Goal: Task Accomplishment & Management: Manage account settings

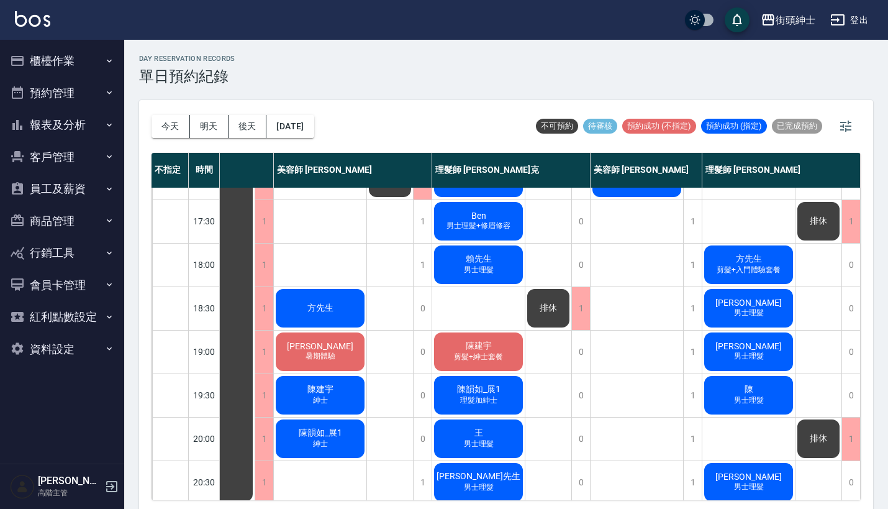
scroll to position [412, 64]
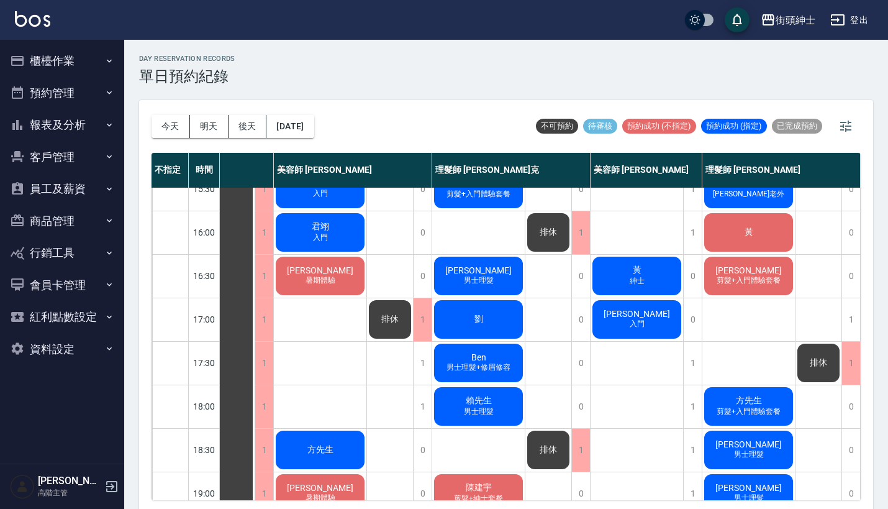
click at [649, 301] on div "鄭德偉 入門" at bounding box center [636, 319] width 93 height 42
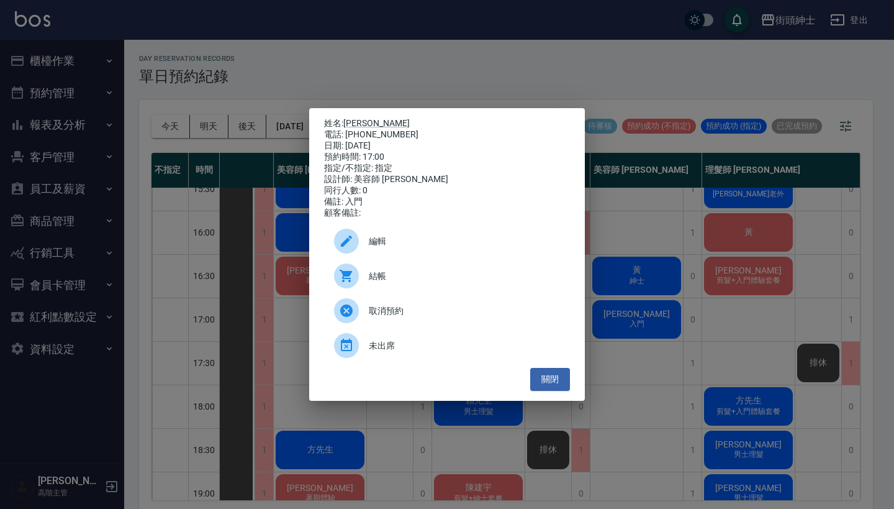
click at [641, 166] on div "姓名: 鄭德偉 電話: 0955875973 日期: 2025/09/17 預約時間: 17:00 指定/不指定: 指定 設計師: 美容師 小戴 同行人數: …" at bounding box center [447, 254] width 894 height 509
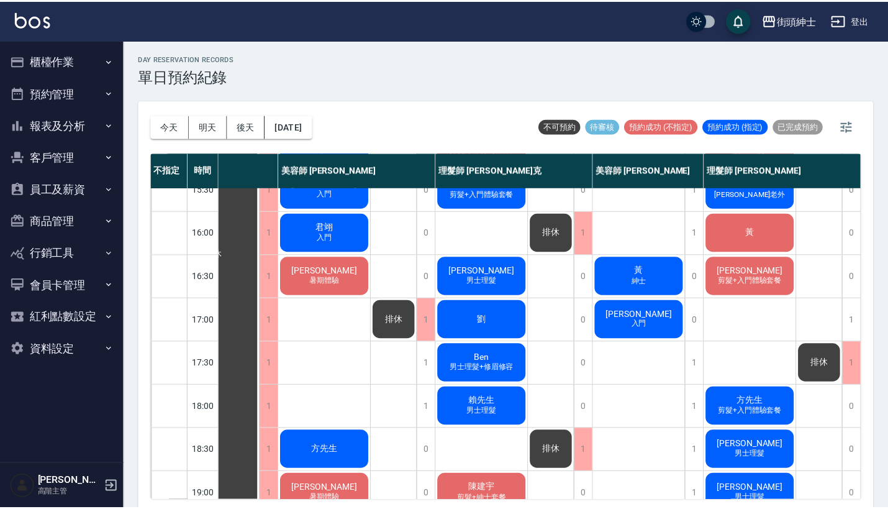
scroll to position [412, 58]
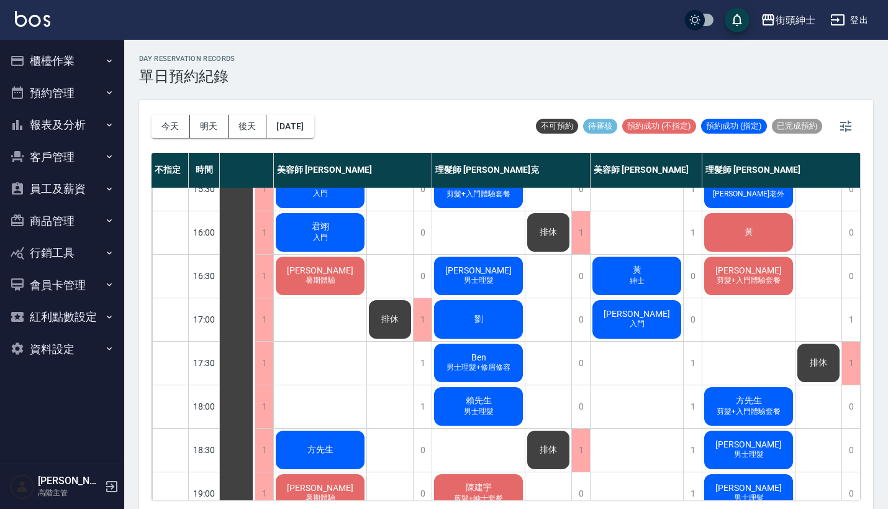
click at [640, 318] on span "[PERSON_NAME]" at bounding box center [636, 314] width 71 height 10
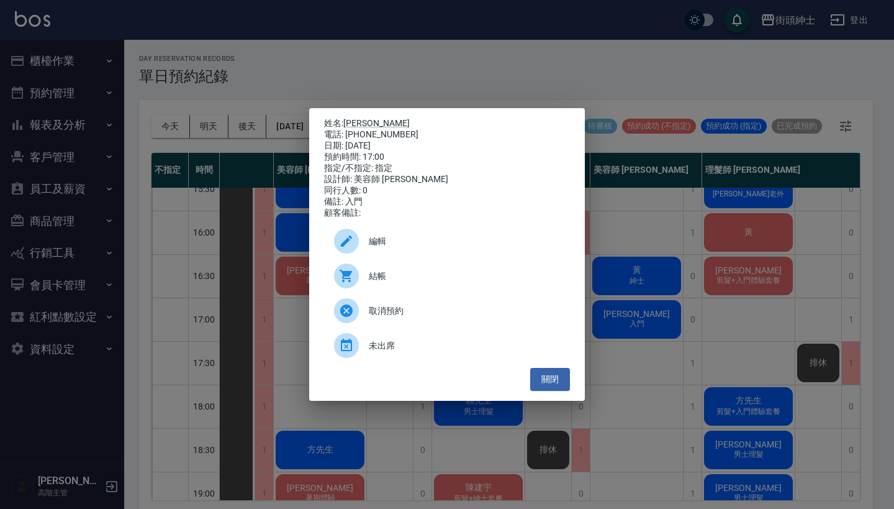
click at [402, 283] on span "結帳" at bounding box center [464, 275] width 191 height 13
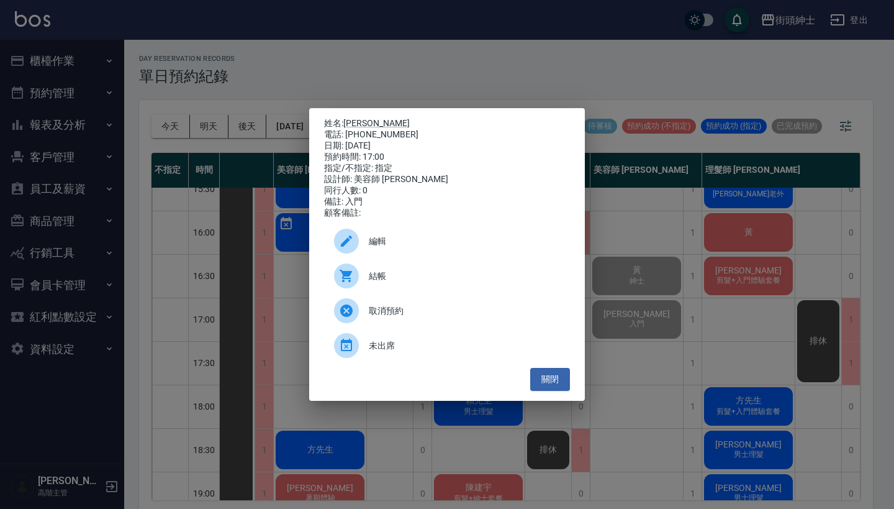
click at [315, 88] on div "姓名: 鄭德偉 電話: 0955875973 日期: 2025/09/17 預約時間: 17:00 指定/不指定: 指定 設計師: 美容師 小戴 同行人數: …" at bounding box center [447, 254] width 894 height 509
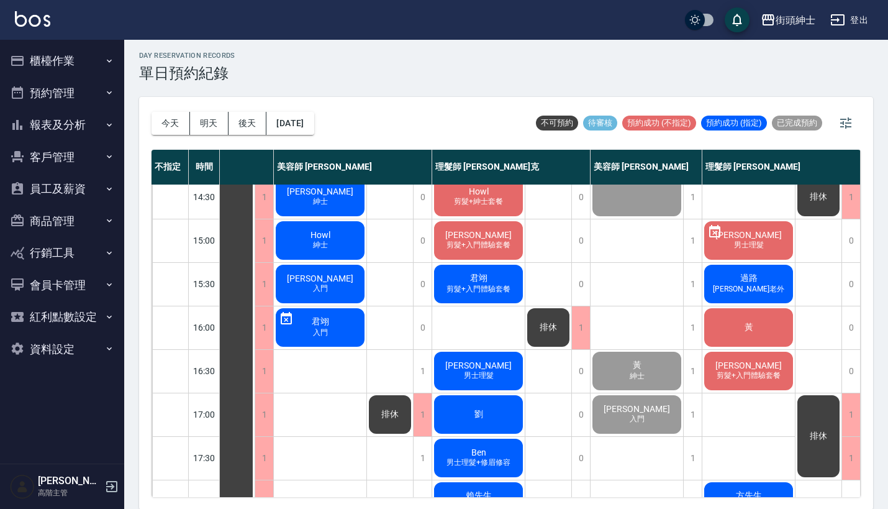
scroll to position [356, 64]
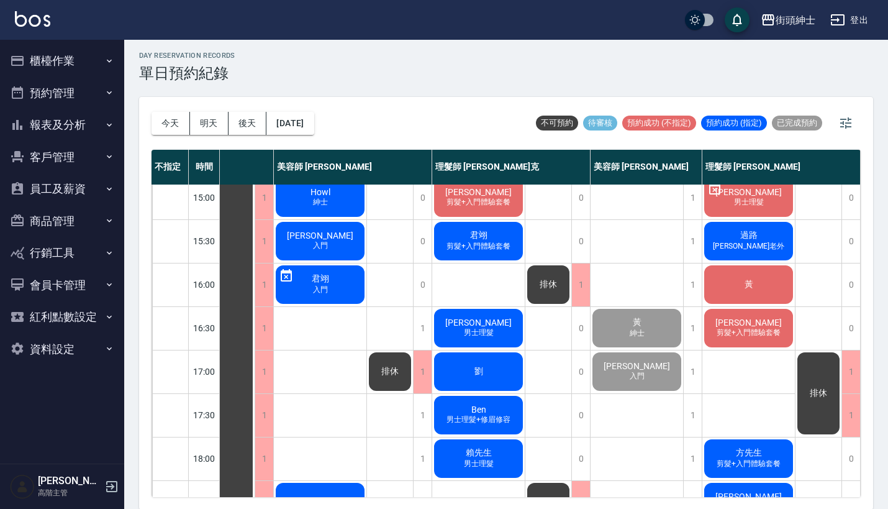
click at [97, 122] on button "報表及分析" at bounding box center [62, 125] width 114 height 32
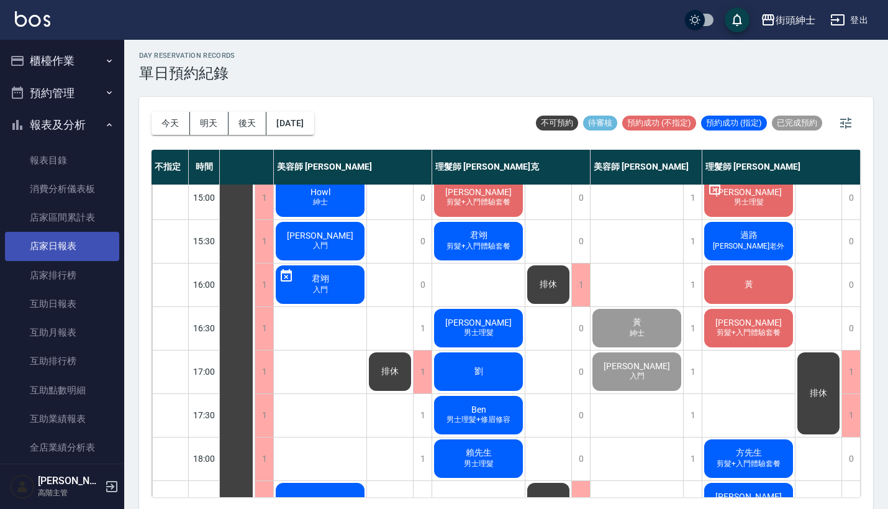
scroll to position [278, 0]
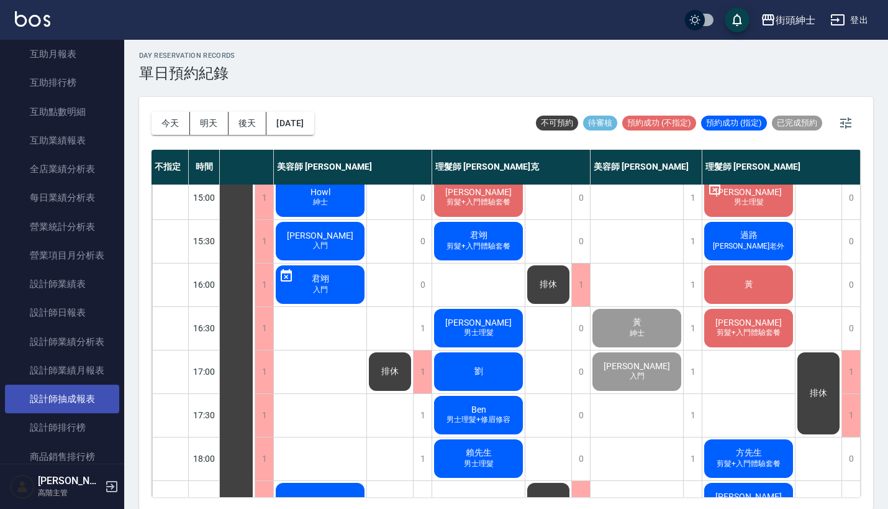
click at [88, 393] on link "設計師抽成報表" at bounding box center [62, 398] width 114 height 29
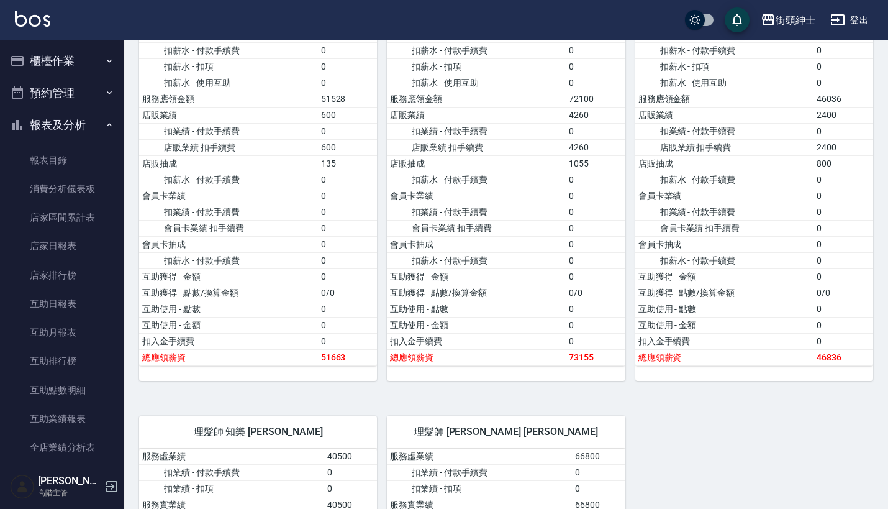
scroll to position [358, 0]
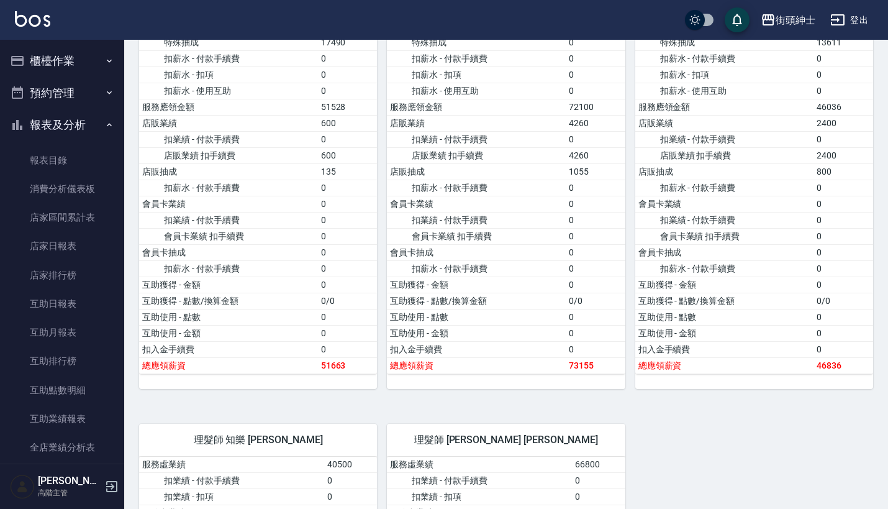
click at [70, 89] on button "預約管理" at bounding box center [62, 93] width 114 height 32
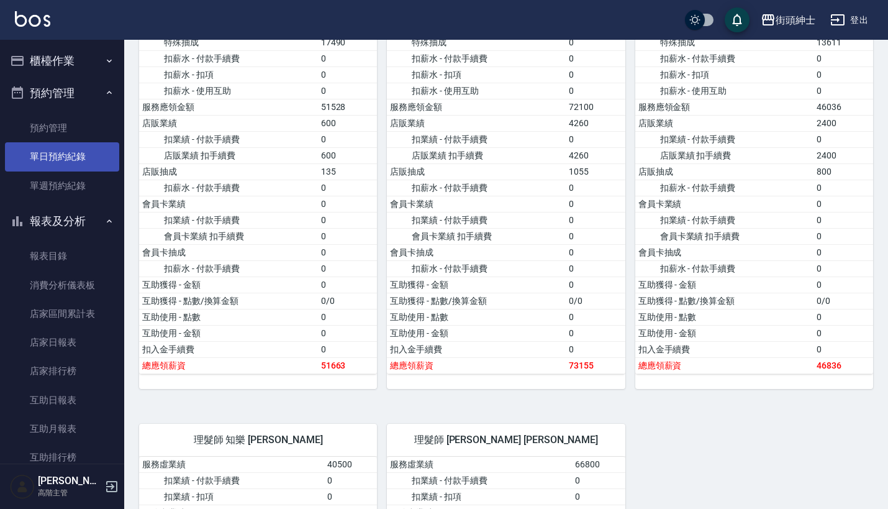
click at [68, 151] on link "單日預約紀錄" at bounding box center [62, 156] width 114 height 29
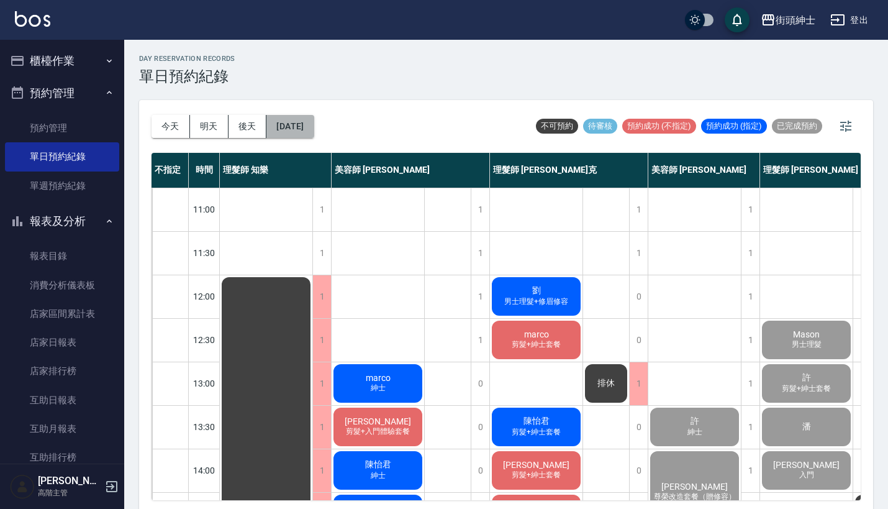
click at [314, 115] on button "[DATE]" at bounding box center [289, 126] width 47 height 23
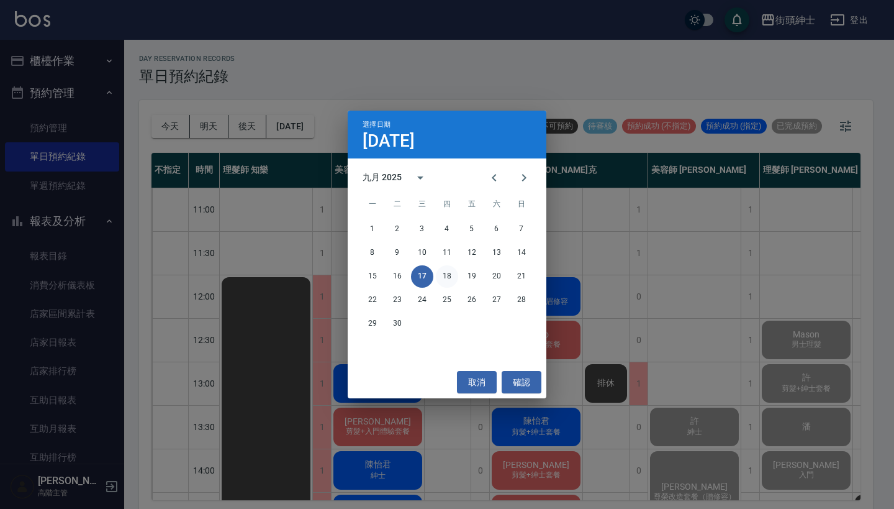
click at [448, 281] on button "18" at bounding box center [447, 276] width 22 height 22
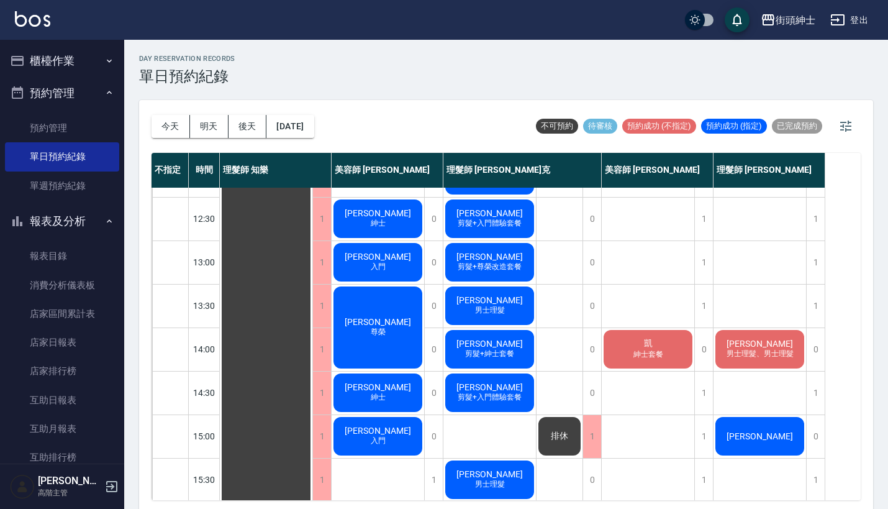
scroll to position [98, 0]
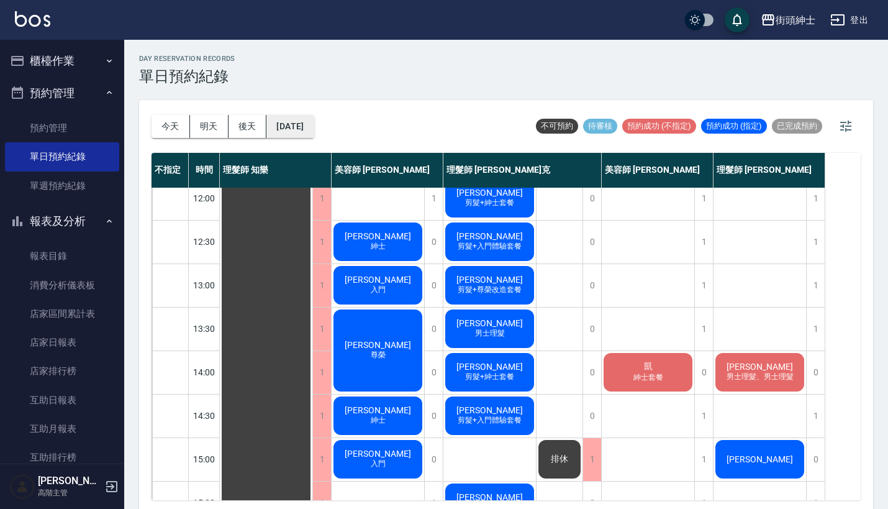
click at [314, 129] on button "2025/09/18" at bounding box center [289, 126] width 47 height 23
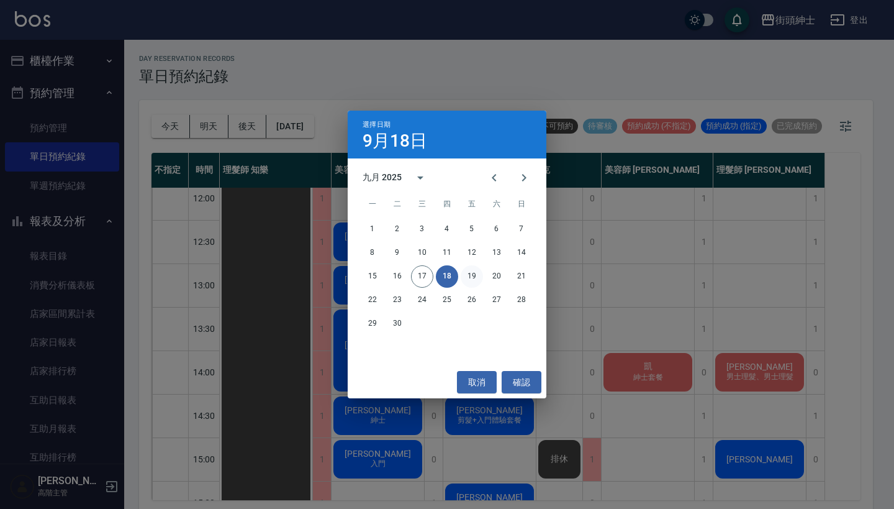
click at [476, 278] on button "19" at bounding box center [472, 276] width 22 height 22
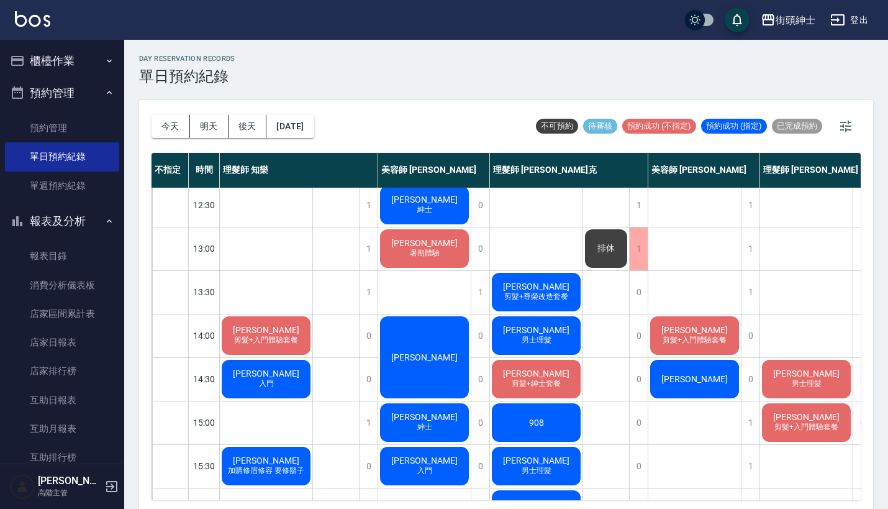
scroll to position [54, 0]
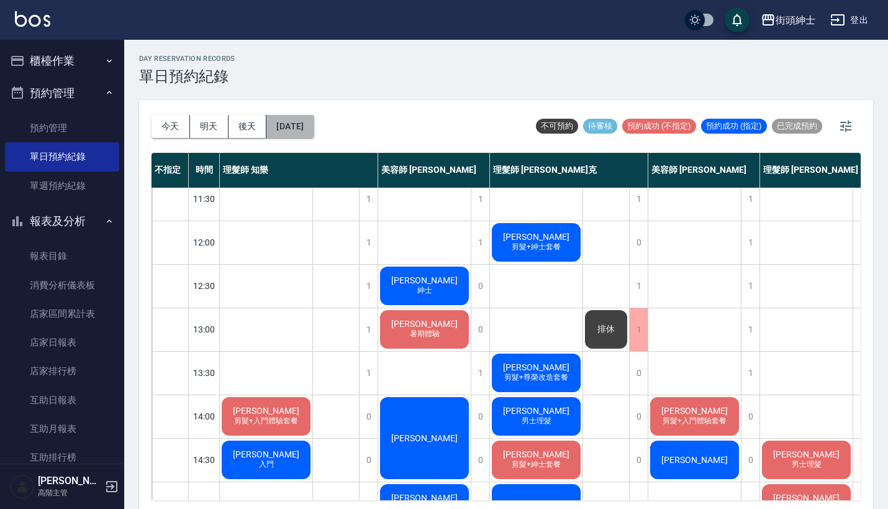
click at [314, 122] on button "2025/09/19" at bounding box center [289, 126] width 47 height 23
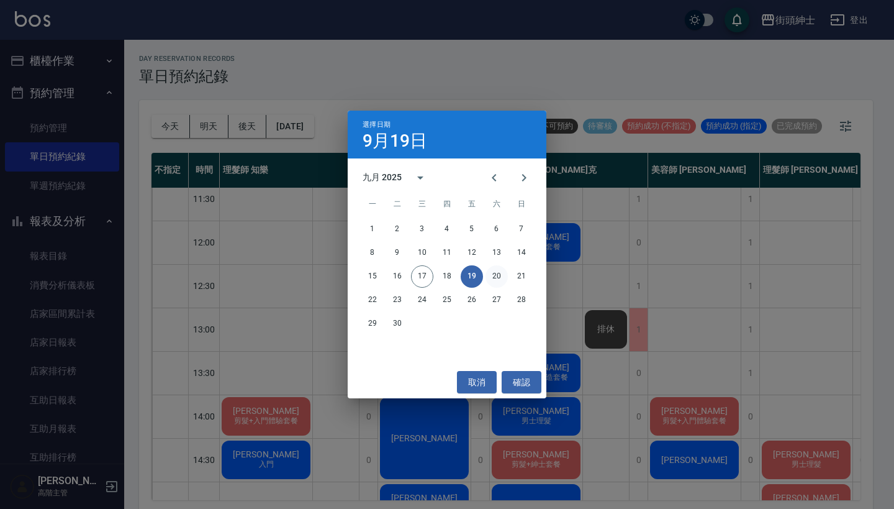
click at [497, 278] on button "20" at bounding box center [497, 276] width 22 height 22
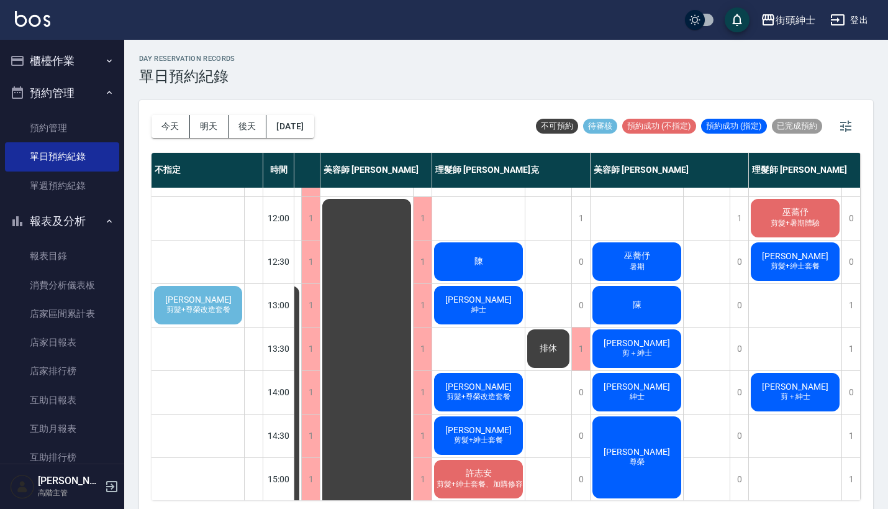
scroll to position [76, 92]
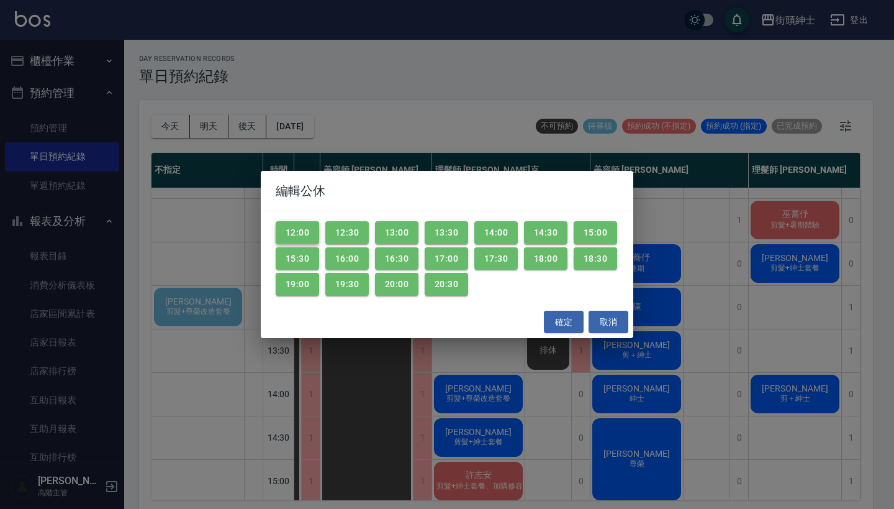
click at [288, 227] on button "12:00" at bounding box center [297, 232] width 43 height 23
click at [343, 226] on button "12:30" at bounding box center [346, 232] width 43 height 23
click at [400, 230] on button "13:00" at bounding box center [396, 232] width 43 height 23
click at [441, 230] on button "13:30" at bounding box center [446, 232] width 43 height 23
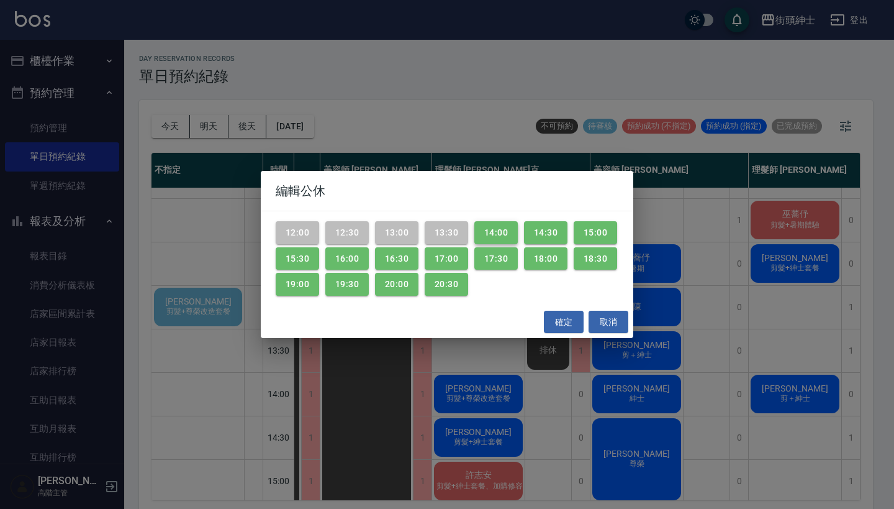
click at [492, 224] on button "14:00" at bounding box center [495, 232] width 43 height 23
click at [549, 235] on button "14:30" at bounding box center [545, 232] width 43 height 23
click at [590, 233] on button "15:00" at bounding box center [595, 232] width 43 height 23
click at [590, 249] on button "18:30" at bounding box center [595, 258] width 43 height 23
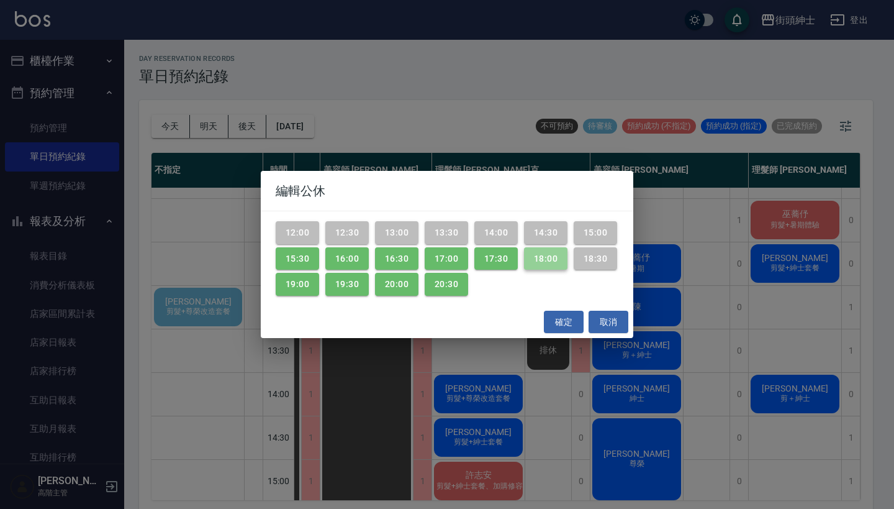
click at [538, 249] on button "18:00" at bounding box center [545, 258] width 43 height 23
click at [492, 256] on button "17:30" at bounding box center [495, 258] width 43 height 23
click at [433, 260] on button "17:00" at bounding box center [446, 258] width 43 height 23
click at [405, 260] on button "16:30" at bounding box center [396, 258] width 43 height 23
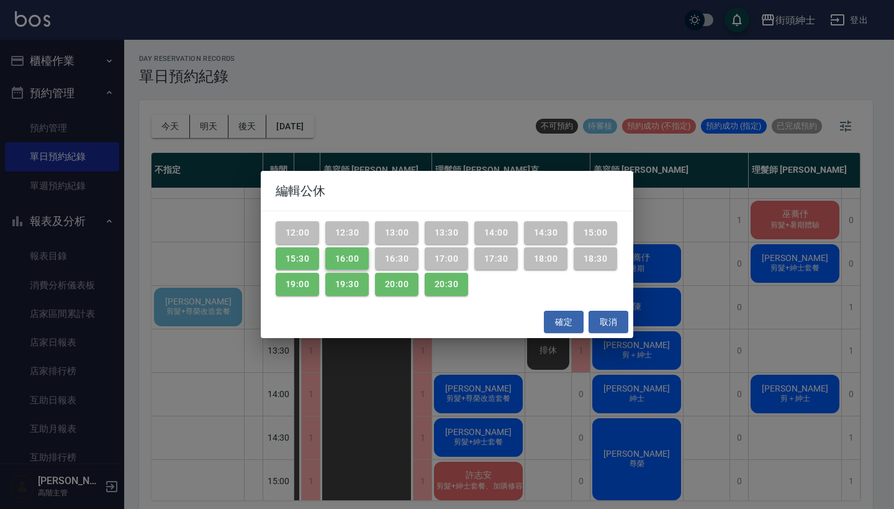
click at [338, 259] on button "16:00" at bounding box center [346, 258] width 43 height 23
click at [302, 260] on button "15:30" at bounding box center [297, 258] width 43 height 23
click at [302, 289] on button "19:00" at bounding box center [297, 284] width 43 height 23
click at [348, 286] on button "19:30" at bounding box center [346, 284] width 43 height 23
click at [402, 284] on button "20:00" at bounding box center [396, 284] width 43 height 23
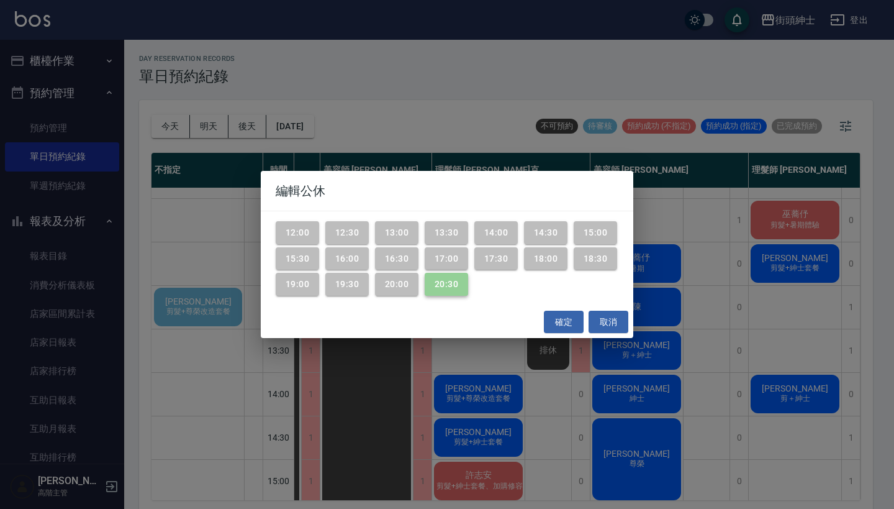
click at [456, 284] on button "20:30" at bounding box center [446, 284] width 43 height 23
click at [569, 319] on button "確定" at bounding box center [564, 321] width 40 height 23
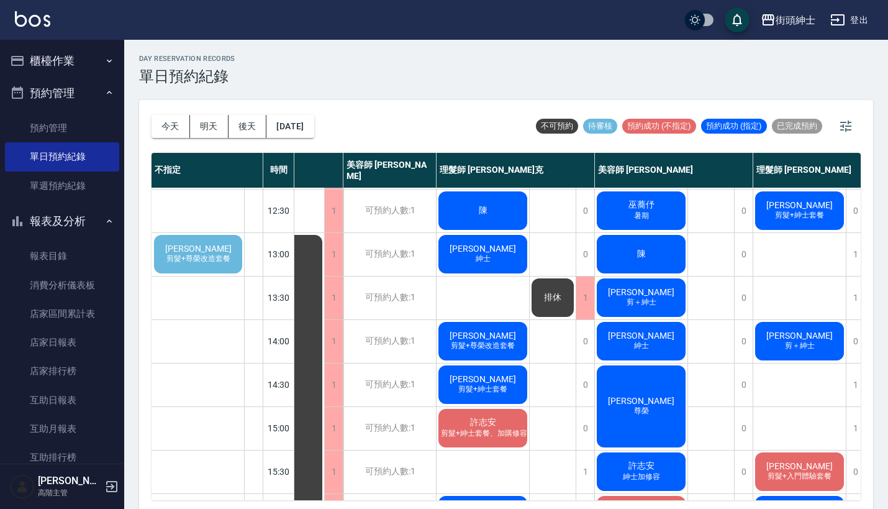
scroll to position [122, 63]
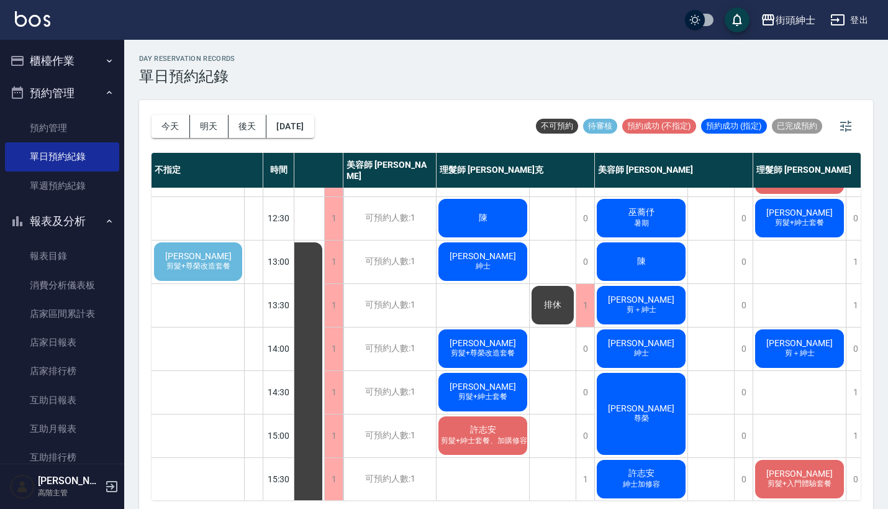
click at [223, 269] on span "剪髮+尊榮改造套餐" at bounding box center [198, 266] width 69 height 11
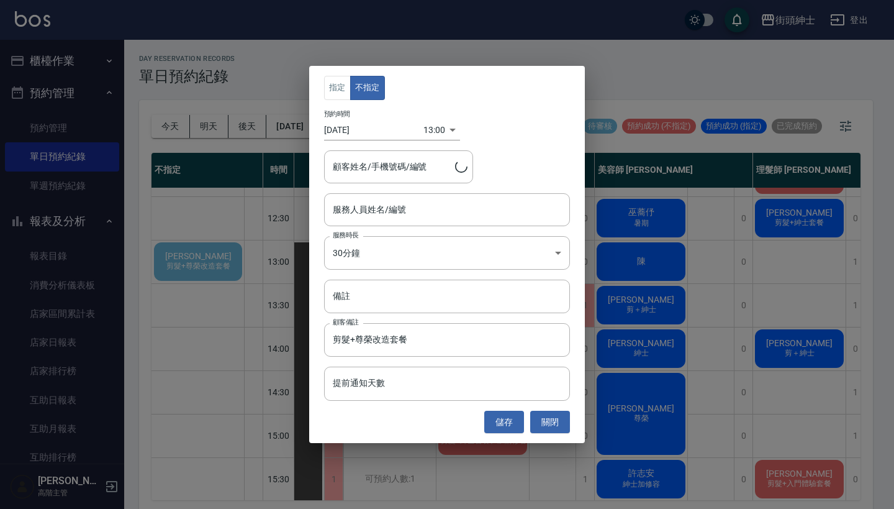
type input "李旻宜/0916647766"
click at [417, 206] on input "服務人員姓名/編號" at bounding box center [447, 210] width 235 height 22
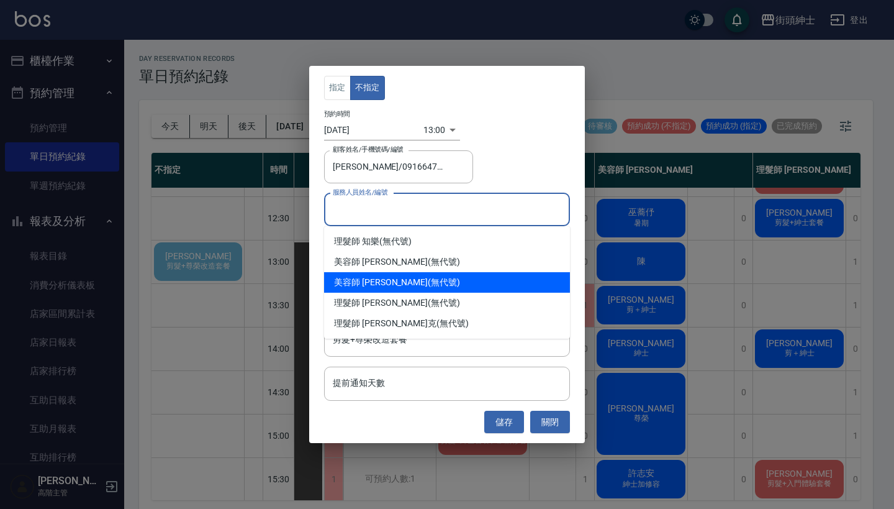
click at [441, 276] on div "美容師 Cherry (無代號)" at bounding box center [447, 282] width 246 height 20
type input "美容師 Cherry(無代號)"
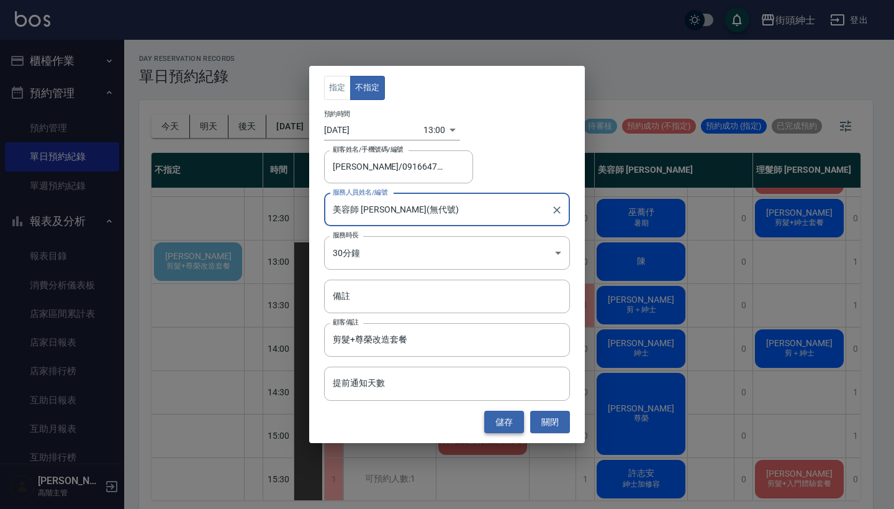
click at [504, 420] on button "儲存" at bounding box center [504, 421] width 40 height 23
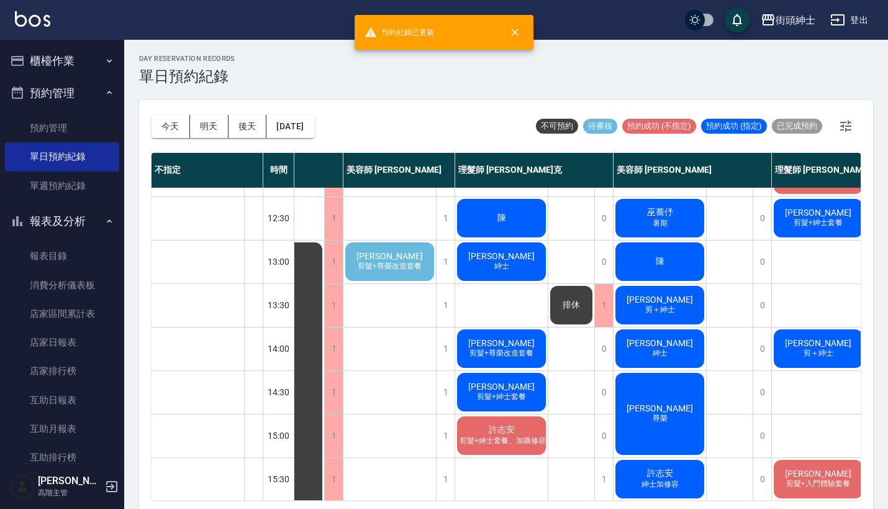
click at [374, 257] on span "李旻宜" at bounding box center [389, 256] width 71 height 10
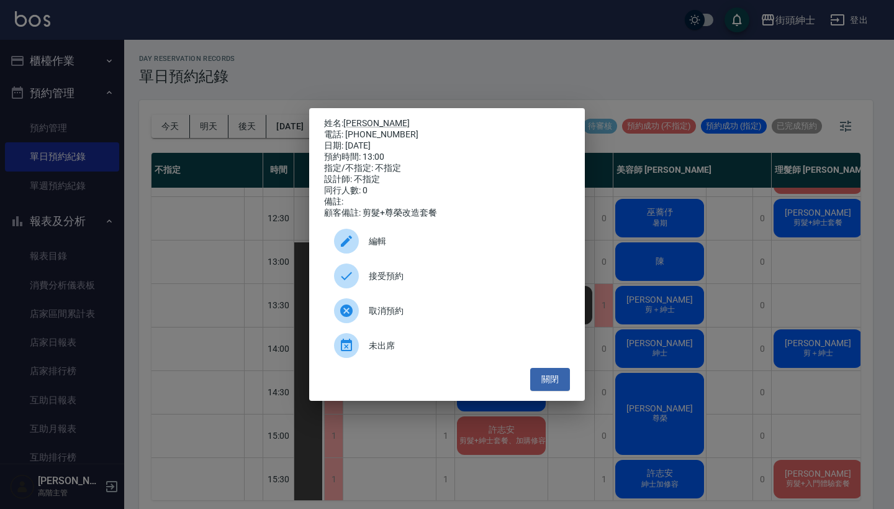
click at [419, 283] on span "接受預約" at bounding box center [464, 275] width 191 height 13
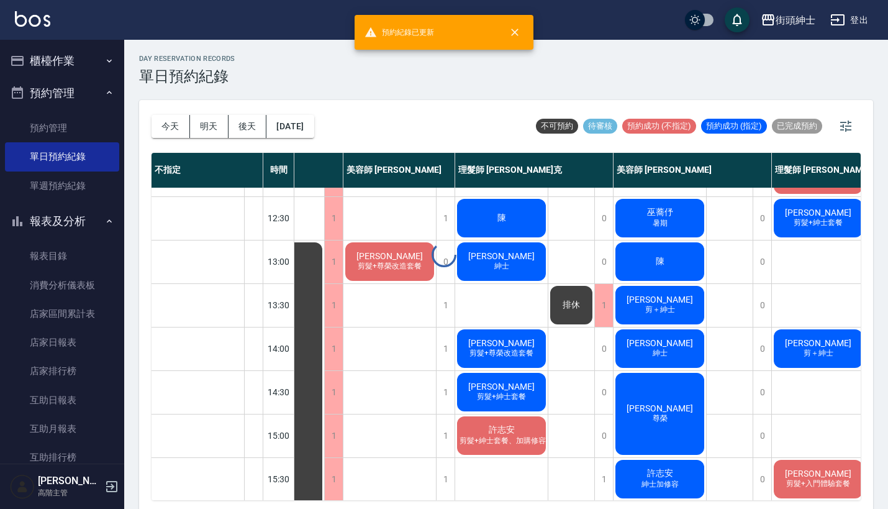
click at [385, 264] on span "剪髮+尊榮改造套餐" at bounding box center [389, 266] width 69 height 11
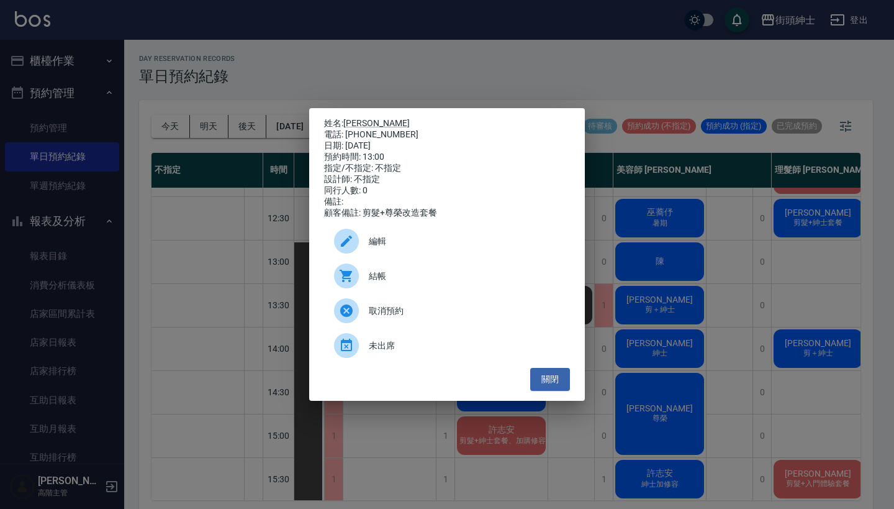
click at [430, 238] on div "編輯" at bounding box center [447, 241] width 246 height 35
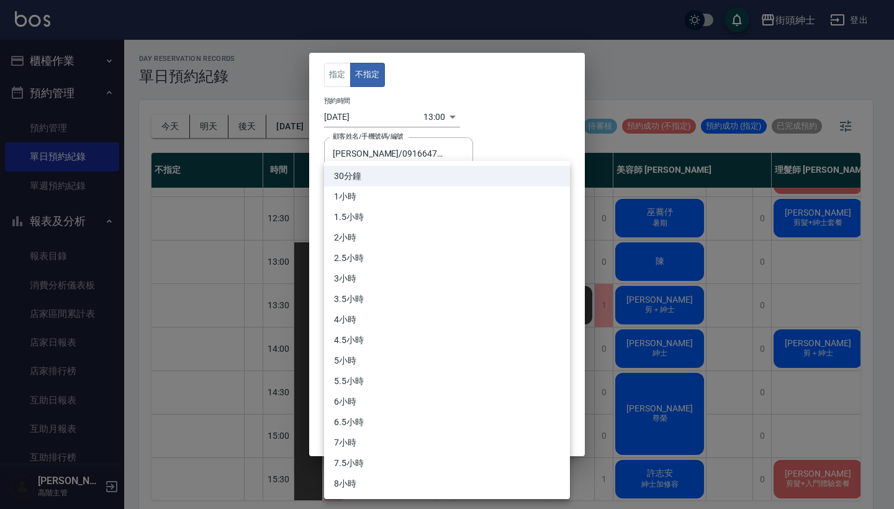
click at [404, 233] on body "街頭紳士 登出 櫃檯作業 打帳單 帳單列表 掛單列表 座位開單 營業儀表板 現金收支登錄 高階收支登錄 材料自購登錄 每日結帳 排班表 現場電腦打卡 掃碼打卡…" at bounding box center [447, 256] width 894 height 512
click at [427, 196] on li "1小時" at bounding box center [447, 196] width 246 height 20
type input "2"
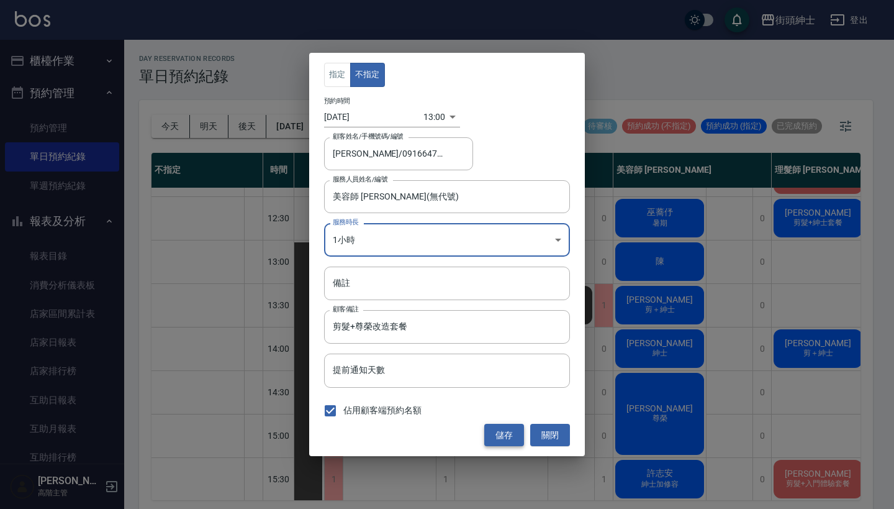
click at [502, 430] on button "儲存" at bounding box center [504, 434] width 40 height 23
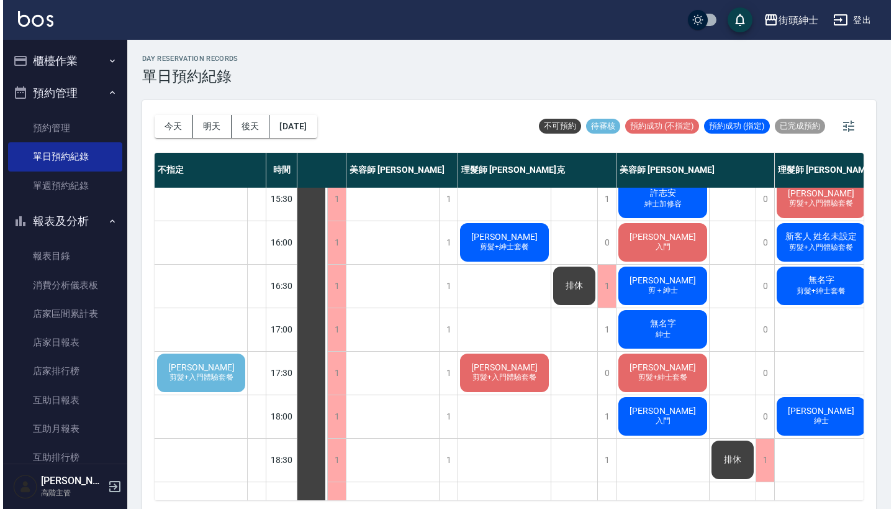
scroll to position [401, 63]
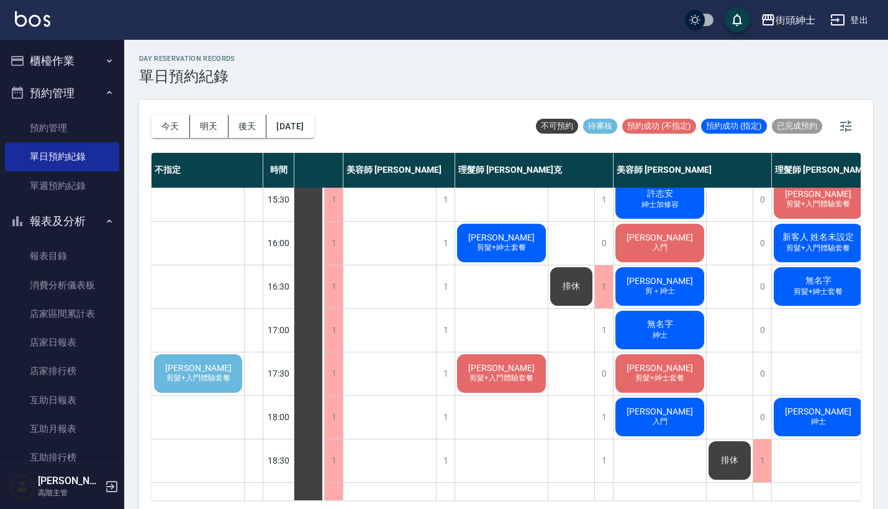
click at [207, 373] on span "剪髮+入門體驗套餐" at bounding box center [198, 378] width 69 height 11
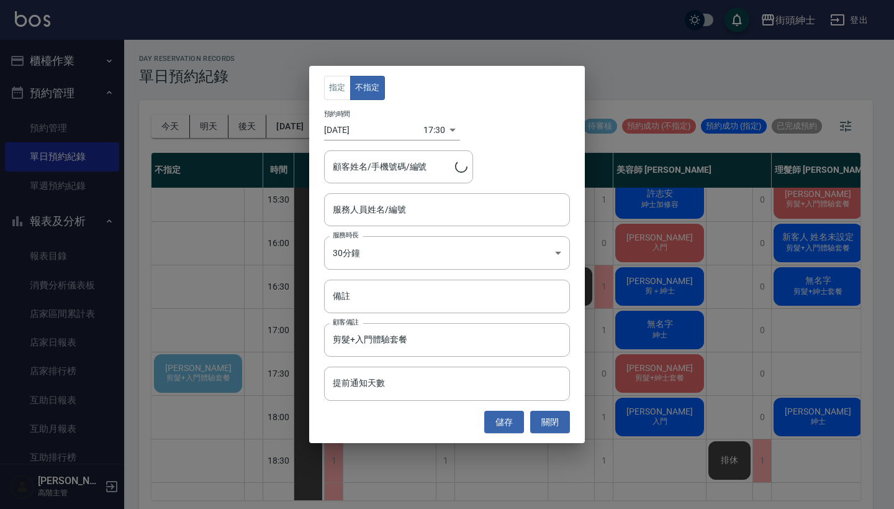
type input "郭韋寬/0928014004"
click at [400, 197] on div "服務人員姓名/編號" at bounding box center [447, 209] width 246 height 33
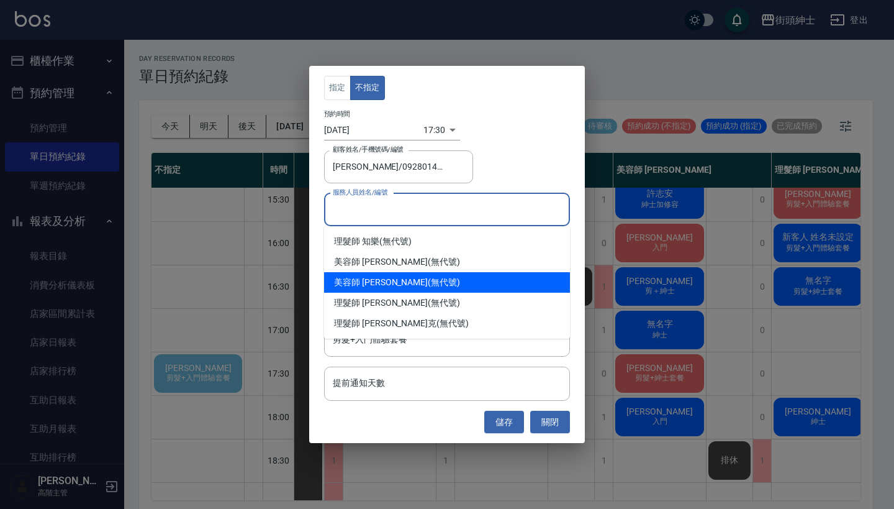
click at [405, 284] on div "美容師 Cherry (無代號)" at bounding box center [447, 282] width 246 height 20
type input "美容師 Cherry(無代號)"
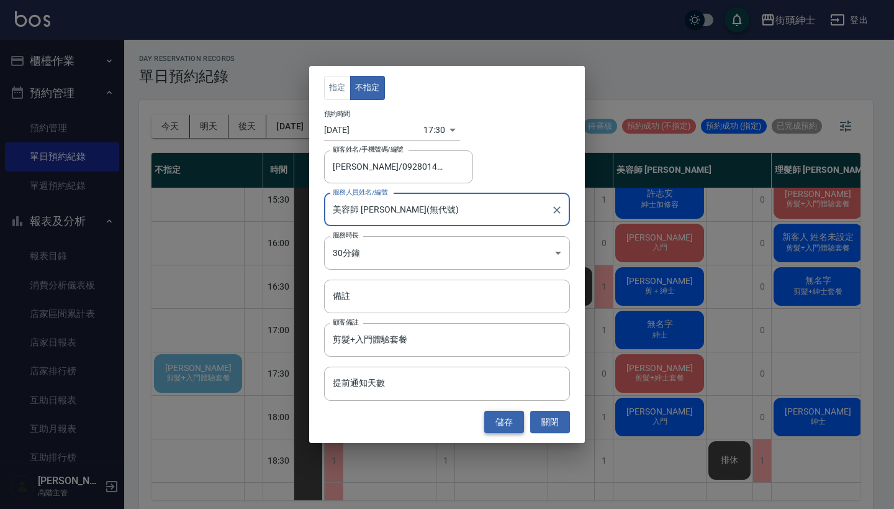
click at [504, 423] on button "儲存" at bounding box center [504, 421] width 40 height 23
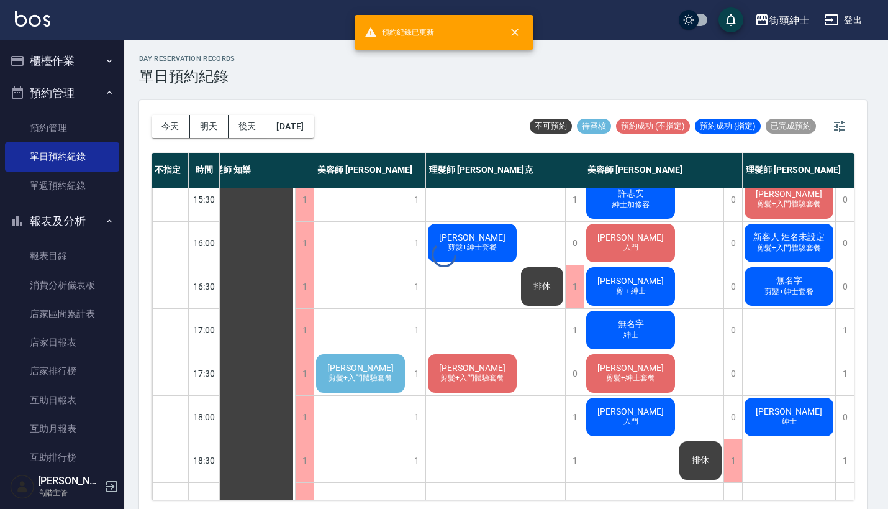
scroll to position [401, 11]
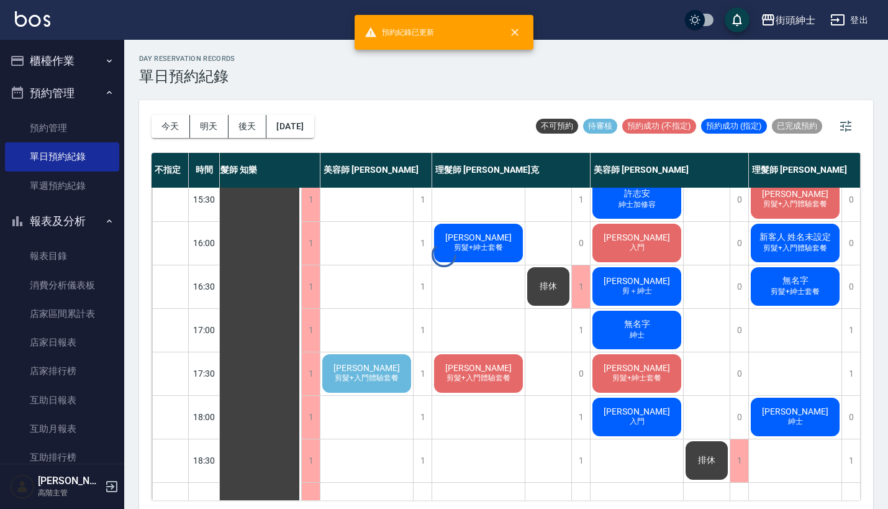
click at [374, 374] on div "day Reservation records 單日預約紀錄 今天 明天 後天 2025/09/20 不可預約 待審核 預約成功 (不指定) 預約成功 (指定…" at bounding box center [506, 276] width 764 height 472
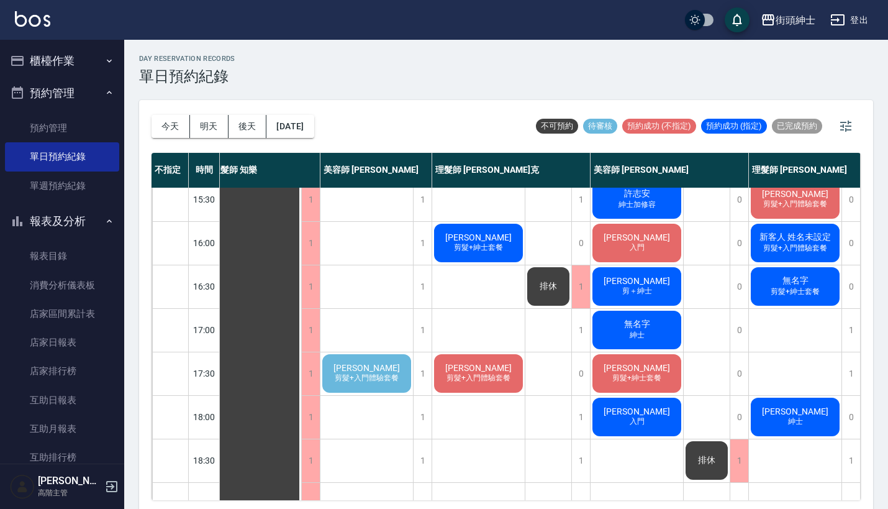
click at [356, 386] on div "郭韋寬 剪髮+入門體驗套餐" at bounding box center [366, 373] width 93 height 42
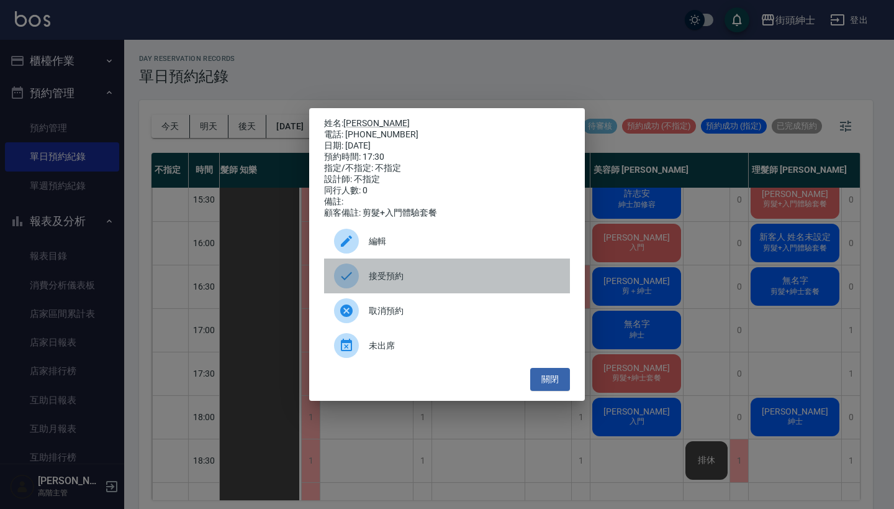
click at [414, 283] on span "接受預約" at bounding box center [464, 275] width 191 height 13
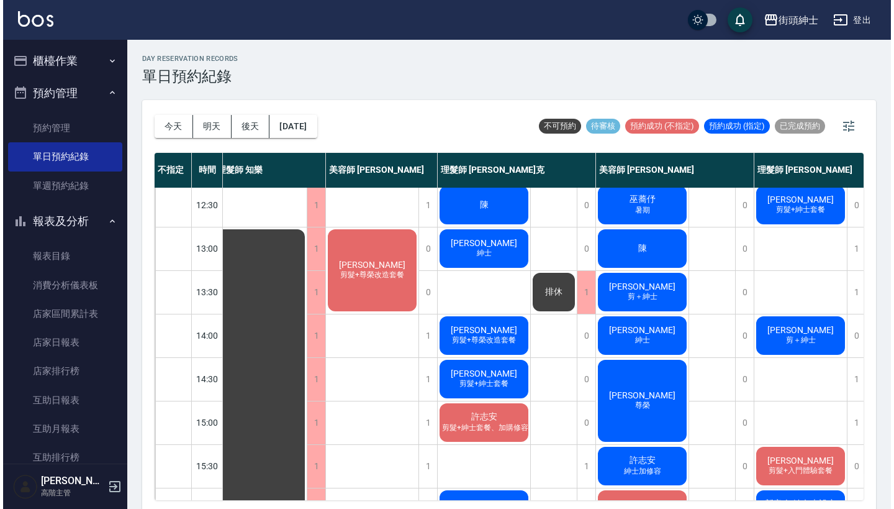
scroll to position [134, 9]
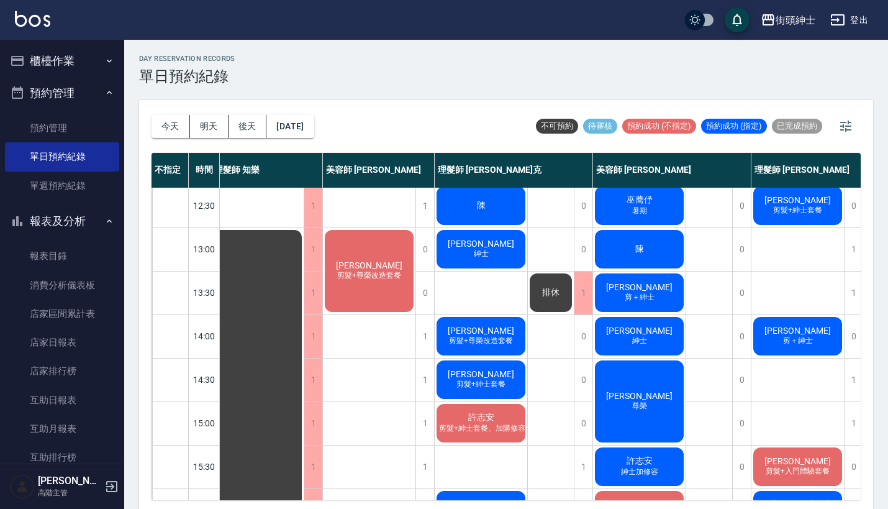
click at [643, 325] on span "叢培智" at bounding box center [638, 330] width 71 height 10
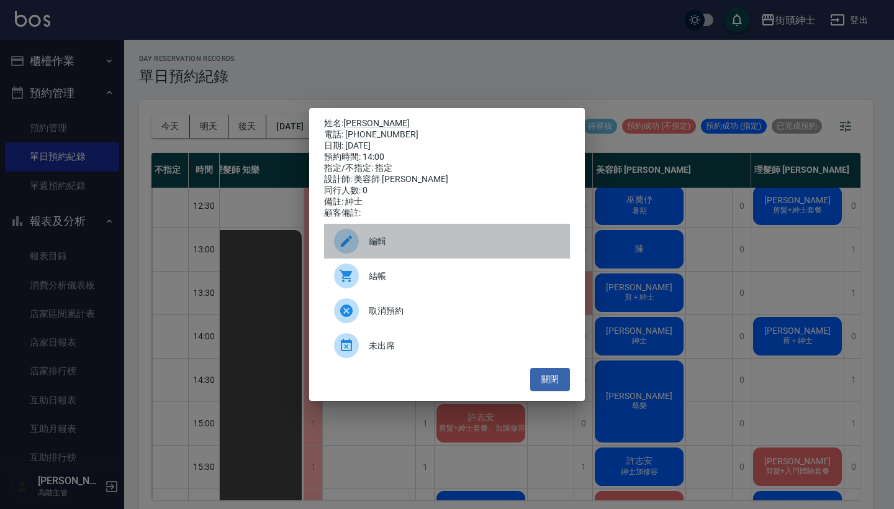
click at [456, 245] on span "編輯" at bounding box center [464, 241] width 191 height 13
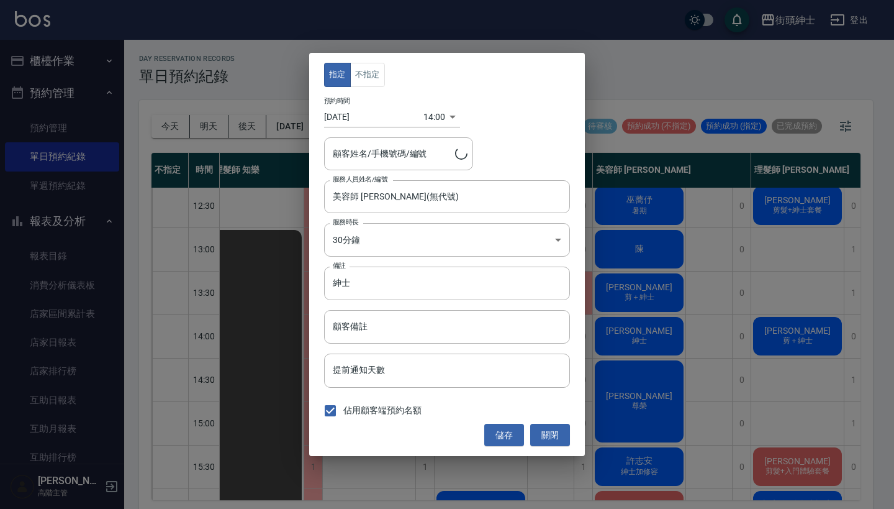
type input "叢培智/0906565958"
click at [424, 203] on input "美容師 [PERSON_NAME](無代號)" at bounding box center [438, 197] width 216 height 22
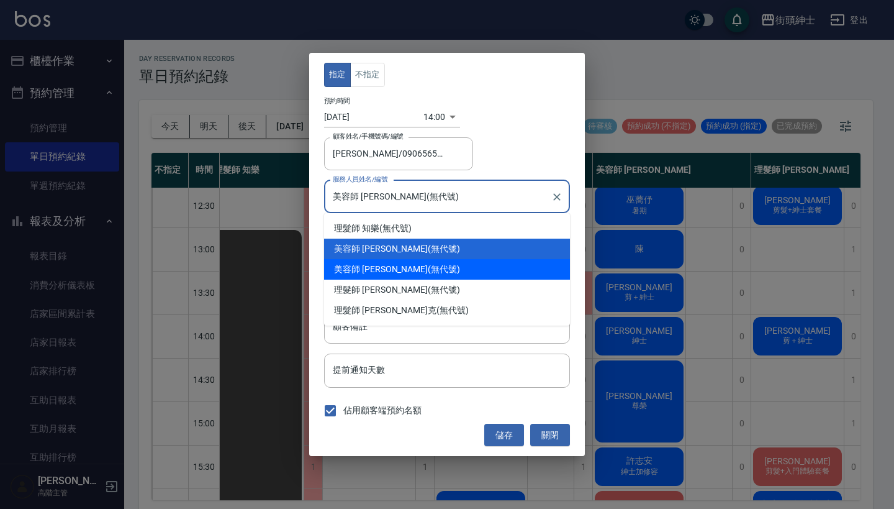
click at [415, 264] on div "美容師 Cherry (無代號)" at bounding box center [447, 269] width 246 height 20
type input "美容師 Cherry(無代號)"
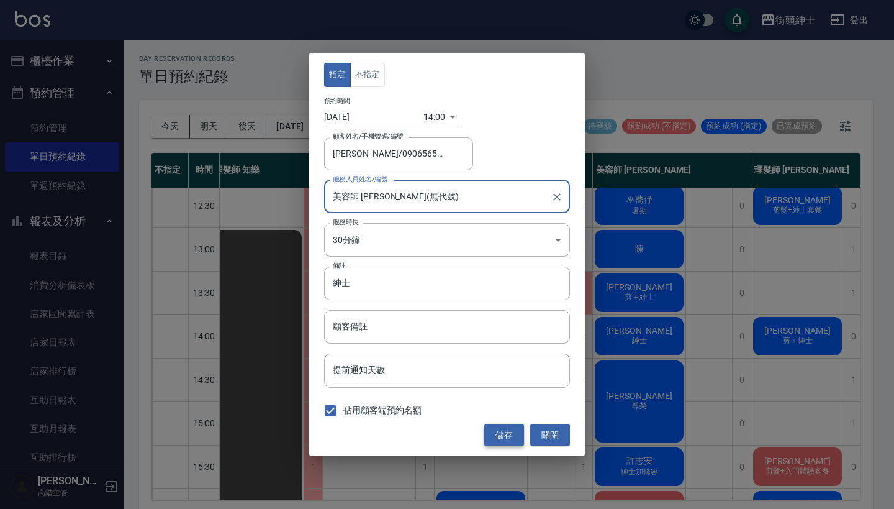
click at [497, 430] on button "儲存" at bounding box center [504, 434] width 40 height 23
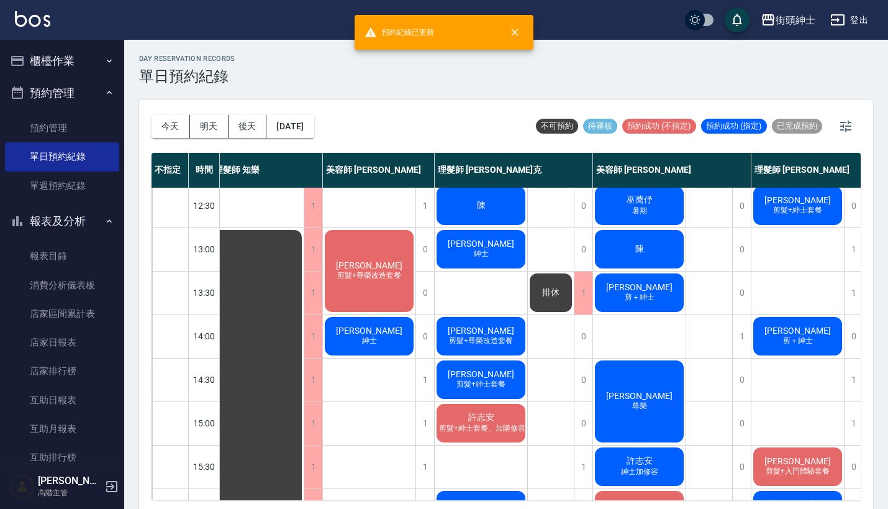
click at [814, 337] on span "剪＋紳士" at bounding box center [797, 340] width 35 height 11
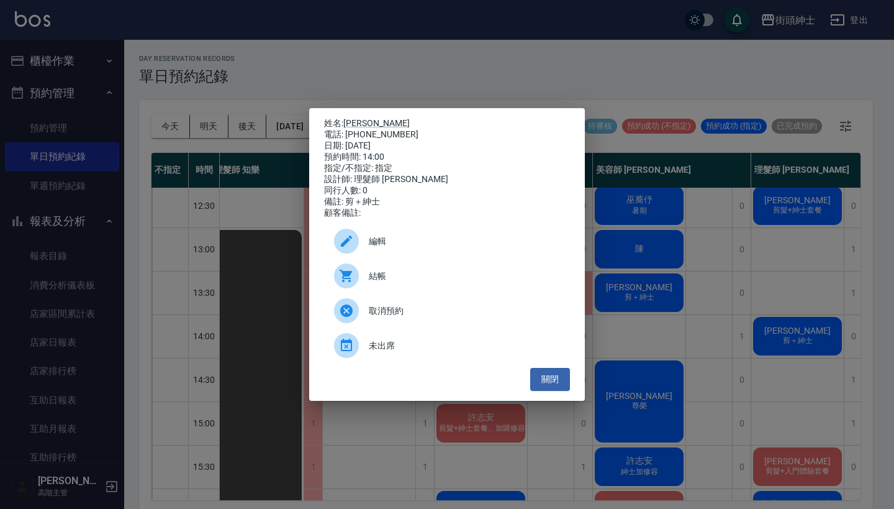
click at [435, 240] on span "編輯" at bounding box center [464, 241] width 191 height 13
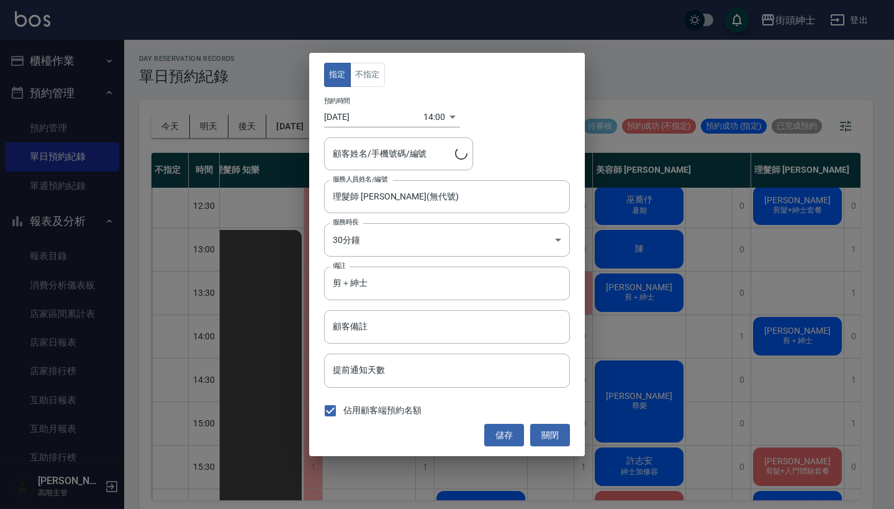
type input "阿傑/0983693506"
click at [435, 111] on body "街頭紳士 登出 櫃檯作業 打帳單 帳單列表 掛單列表 座位開單 營業儀表板 現金收支登錄 高階收支登錄 材料自購登錄 每日結帳 排班表 現場電腦打卡 掃碼打卡…" at bounding box center [447, 256] width 894 height 512
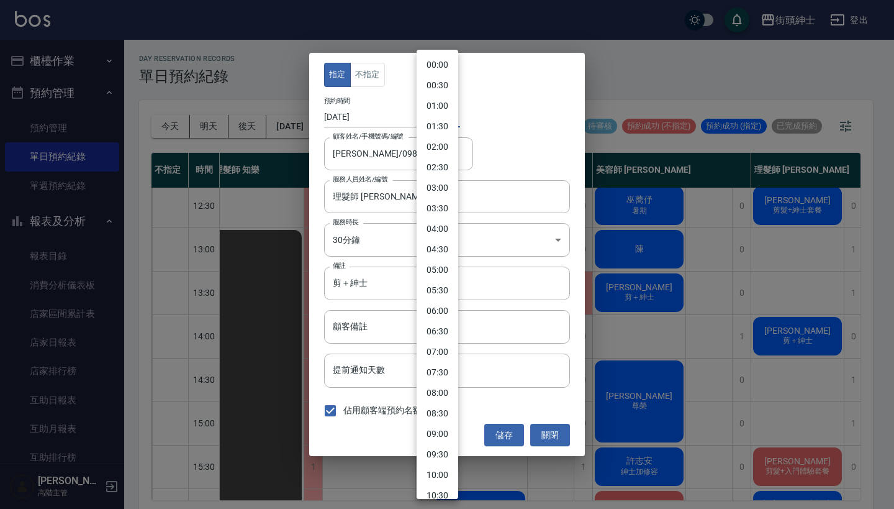
scroll to position [365, 0]
click at [431, 255] on li "13:30" at bounding box center [438, 253] width 42 height 20
type input "1758346200000"
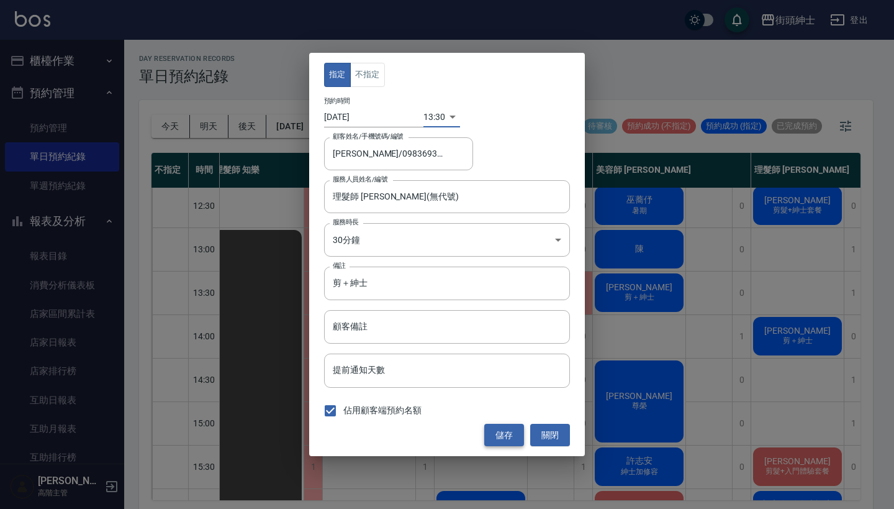
click at [499, 436] on button "儲存" at bounding box center [504, 434] width 40 height 23
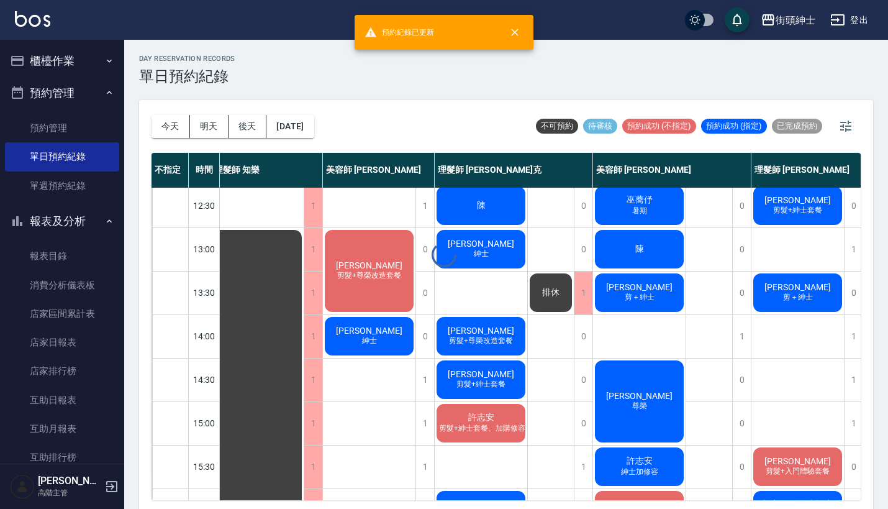
click at [641, 297] on span "剪＋紳士" at bounding box center [639, 297] width 35 height 11
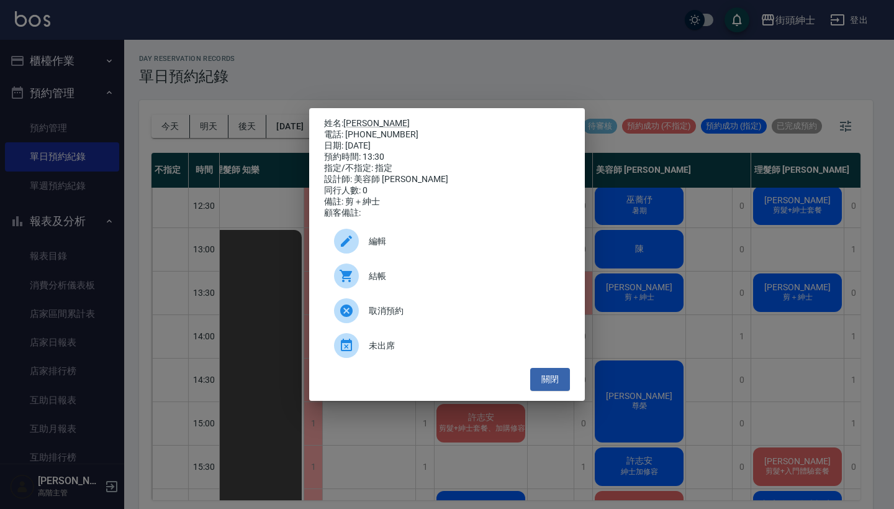
click at [500, 248] on span "編輯" at bounding box center [464, 241] width 191 height 13
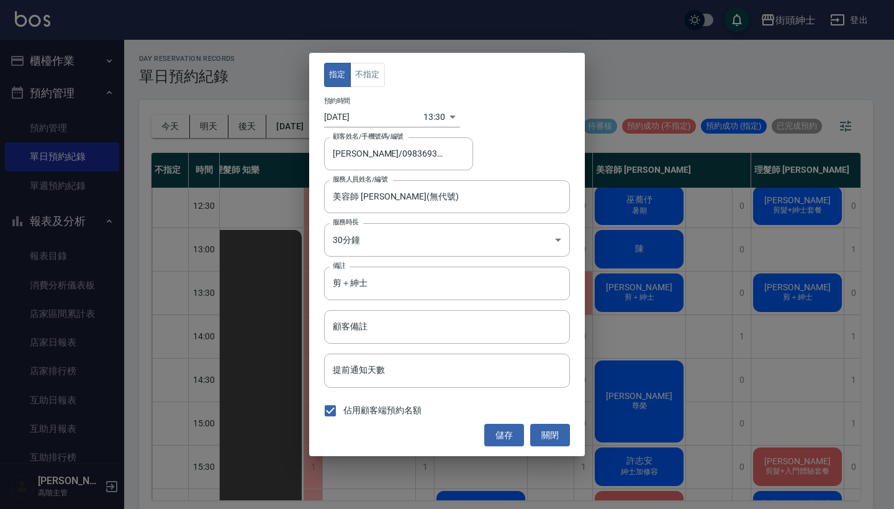
click at [442, 127] on div "13:30 1758346200000" at bounding box center [441, 117] width 37 height 20
click at [435, 117] on body "街頭紳士 登出 櫃檯作業 打帳單 帳單列表 掛單列表 座位開單 營業儀表板 現金收支登錄 高階收支登錄 材料自購登錄 每日結帳 排班表 現場電腦打卡 掃碼打卡…" at bounding box center [447, 256] width 894 height 512
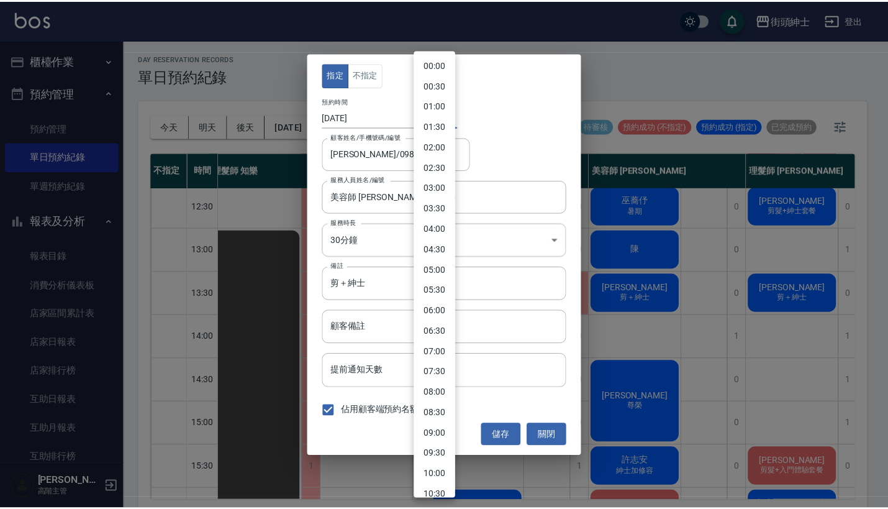
scroll to position [345, 0]
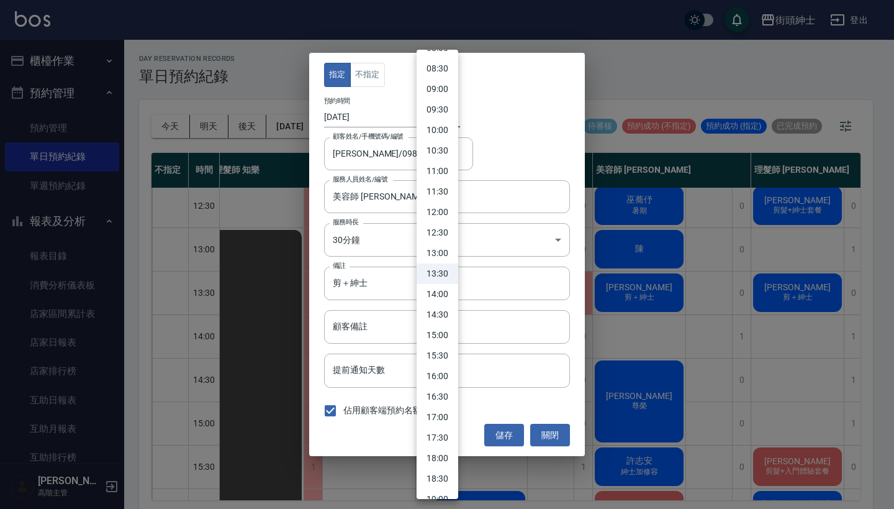
click at [441, 286] on li "14:00" at bounding box center [438, 294] width 42 height 20
type input "1758348000000"
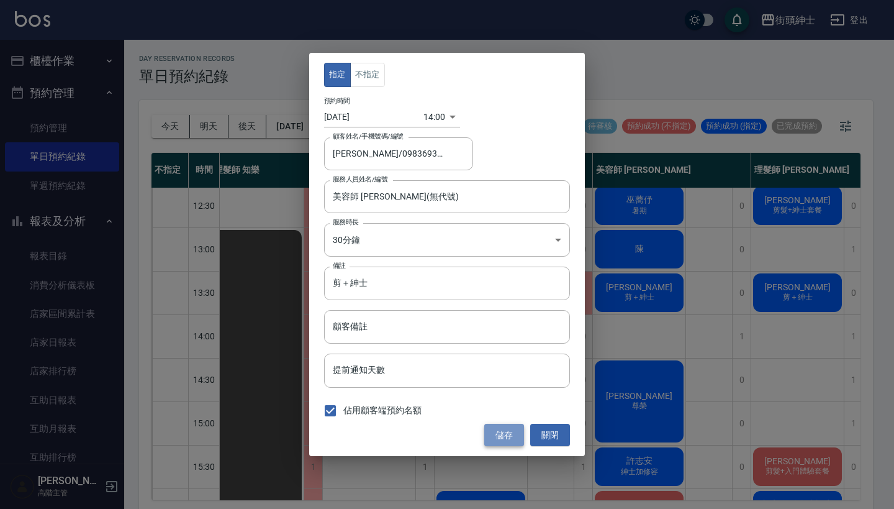
click at [489, 427] on button "儲存" at bounding box center [504, 434] width 40 height 23
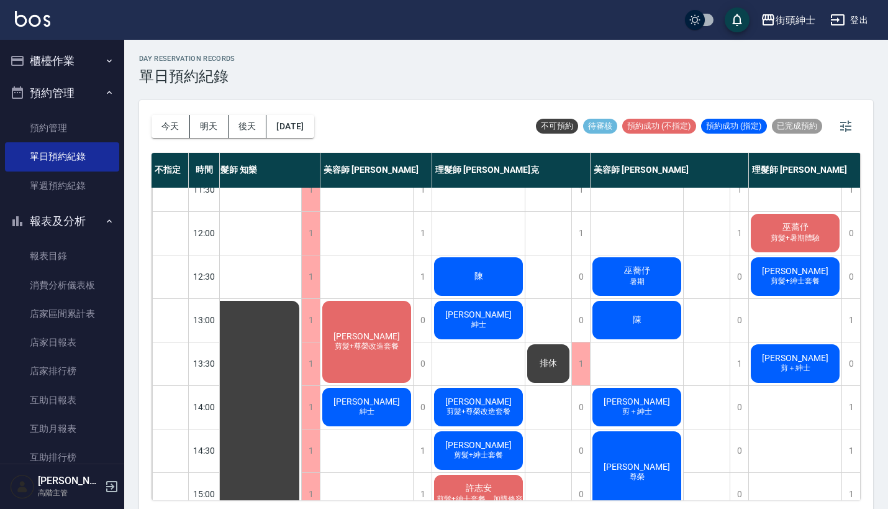
scroll to position [47, 11]
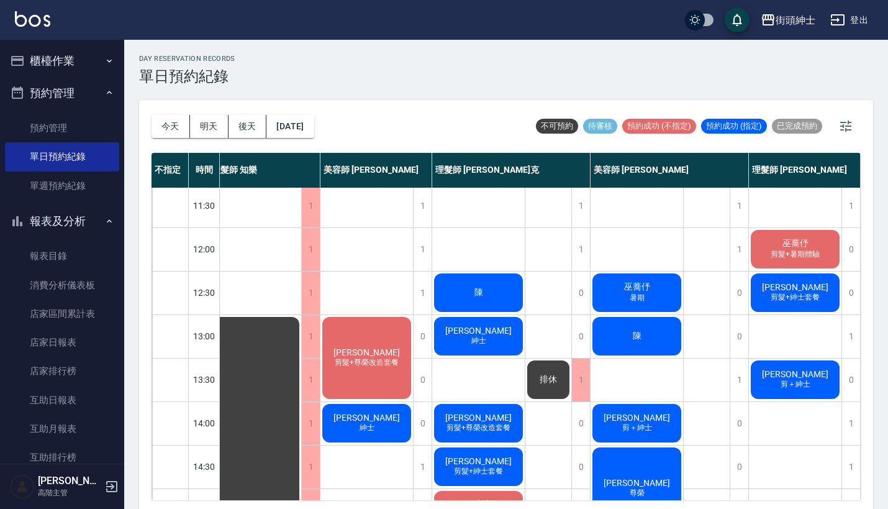
click at [628, 305] on div "巫蕎伃 暑期" at bounding box center [636, 292] width 93 height 42
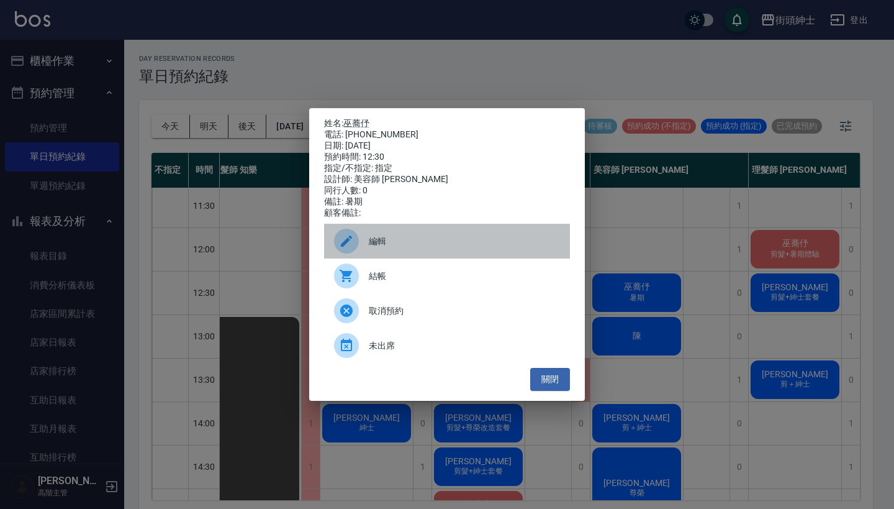
click at [423, 242] on span "編輯" at bounding box center [464, 241] width 191 height 13
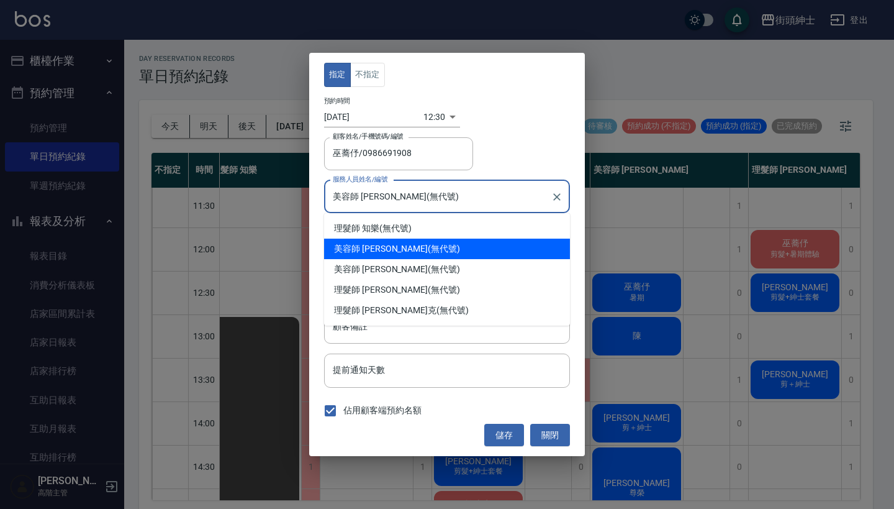
click at [404, 204] on input "美容師 [PERSON_NAME](無代號)" at bounding box center [438, 197] width 216 height 22
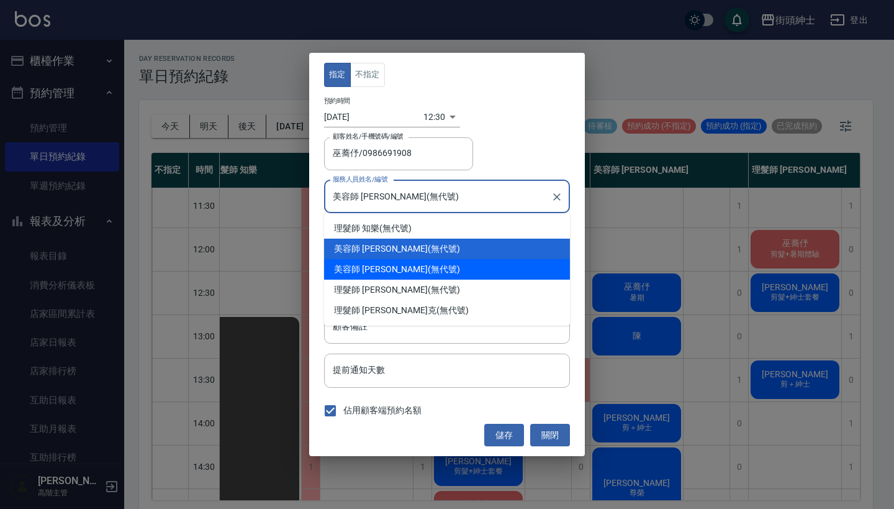
click at [409, 278] on div "美容師 Cherry (無代號)" at bounding box center [447, 269] width 246 height 20
type input "美容師 Cherry(無代號)"
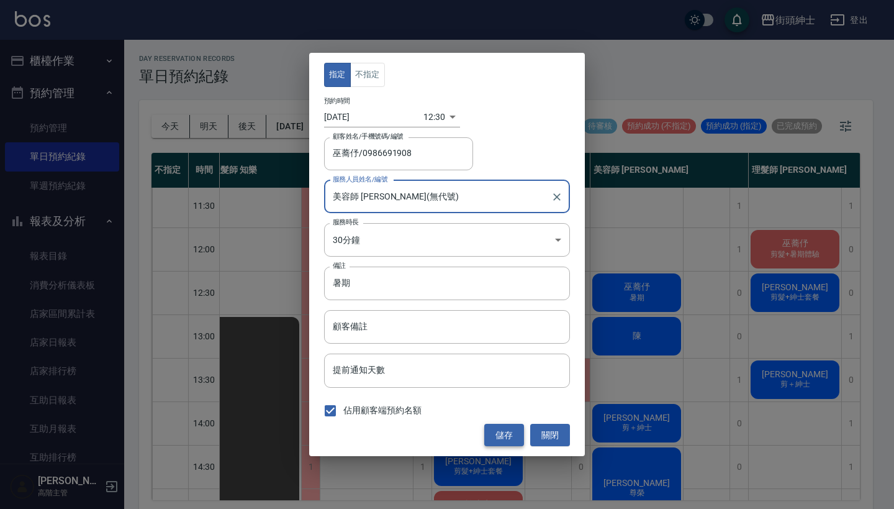
click at [496, 435] on button "儲存" at bounding box center [504, 434] width 40 height 23
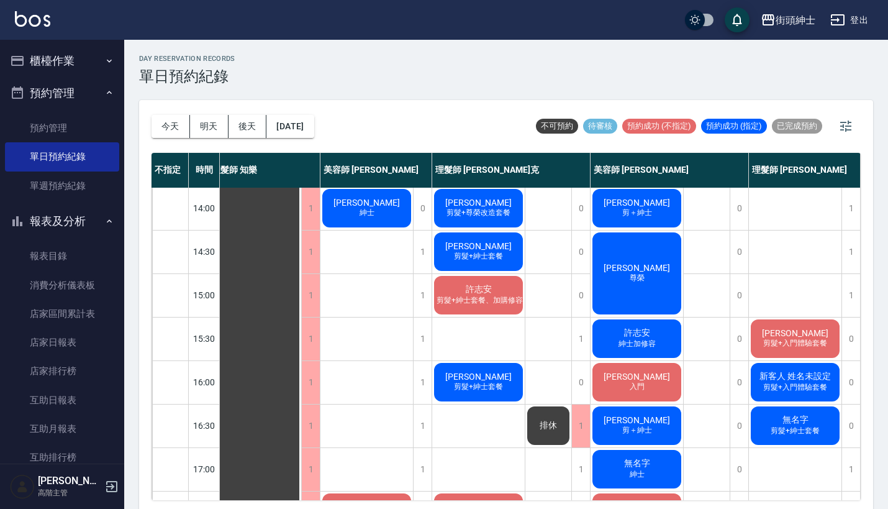
scroll to position [236, 11]
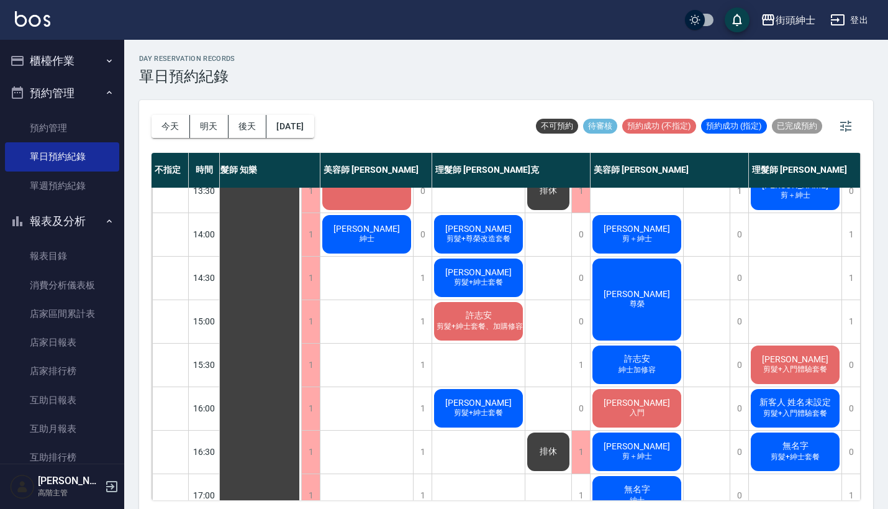
click at [646, 299] on span "阿憲" at bounding box center [636, 294] width 71 height 10
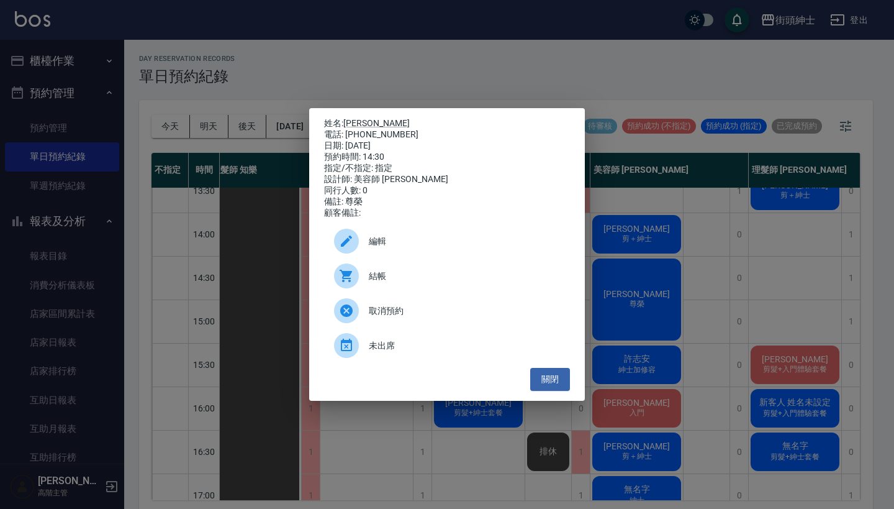
click at [417, 248] on span "編輯" at bounding box center [464, 241] width 191 height 13
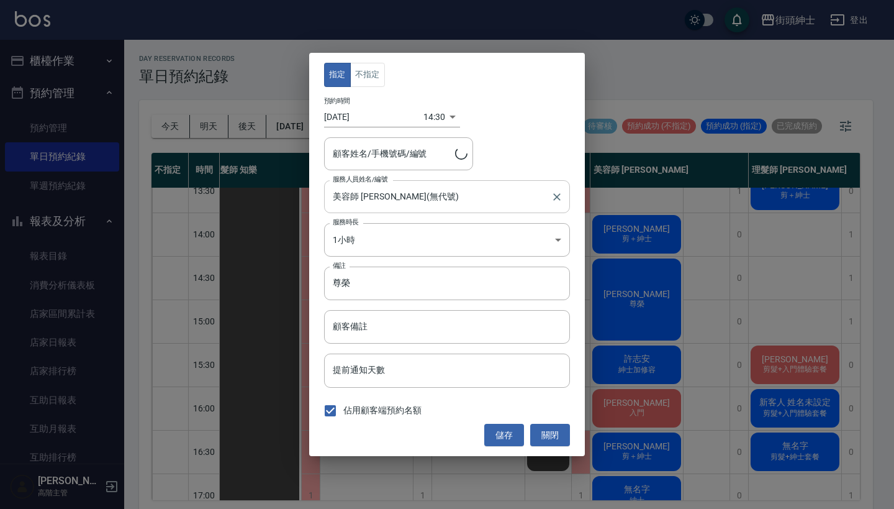
type input "阿憲/0988150188"
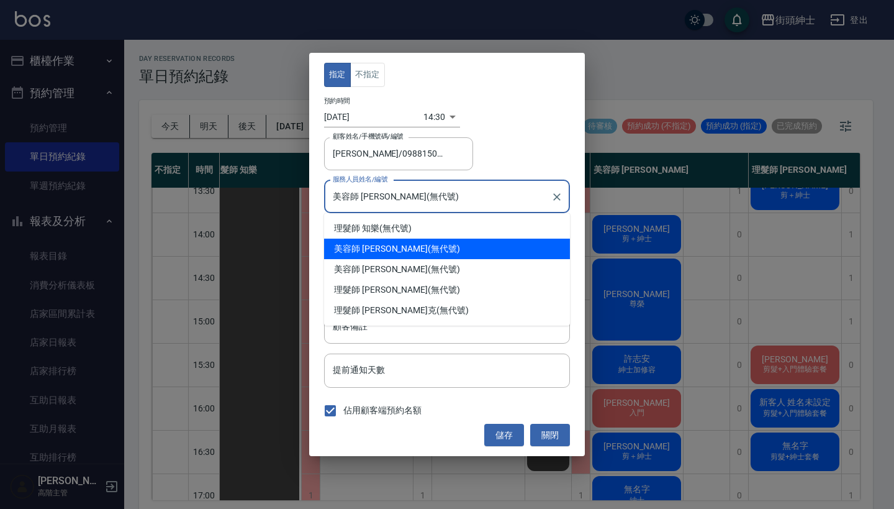
click at [404, 194] on input "美容師 [PERSON_NAME](無代號)" at bounding box center [438, 197] width 216 height 22
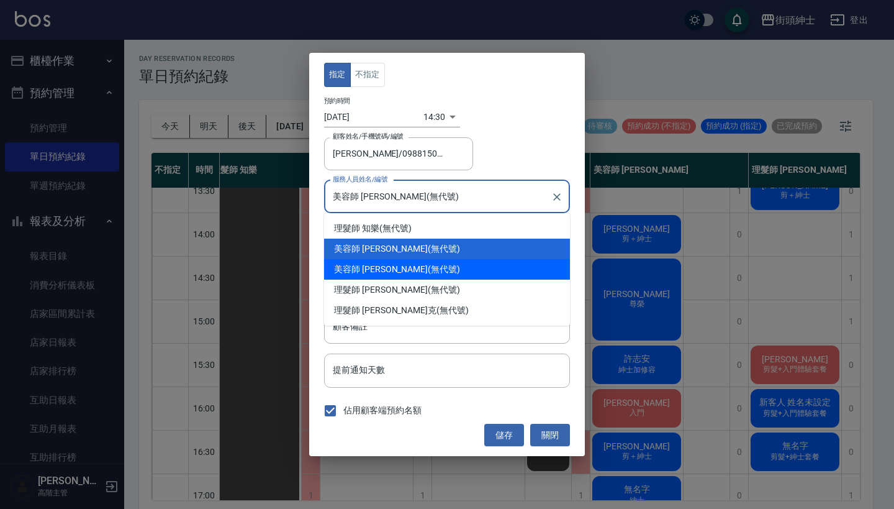
click at [404, 271] on div "美容師 Cherry (無代號)" at bounding box center [447, 269] width 246 height 20
type input "美容師 Cherry(無代號)"
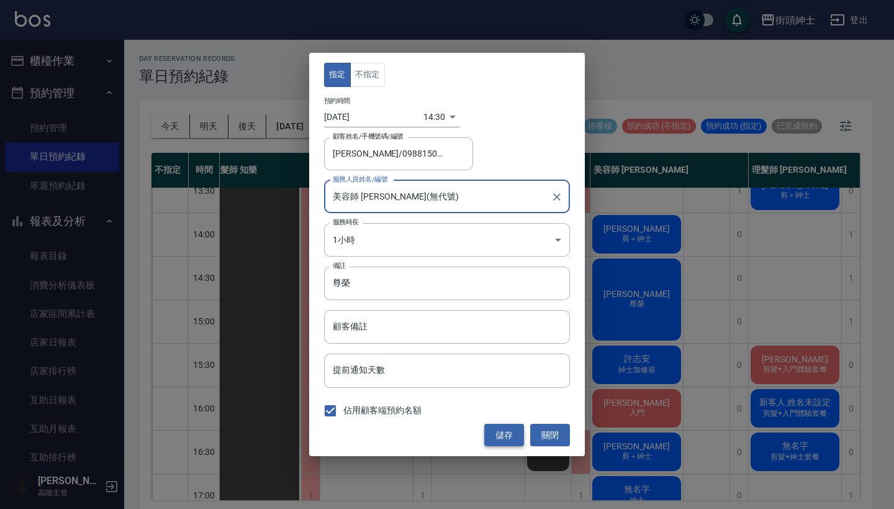
click at [500, 432] on button "儲存" at bounding box center [504, 434] width 40 height 23
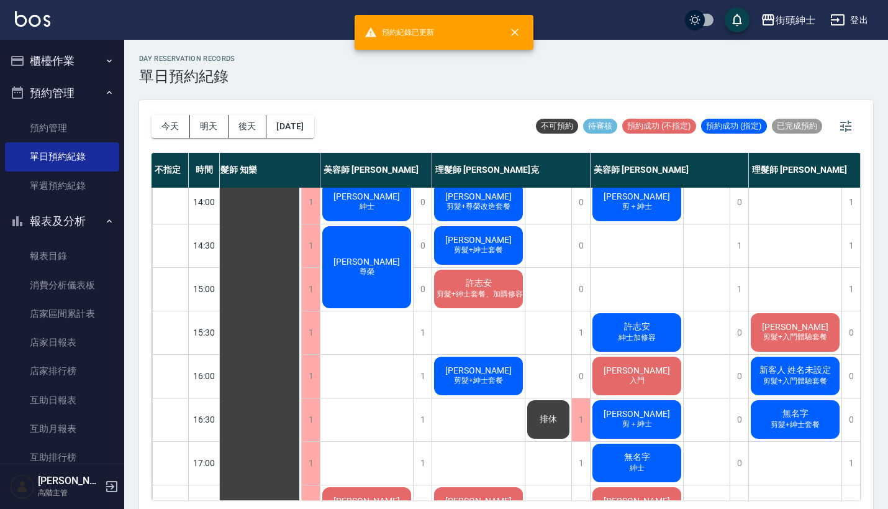
scroll to position [274, 11]
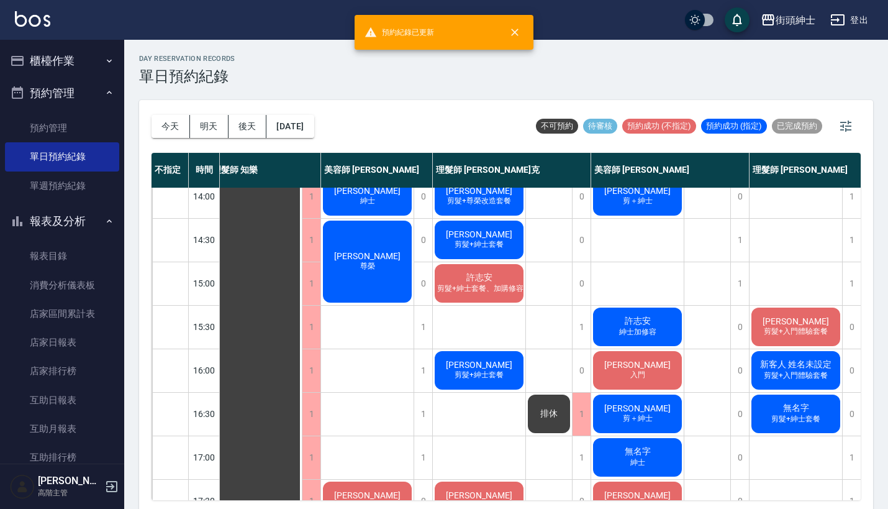
click at [638, 315] on span "許志安" at bounding box center [637, 320] width 31 height 11
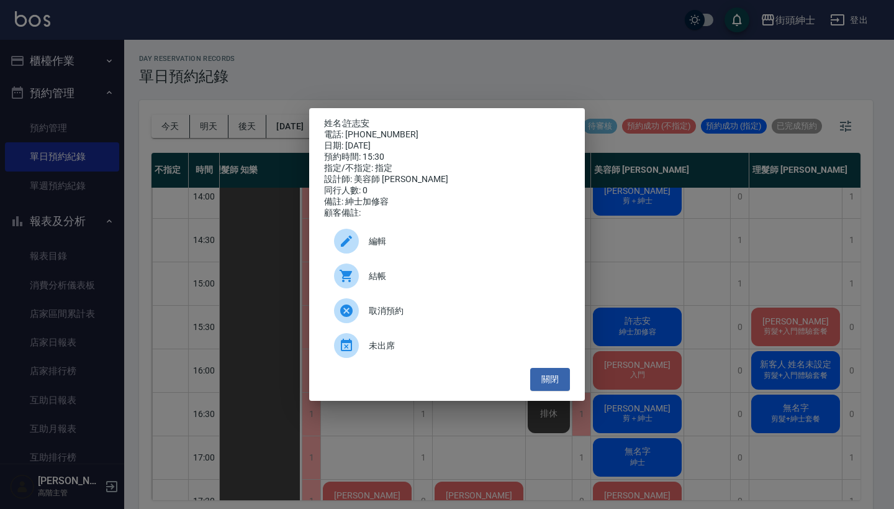
click at [423, 246] on span "編輯" at bounding box center [464, 241] width 191 height 13
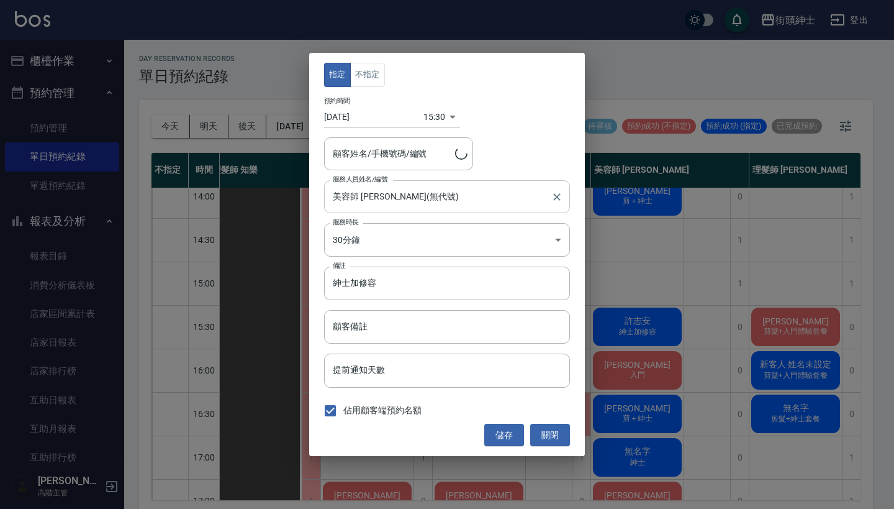
type input "許志安/0900248152"
click at [409, 188] on input "美容師 [PERSON_NAME](無代號)" at bounding box center [438, 197] width 216 height 22
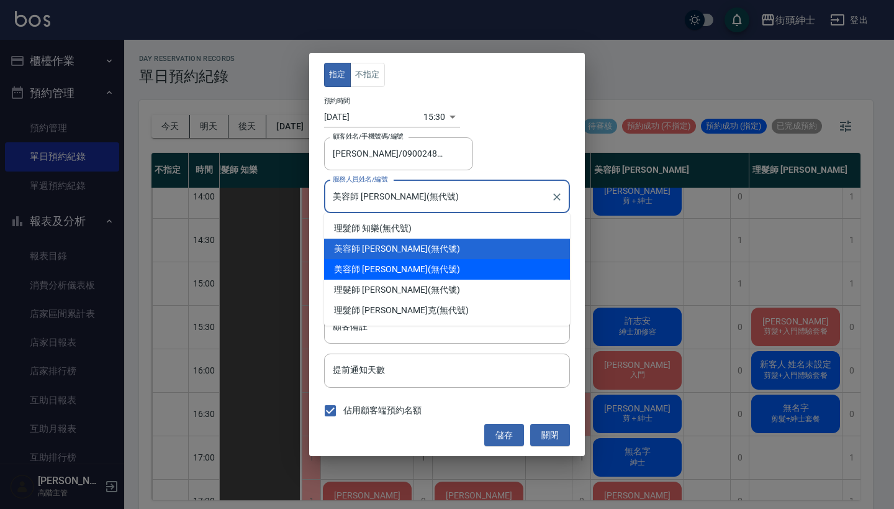
click at [413, 263] on div "美容師 Cherry (無代號)" at bounding box center [447, 269] width 246 height 20
type input "美容師 Cherry(無代號)"
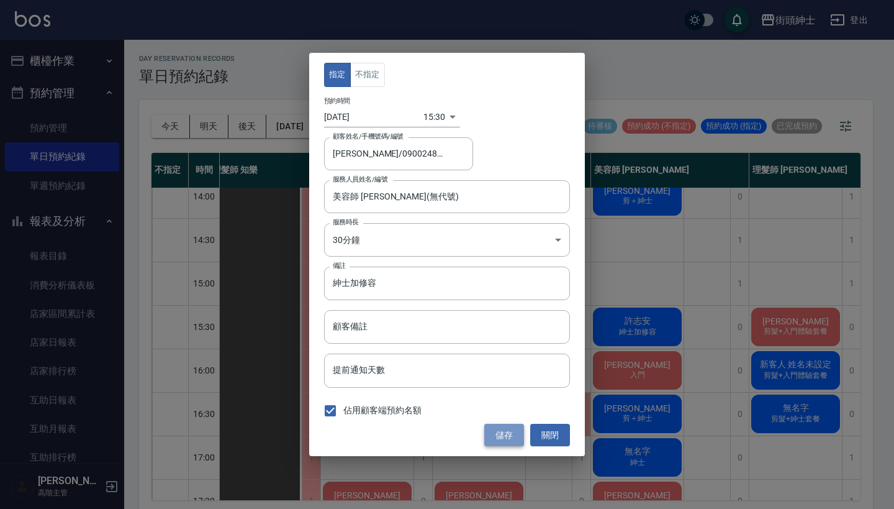
click at [491, 430] on button "儲存" at bounding box center [504, 434] width 40 height 23
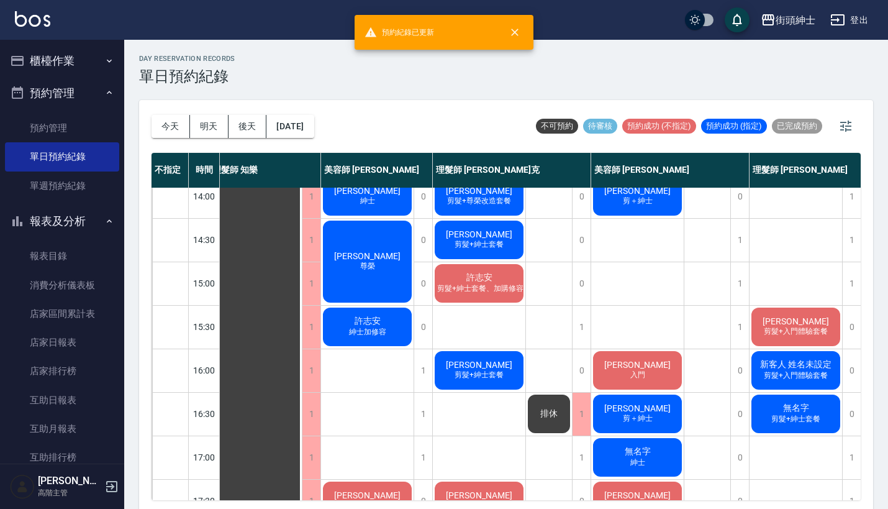
click at [636, 378] on span "入門" at bounding box center [638, 374] width 20 height 11
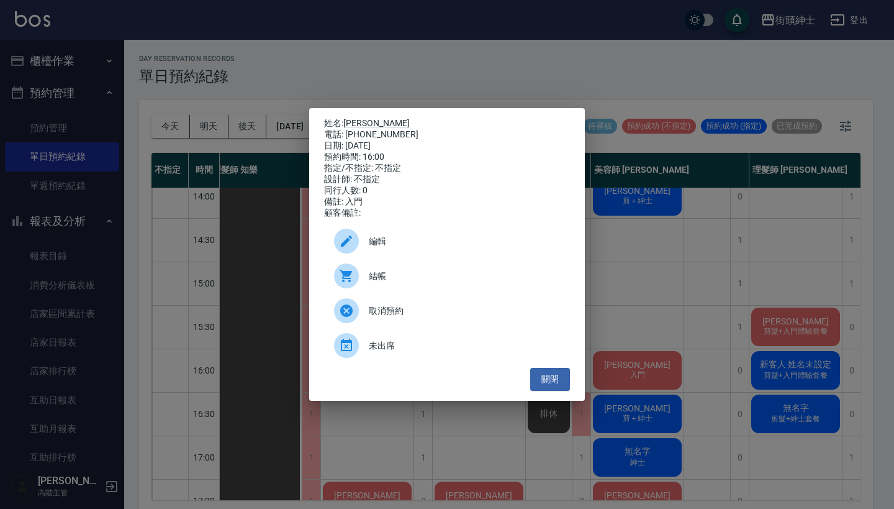
click at [432, 248] on span "編輯" at bounding box center [464, 241] width 191 height 13
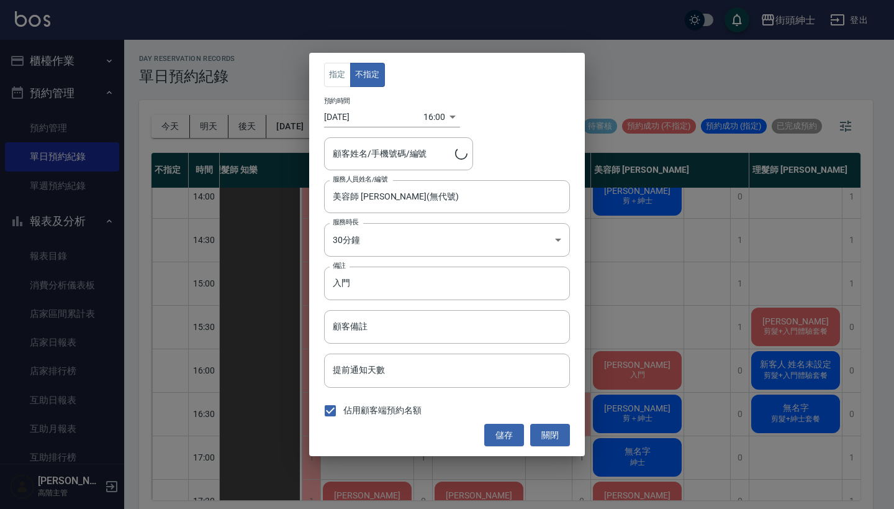
type input "蘇育彥/0925211658"
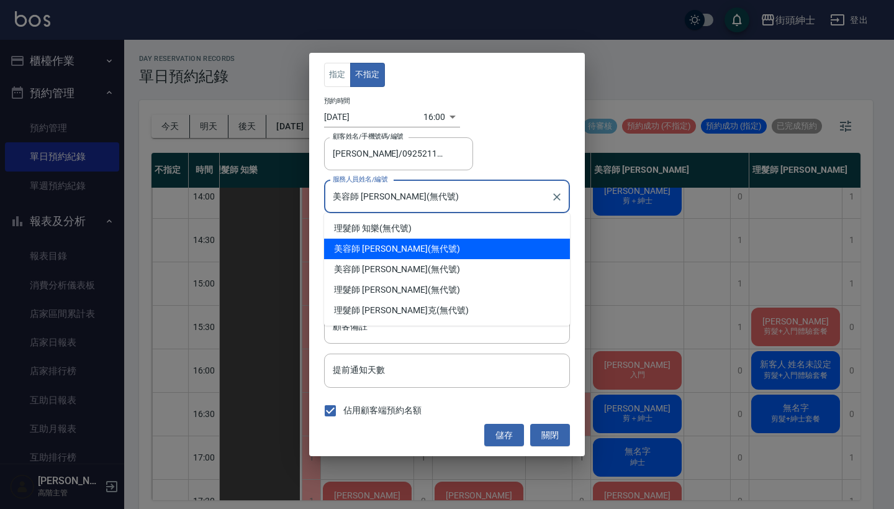
click at [410, 205] on input "美容師 [PERSON_NAME](無代號)" at bounding box center [438, 197] width 216 height 22
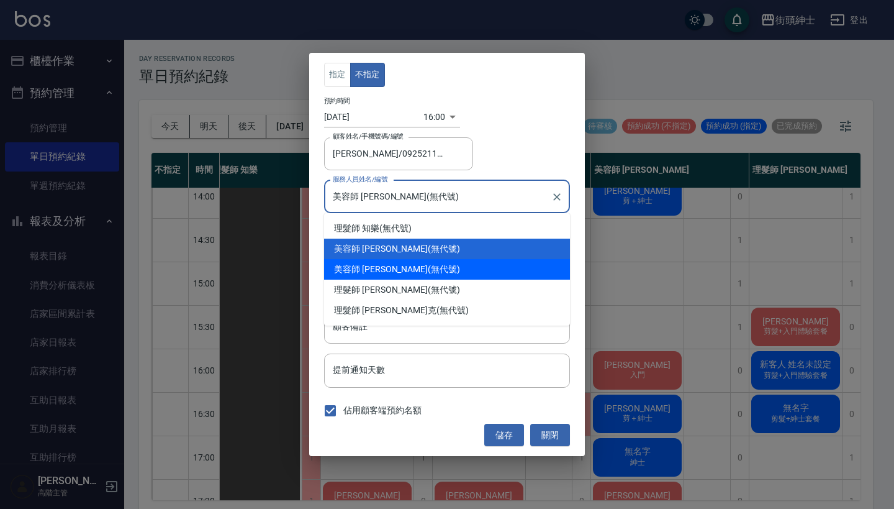
click at [413, 269] on div "美容師 Cherry (無代號)" at bounding box center [447, 269] width 246 height 20
type input "美容師 Cherry(無代號)"
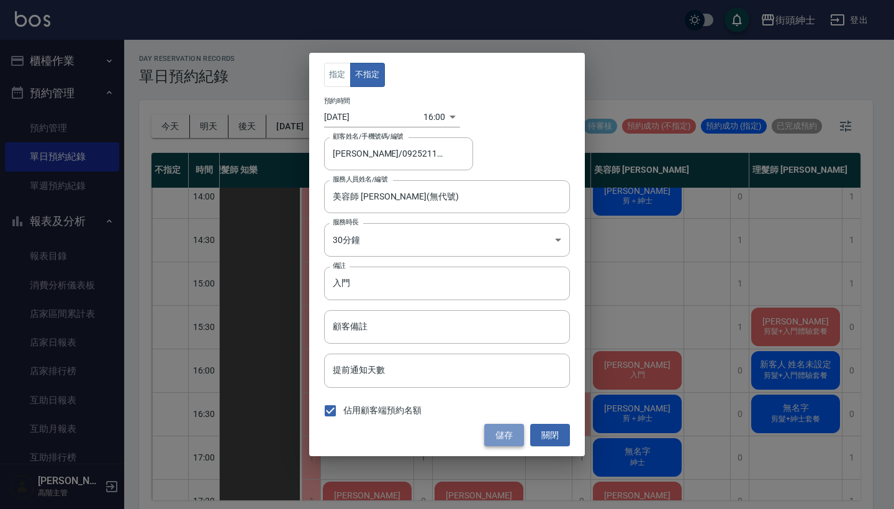
click at [497, 430] on button "儲存" at bounding box center [504, 434] width 40 height 23
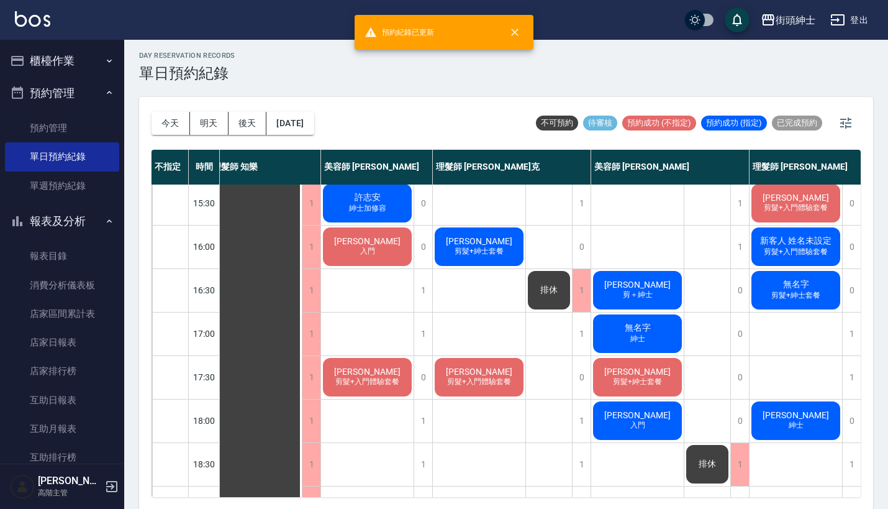
scroll to position [395, 11]
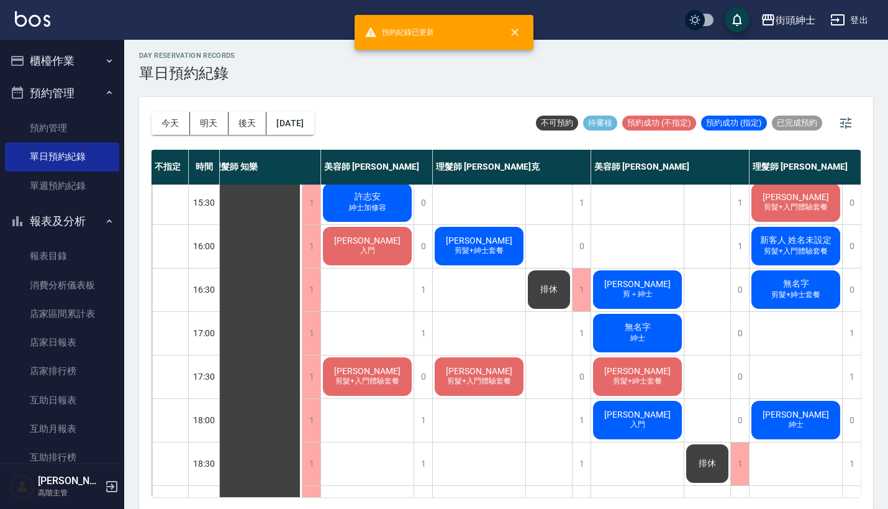
click at [662, 273] on div "許力仁 剪＋紳士" at bounding box center [637, 289] width 93 height 42
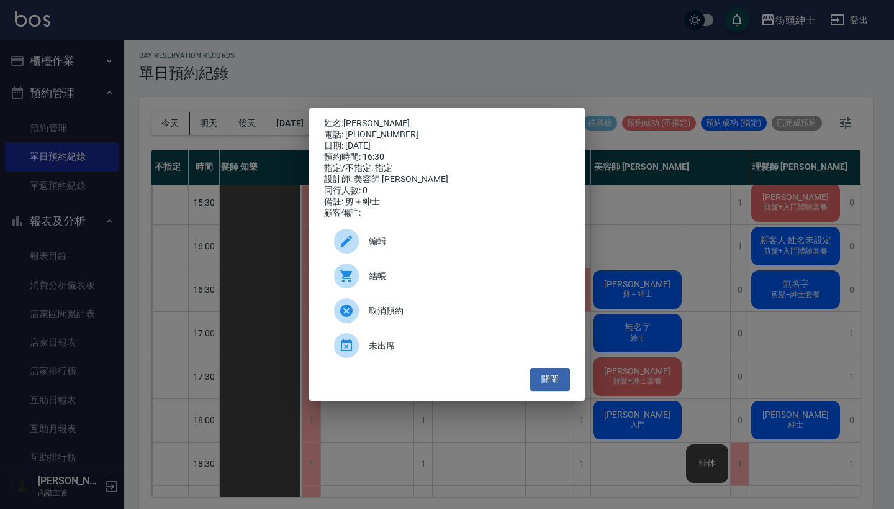
click at [452, 247] on span "編輯" at bounding box center [464, 241] width 191 height 13
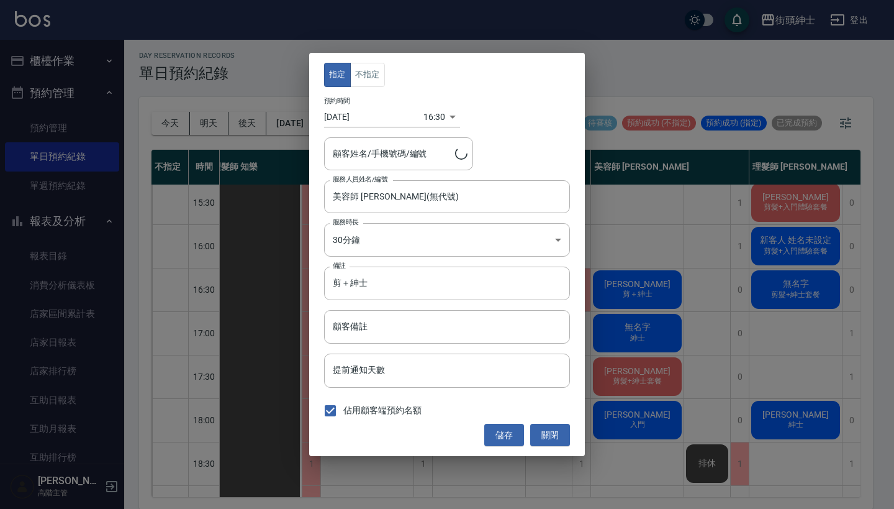
type input "許力仁/0960540787"
click at [449, 204] on input "美容師 [PERSON_NAME](無代號)" at bounding box center [438, 197] width 216 height 22
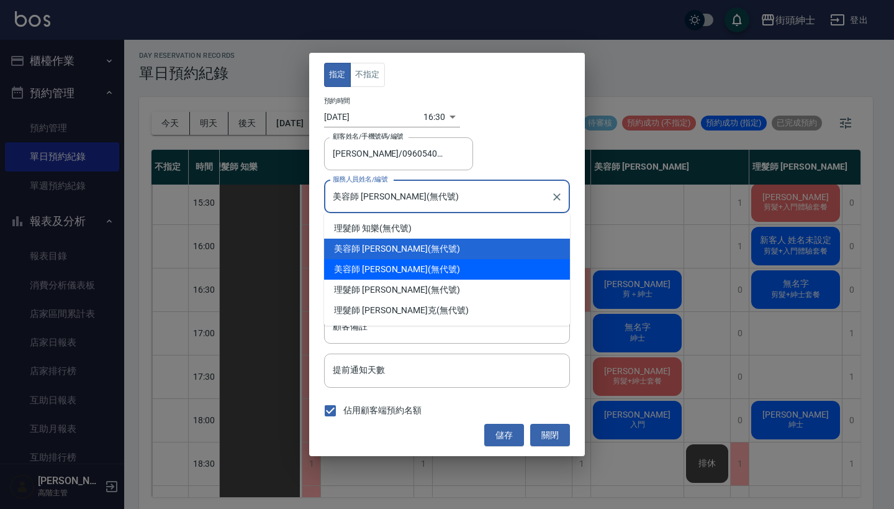
click at [438, 267] on div "美容師 Cherry (無代號)" at bounding box center [447, 269] width 246 height 20
type input "美容師 Cherry(無代號)"
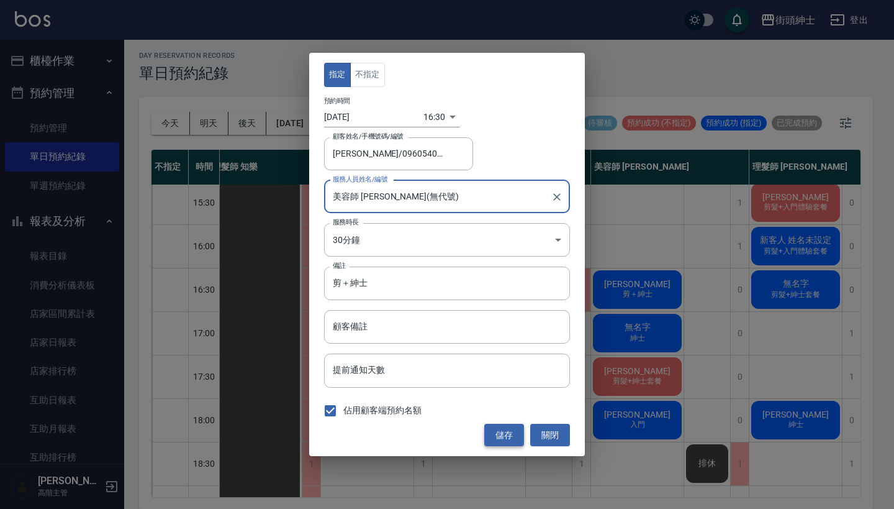
click at [494, 435] on button "儲存" at bounding box center [504, 434] width 40 height 23
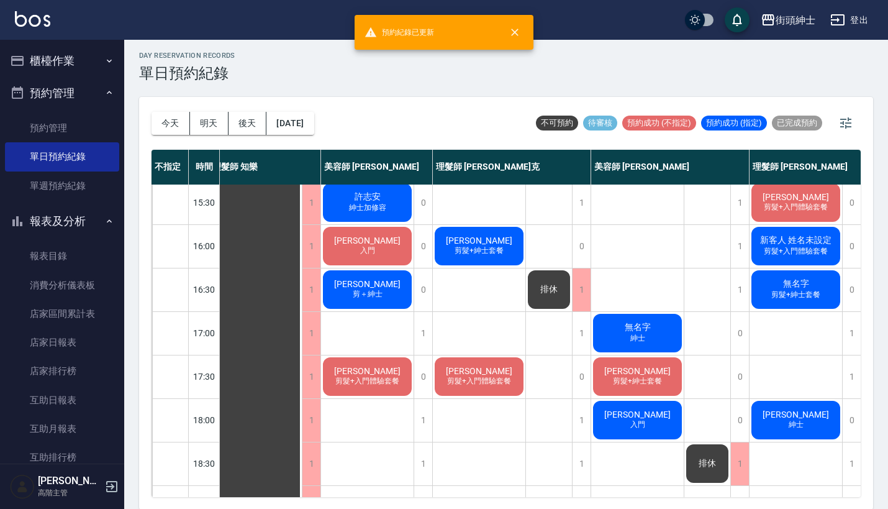
click at [652, 338] on div "無名字 紳士" at bounding box center [637, 333] width 93 height 42
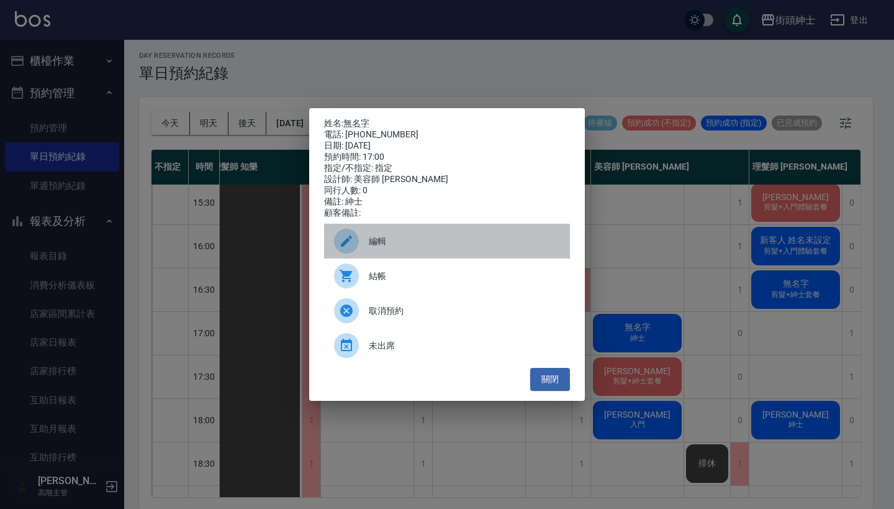
click at [402, 237] on div "編輯" at bounding box center [447, 241] width 246 height 35
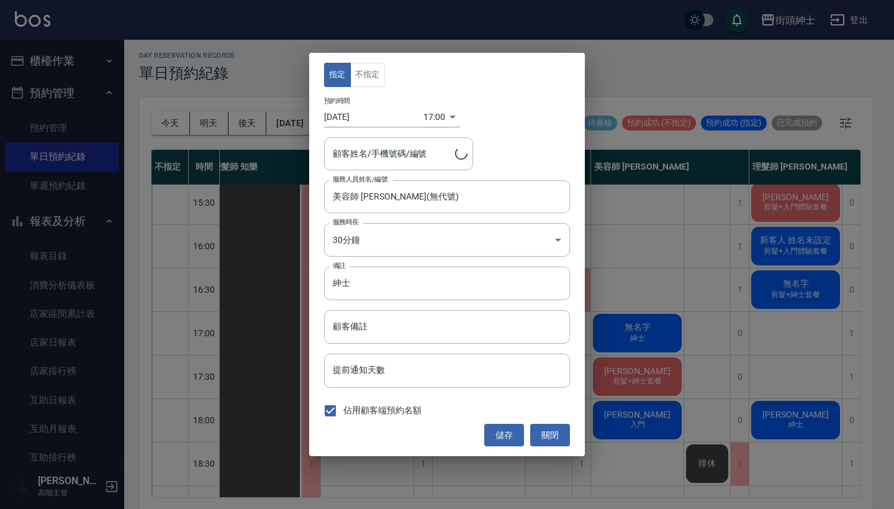
type input "無名字/0933691612"
click at [414, 197] on input "美容師 [PERSON_NAME](無代號)" at bounding box center [438, 197] width 216 height 22
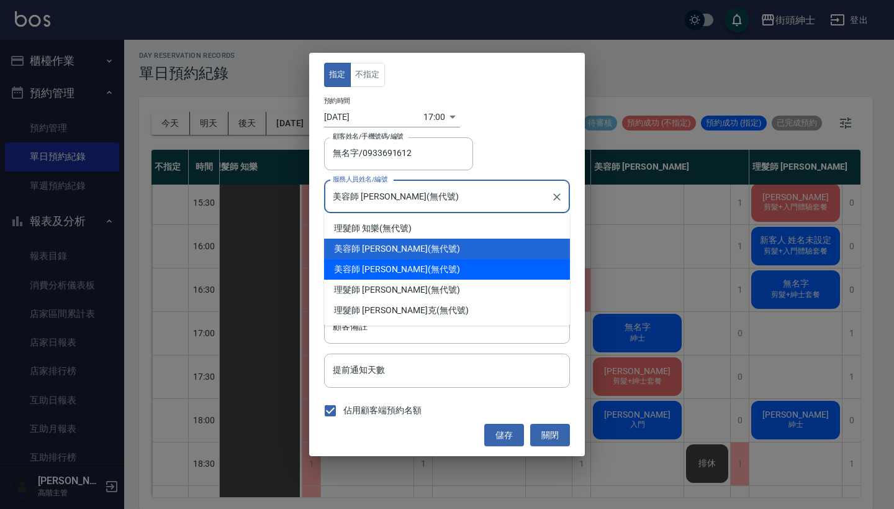
click at [414, 267] on div "美容師 Cherry (無代號)" at bounding box center [447, 269] width 246 height 20
type input "美容師 Cherry(無代號)"
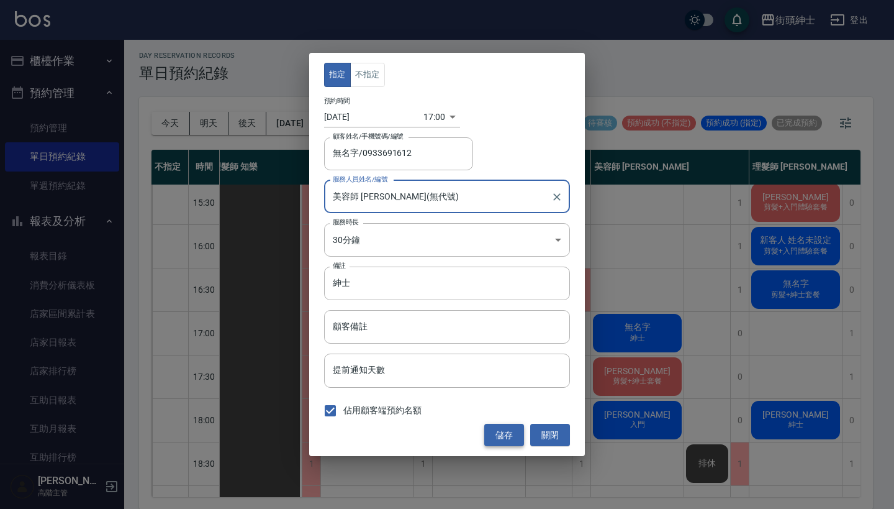
click at [488, 431] on button "儲存" at bounding box center [504, 434] width 40 height 23
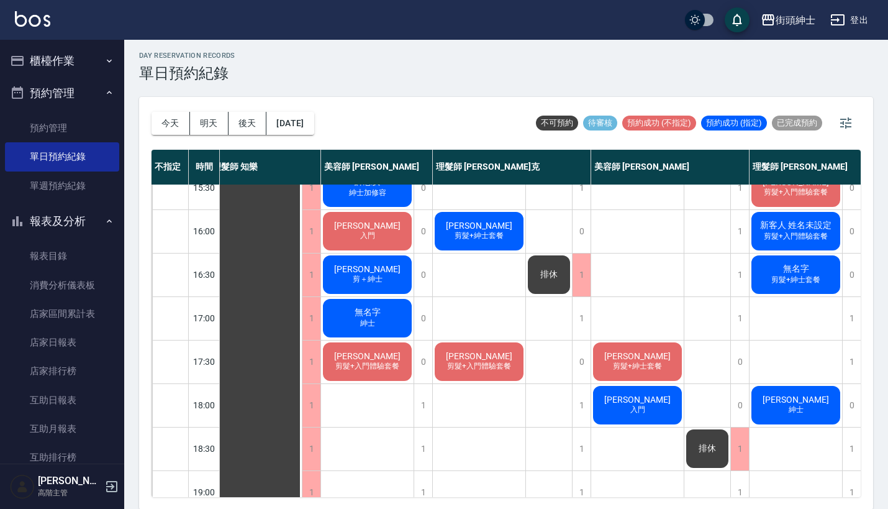
scroll to position [433, 11]
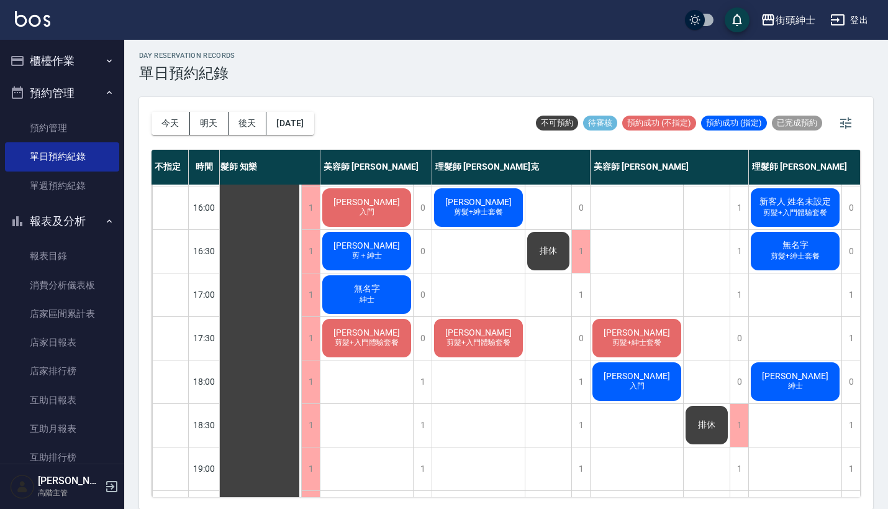
click at [622, 392] on div "魏伯勳 入門" at bounding box center [636, 381] width 93 height 42
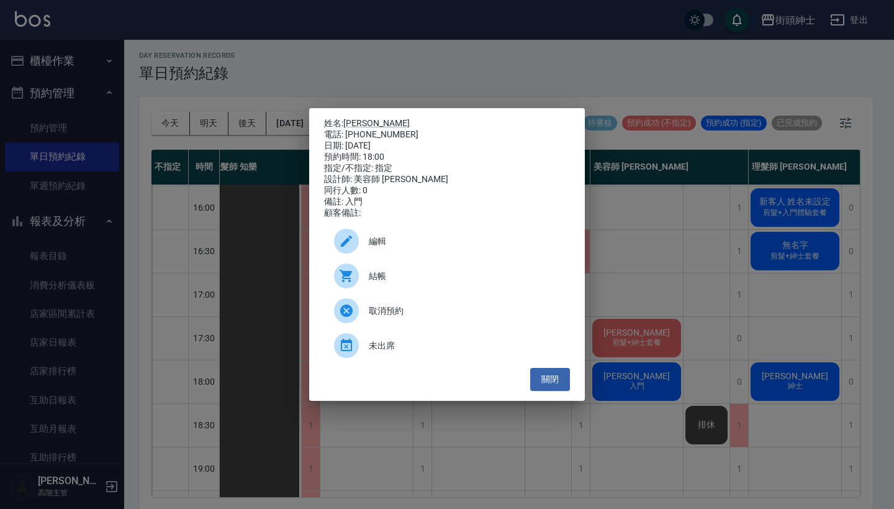
click at [429, 245] on span "編輯" at bounding box center [464, 241] width 191 height 13
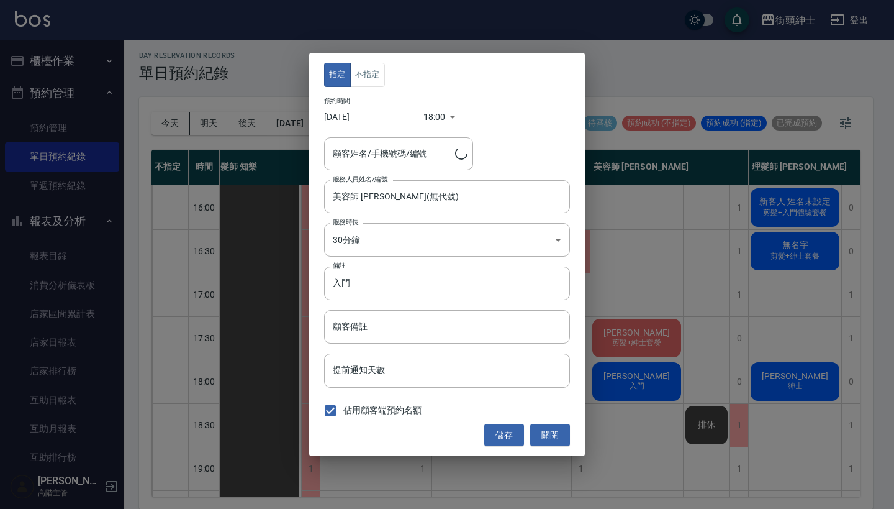
type input "魏伯勳/0966953568"
click at [403, 194] on input "美容師 [PERSON_NAME](無代號)" at bounding box center [438, 197] width 216 height 22
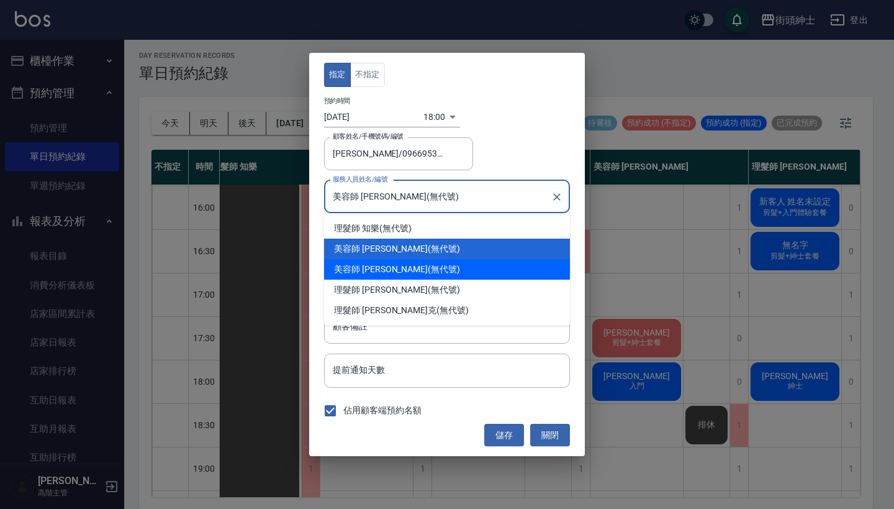
click at [412, 274] on div "美容師 Cherry (無代號)" at bounding box center [447, 269] width 246 height 20
type input "美容師 Cherry(無代號)"
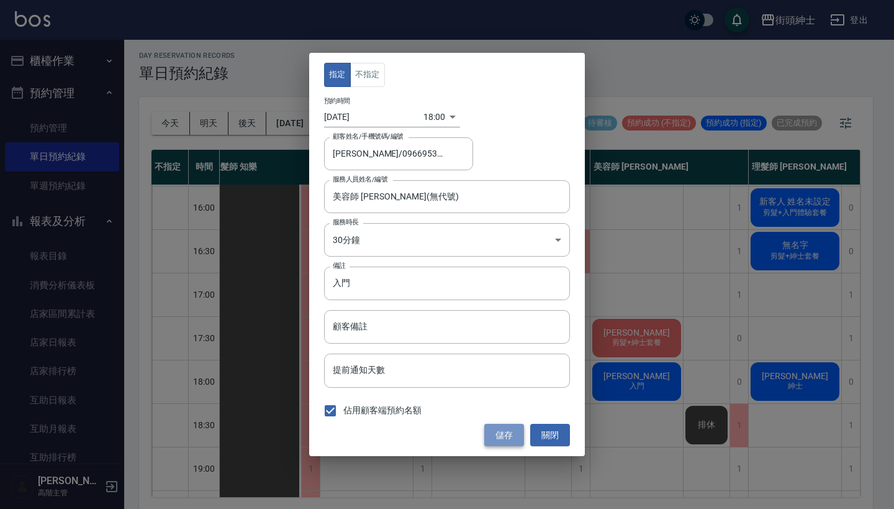
click at [493, 435] on button "儲存" at bounding box center [504, 434] width 40 height 23
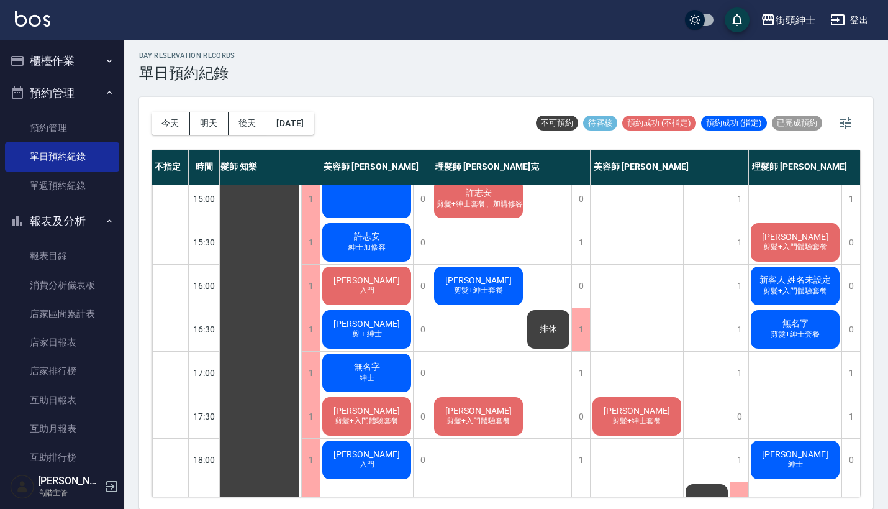
scroll to position [351, 11]
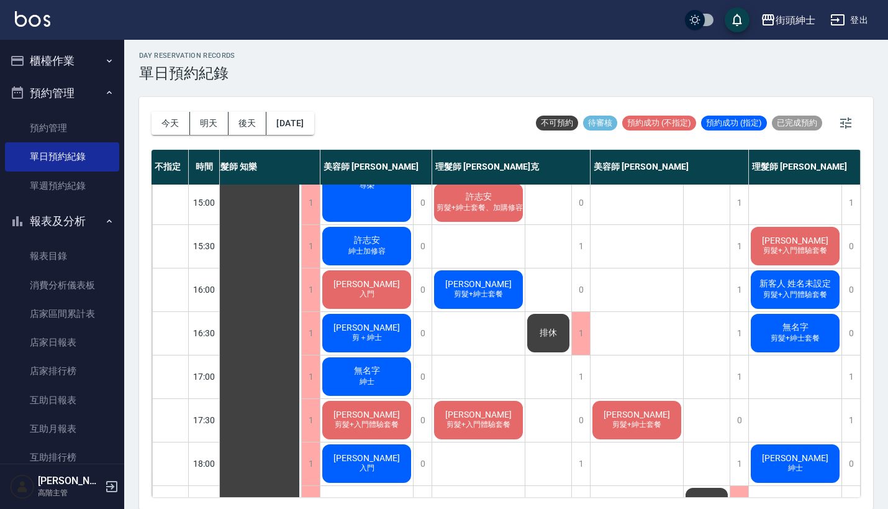
click at [755, 287] on div "新客人 姓名未設定 剪髮+入門體驗套餐" at bounding box center [795, 289] width 93 height 42
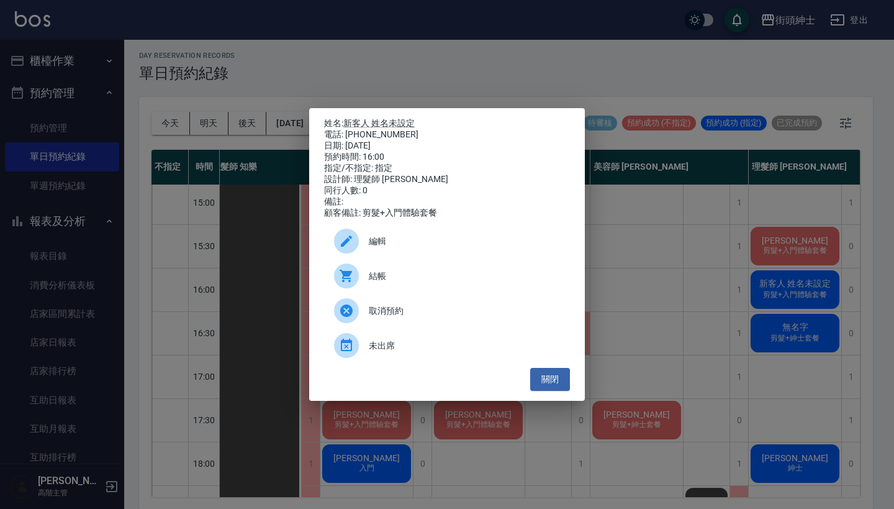
click at [664, 255] on div "姓名: 新客人 姓名未設定 電話: 0958503525 日期: 2025/09/20 預約時間: 16:00 指定/不指定: 指定 設計師: 理髮師 eri…" at bounding box center [447, 254] width 894 height 509
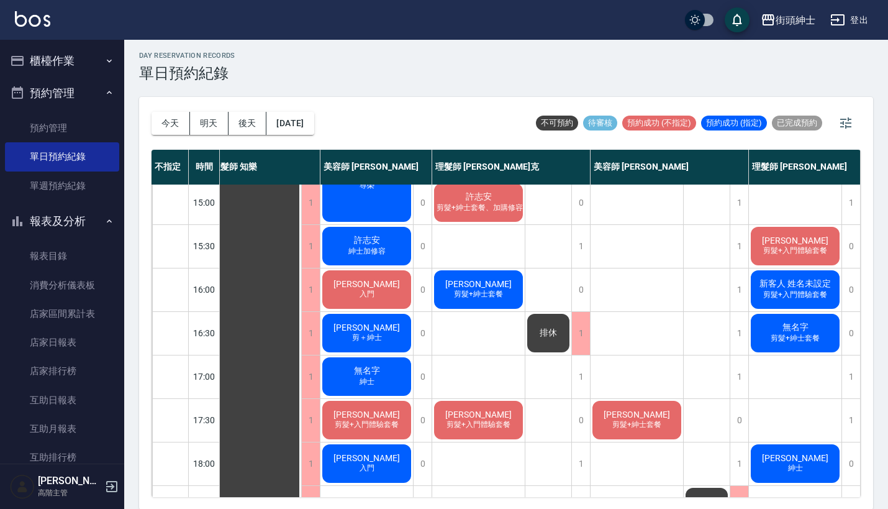
click at [370, 367] on span "無名字" at bounding box center [366, 370] width 31 height 11
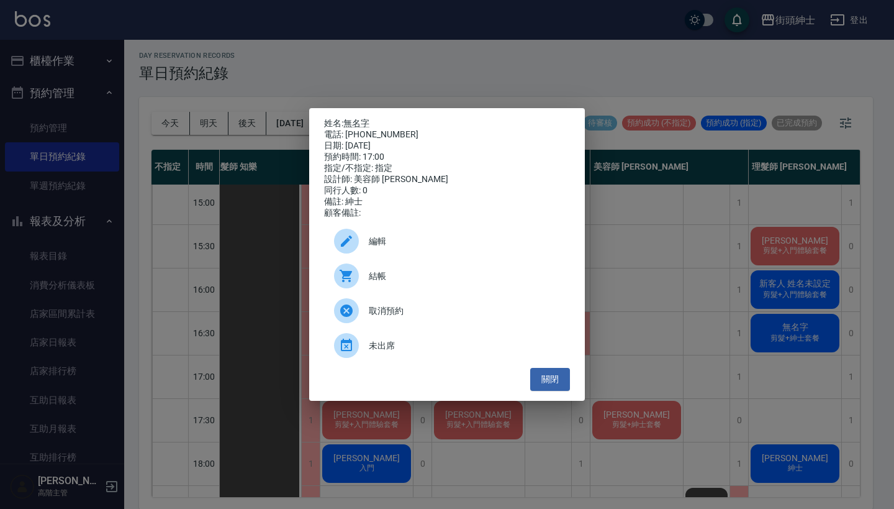
click at [653, 293] on div "姓名: 無名字 電話: 0933691612 日期: 2025/09/20 預約時間: 17:00 指定/不指定: 指定 設計師: 美容師 Cherry 同行…" at bounding box center [447, 254] width 894 height 509
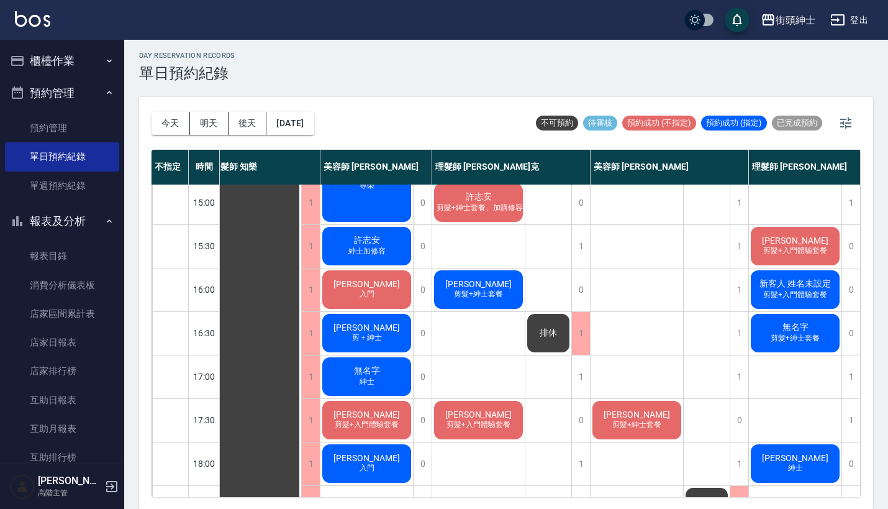
click at [807, 292] on span "剪髮+入門體驗套餐" at bounding box center [795, 294] width 69 height 11
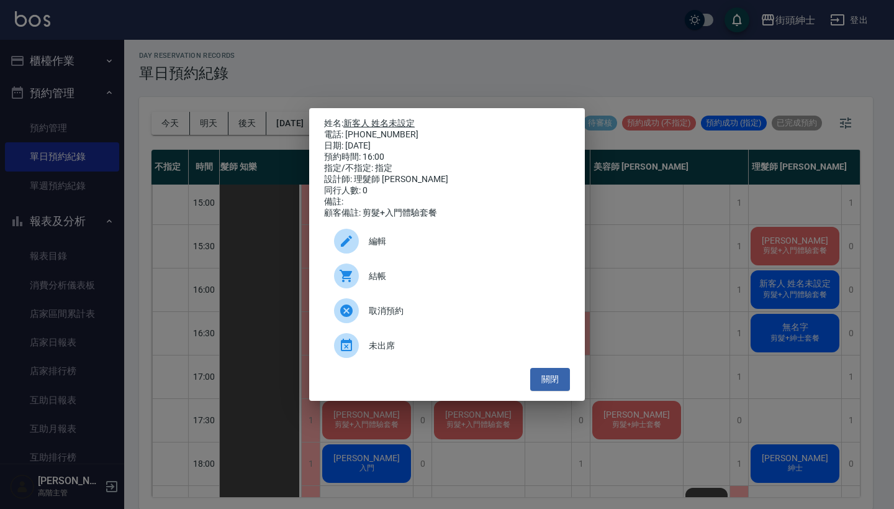
drag, startPoint x: 398, startPoint y: 132, endPoint x: 346, endPoint y: 119, distance: 53.8
click at [346, 119] on div "姓名: 新客人 姓名未設定 電話: 0958503525 日期: 2025/09/20 預約時間: 16:00 指定/不指定: 指定 設計師: 理髮師 eri…" at bounding box center [447, 168] width 246 height 101
copy div "姓名: 新客人 姓名未設定 電話: 0958503525"
click at [434, 97] on div "姓名: 新客人 姓名未設定 電話: 0958503525 日期: 2025/09/20 預約時間: 16:00 指定/不指定: 指定 設計師: 理髮師 eri…" at bounding box center [447, 254] width 894 height 509
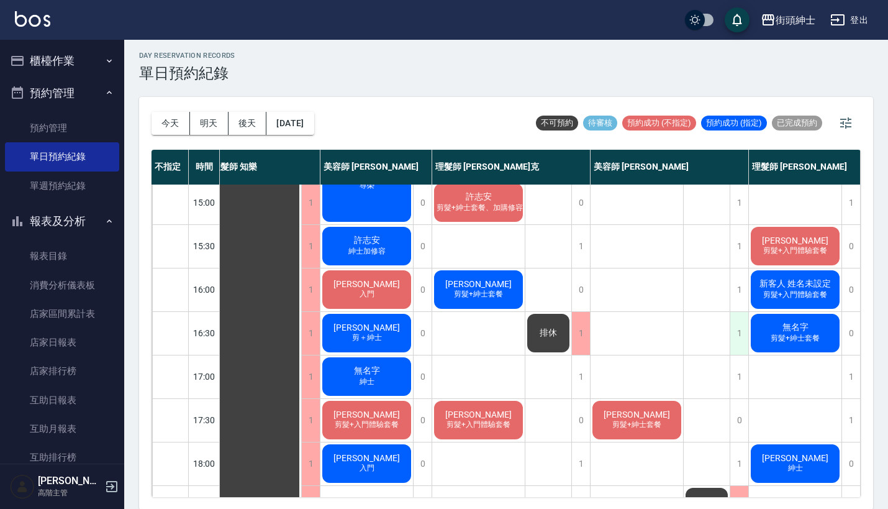
click at [742, 330] on div "1" at bounding box center [739, 333] width 19 height 43
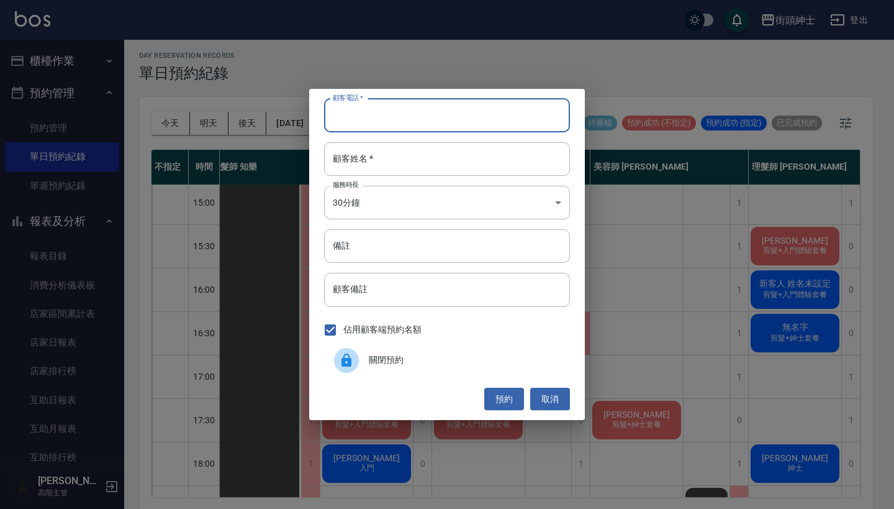
paste input "新客人 姓名未設定 電話: 0958503525"
type input "新客人 姓名未設定 電話: 0958503525"
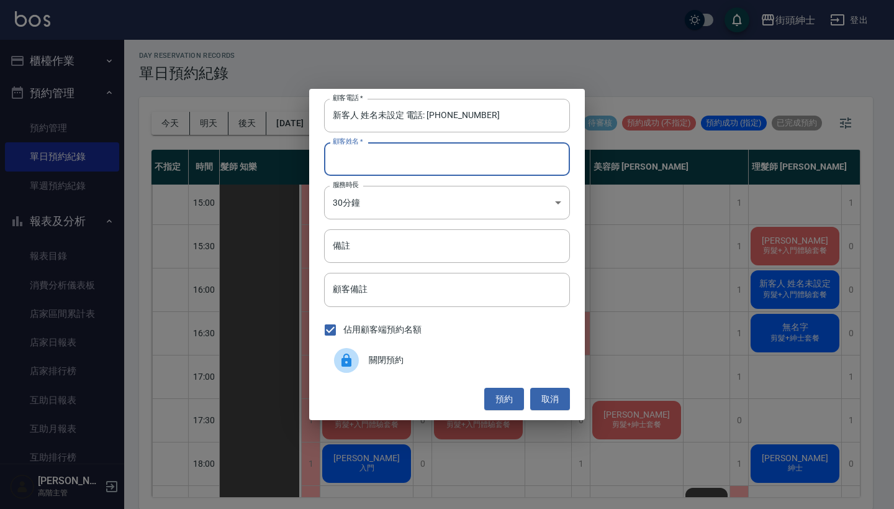
paste input "新客人 姓名未設定 電話: 0958503525"
type input "新客人 姓名未設定 電話: 0958503525"
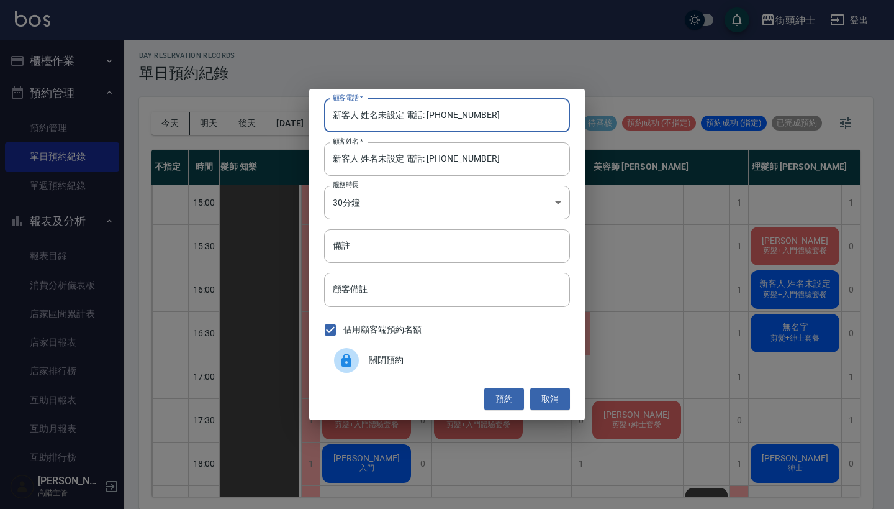
drag, startPoint x: 428, startPoint y: 119, endPoint x: 214, endPoint y: 91, distance: 216.6
click at [215, 91] on div "顧客電話   * 新客人 姓名未設定 電話: 0958503525 顧客電話   * 顧客姓名   * 新客人 姓名未設定 電話: 0958503525 顧客…" at bounding box center [447, 254] width 894 height 509
type input "0958503525"
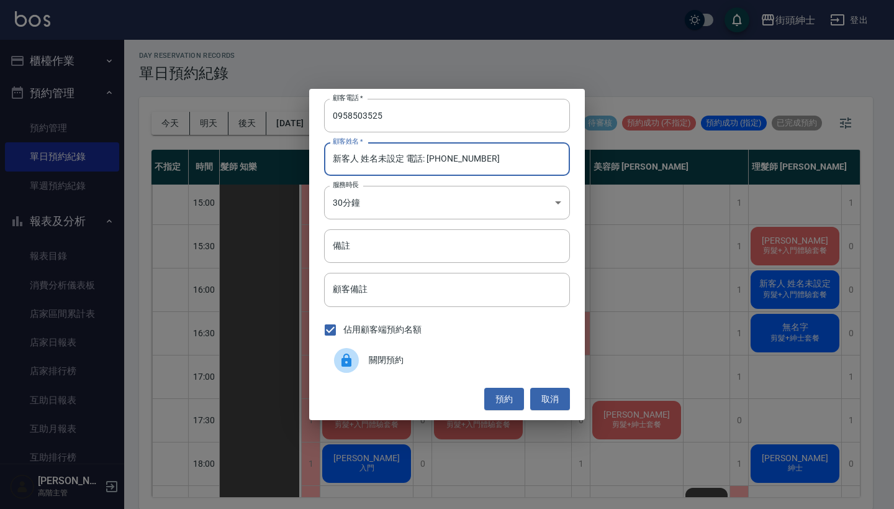
drag, startPoint x: 492, startPoint y: 159, endPoint x: 356, endPoint y: 160, distance: 136.0
click at [356, 160] on input "新客人 姓名未設定 電話: 0958503525" at bounding box center [447, 159] width 246 height 34
type input "新客人"
click at [392, 244] on input "備註" at bounding box center [447, 246] width 246 height 34
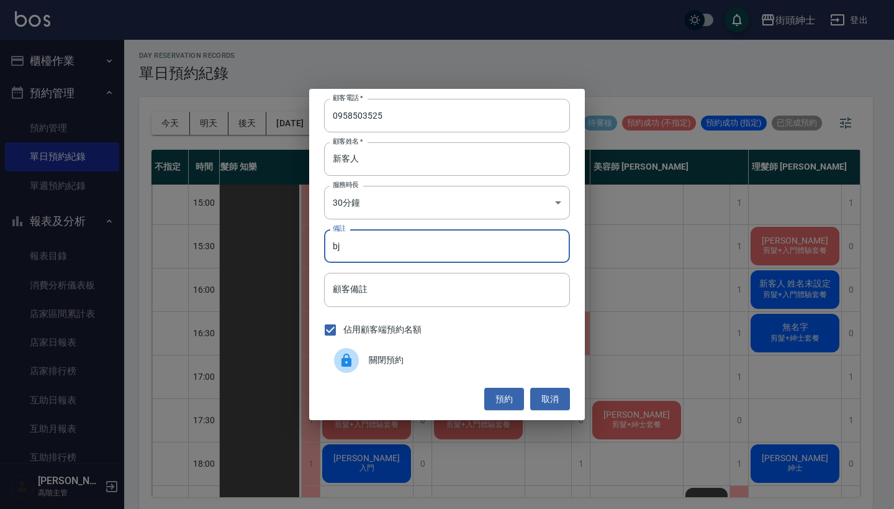
type input "b"
type input "入門"
click at [494, 393] on button "預約" at bounding box center [504, 398] width 40 height 23
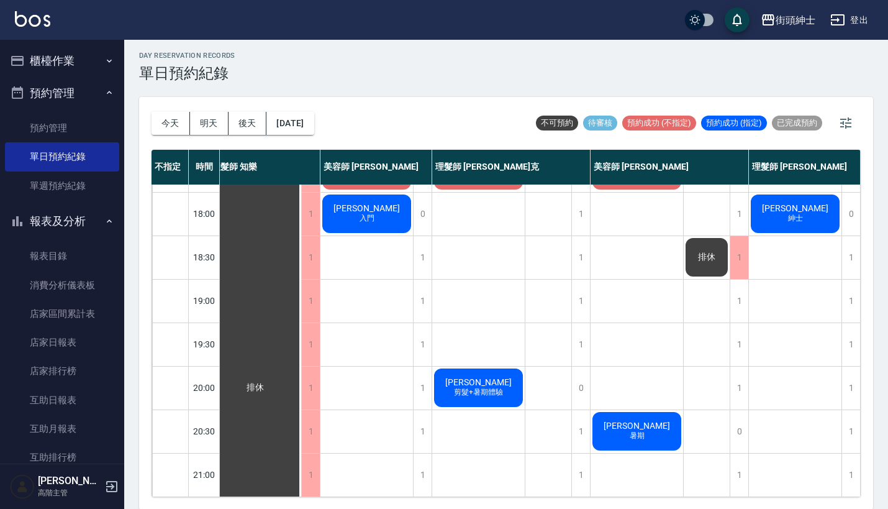
scroll to position [611, 17]
click at [646, 423] on div "Bernie昌雄 暑期" at bounding box center [636, 431] width 93 height 42
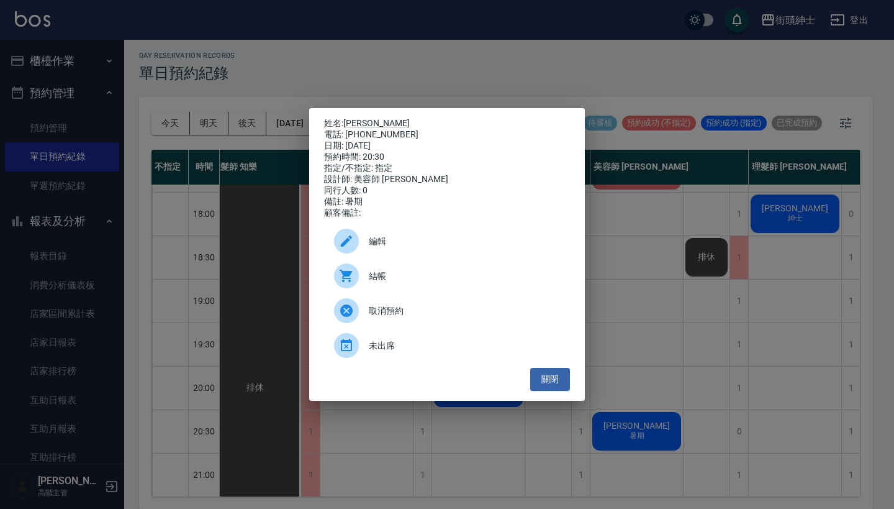
click at [382, 245] on span "編輯" at bounding box center [464, 241] width 191 height 13
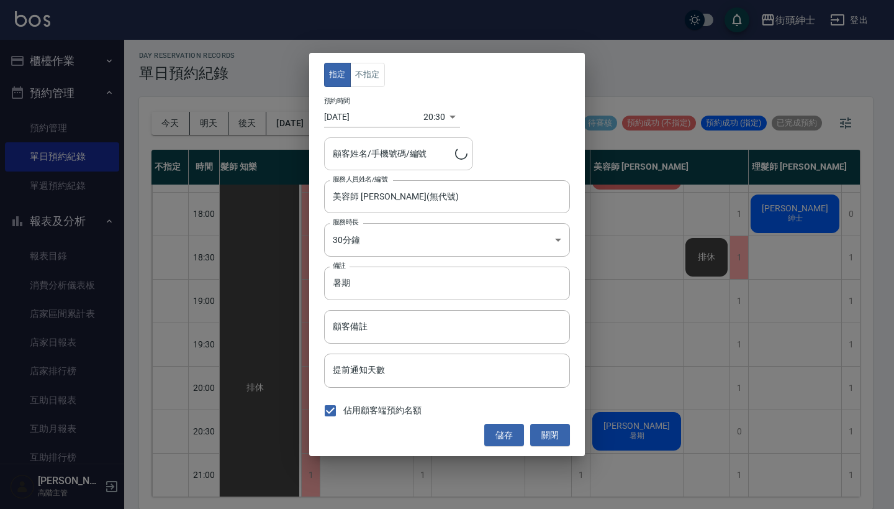
type input "Bernie昌雄/0910922657"
click at [407, 210] on div "美容師 小戴(無代號) 服務人員姓名/編號" at bounding box center [447, 196] width 246 height 33
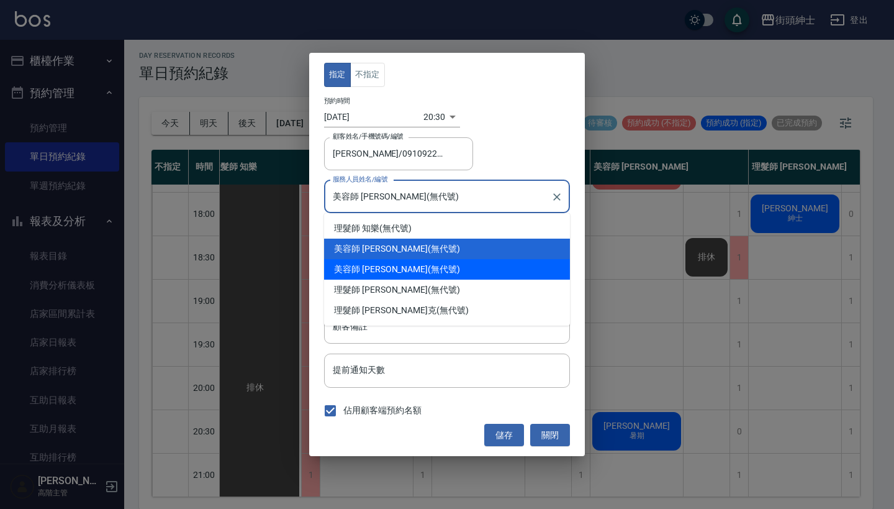
click at [417, 277] on div "美容師 Cherry (無代號)" at bounding box center [447, 269] width 246 height 20
type input "美容師 Cherry(無代號)"
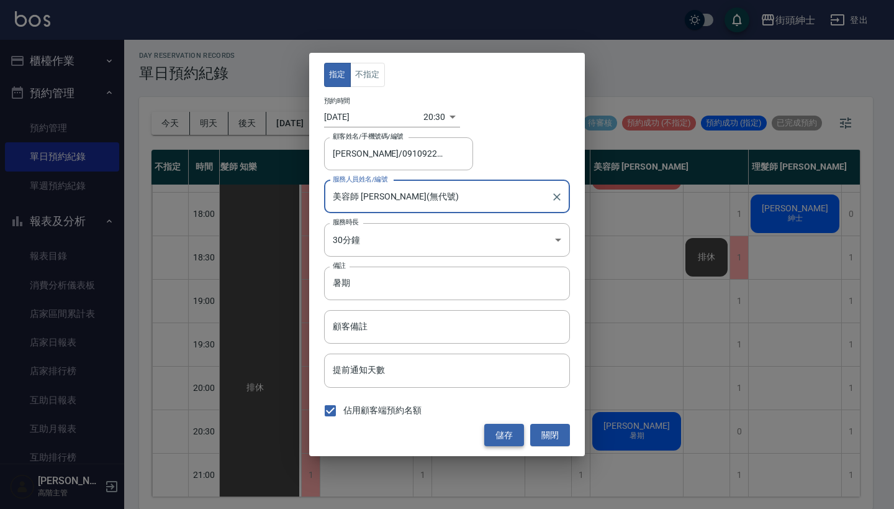
click at [501, 432] on button "儲存" at bounding box center [504, 434] width 40 height 23
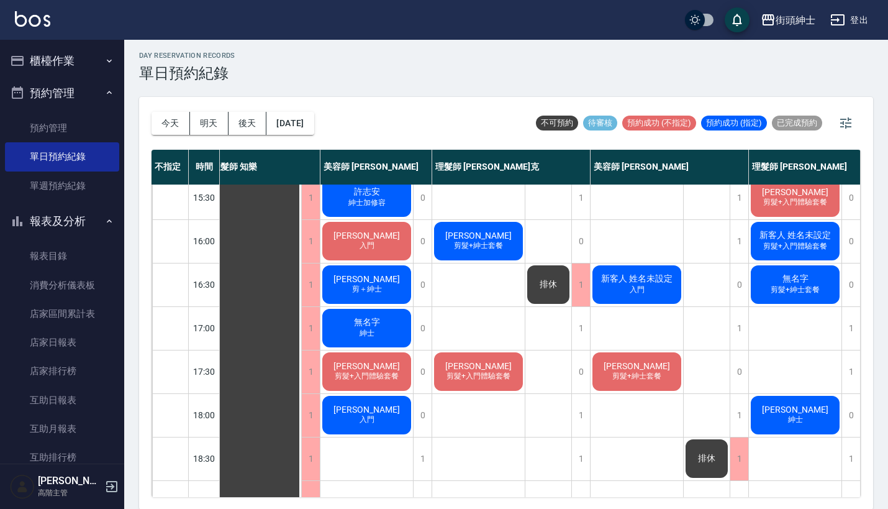
scroll to position [398, 13]
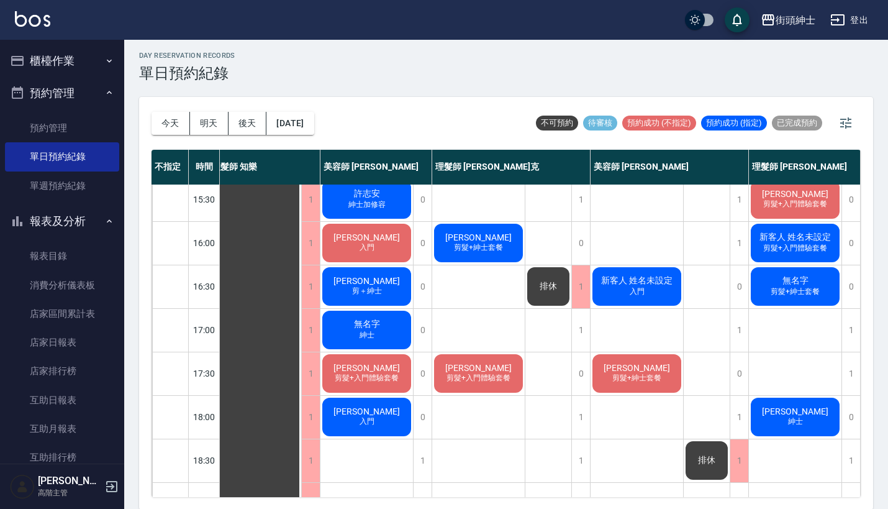
click at [377, 371] on span "郭韋寬" at bounding box center [366, 368] width 71 height 10
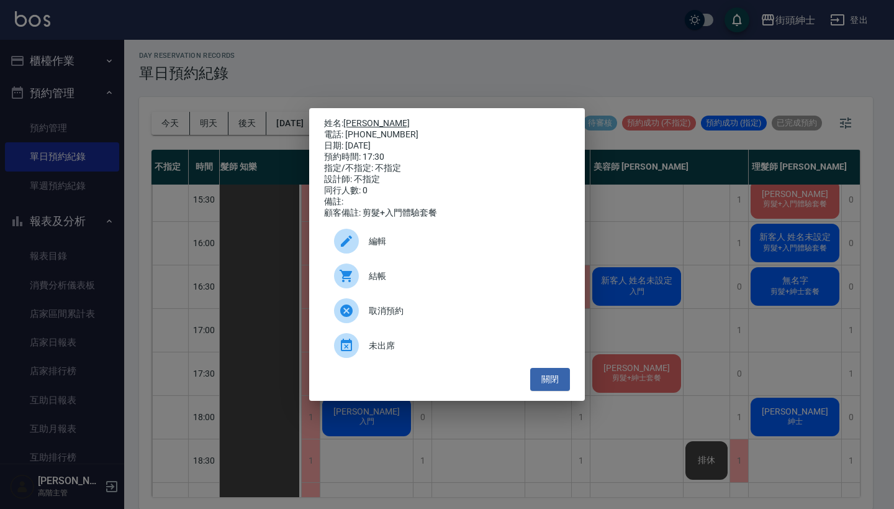
drag, startPoint x: 397, startPoint y: 133, endPoint x: 345, endPoint y: 118, distance: 54.2
click at [345, 118] on div "姓名: 郭韋寬 電話: 0928014004 日期: 2025/09/20 預約時間: 17:30 指定/不指定: 不指定 設計師: 不指定 同行人數: 0 …" at bounding box center [447, 168] width 246 height 101
copy div "姓名: 郭韋寬 電話: 0928014004"
click at [507, 95] on div "姓名: 郭韋寬 電話: 0928014004 日期: 2025/09/20 預約時間: 17:30 指定/不指定: 不指定 設計師: 不指定 同行人數: 0 …" at bounding box center [447, 254] width 894 height 509
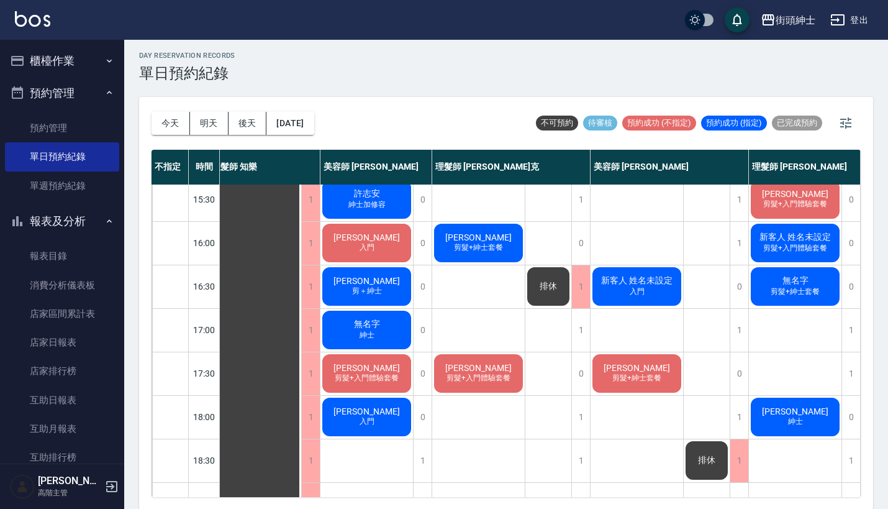
scroll to position [398, 11]
click at [586, 409] on div "1" at bounding box center [580, 417] width 19 height 43
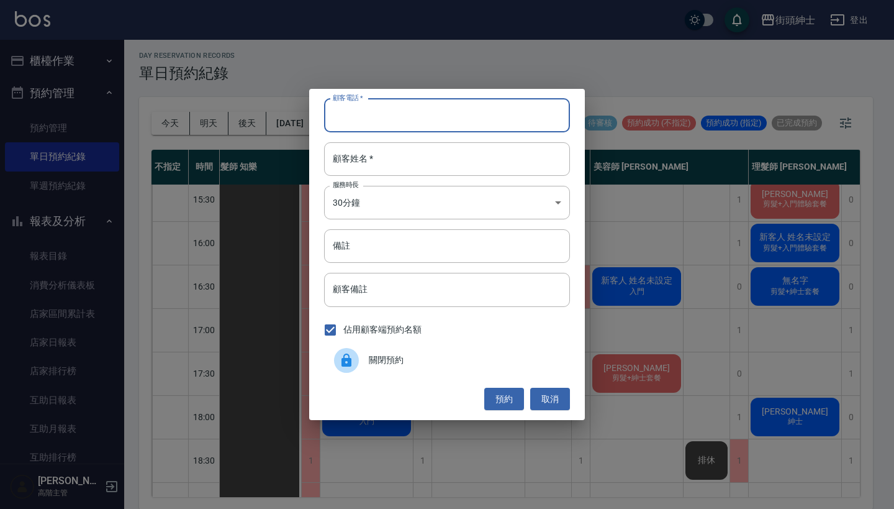
paste input "郭韋寬 電話: 0928014004"
type input "郭韋寬 電話: 0928014004"
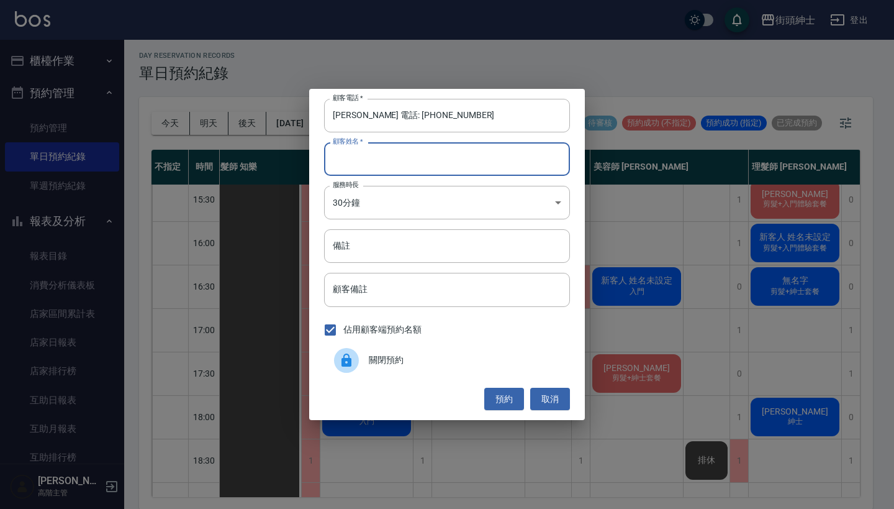
paste input "郭韋寬 電話: 0928014004"
type input "郭韋寬 電話: 0928014004"
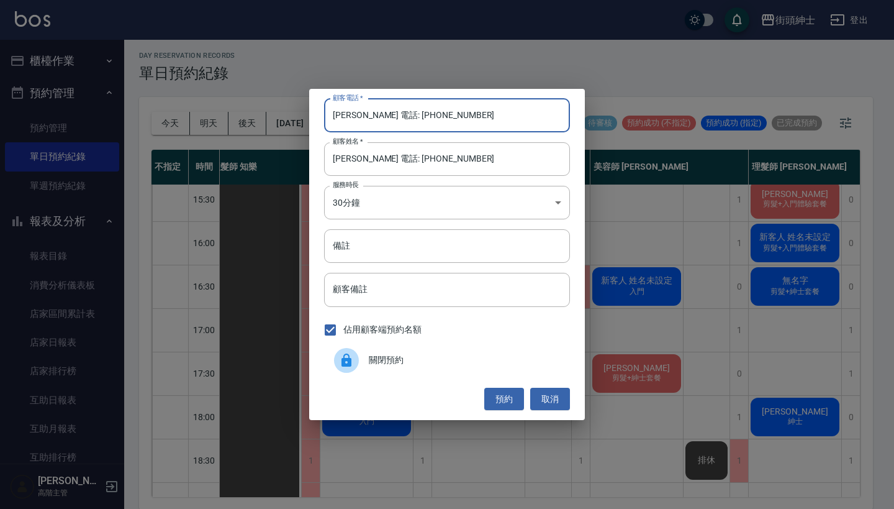
drag, startPoint x: 381, startPoint y: 112, endPoint x: 312, endPoint y: 109, distance: 68.4
click at [312, 109] on div "顧客電話   * 郭韋寬 電話: 0928014004 顧客電話   * 顧客姓名   * 郭韋寬 電話: 0928014004 顧客姓名   * 服務時長 …" at bounding box center [447, 254] width 276 height 331
type input "0928014004"
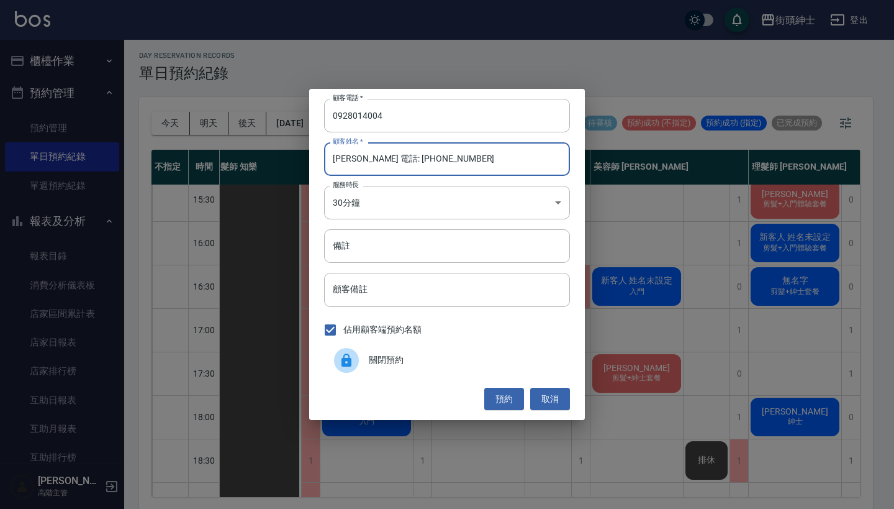
drag, startPoint x: 479, startPoint y: 161, endPoint x: 357, endPoint y: 159, distance: 122.3
click at [357, 159] on input "郭韋寬 電話: 0928014004" at bounding box center [447, 159] width 246 height 34
type input "郭韋寬"
click at [379, 240] on input "備註" at bounding box center [447, 246] width 246 height 34
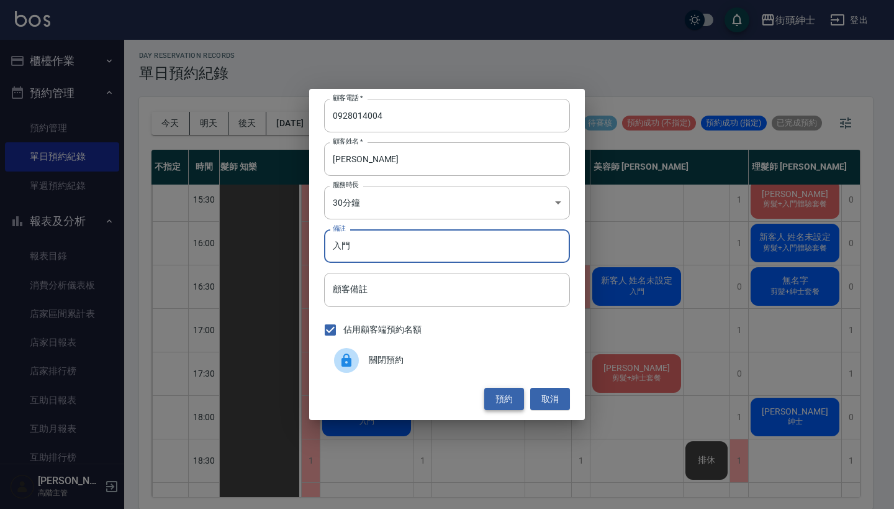
type input "入門"
click at [502, 397] on button "預約" at bounding box center [504, 398] width 40 height 23
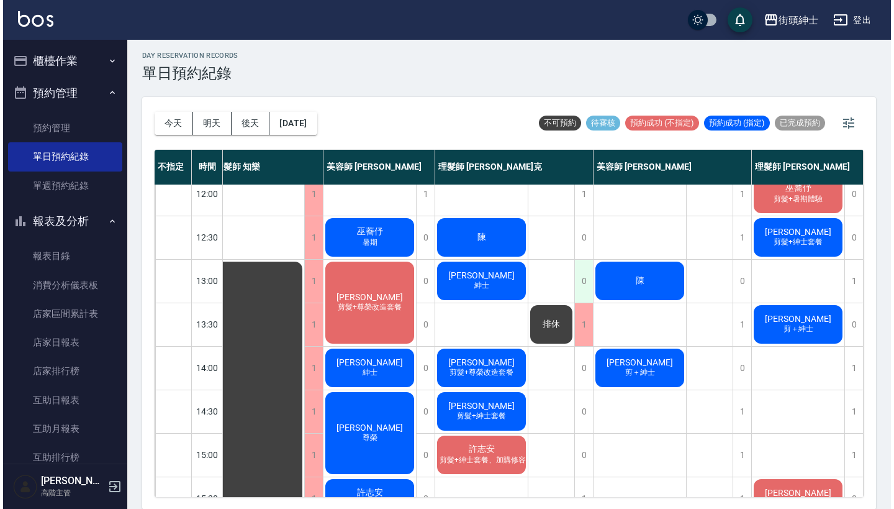
scroll to position [91, 16]
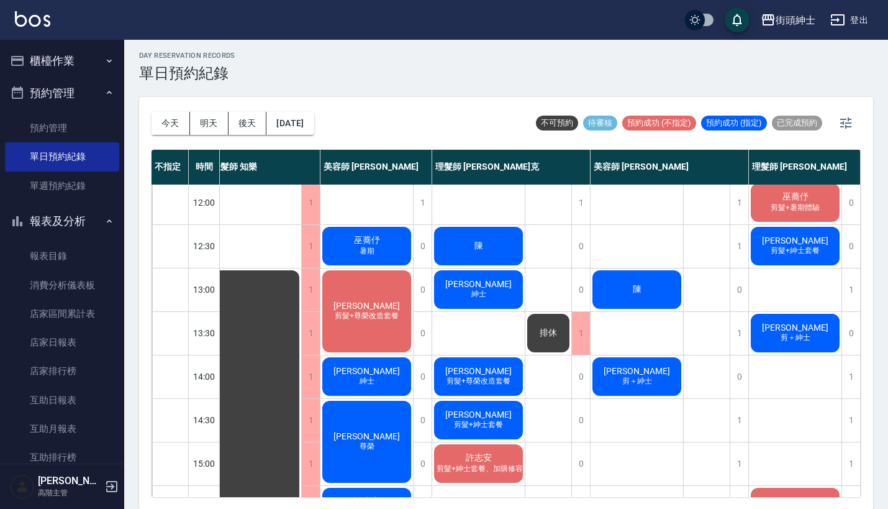
click at [469, 294] on span "紳士" at bounding box center [479, 294] width 20 height 11
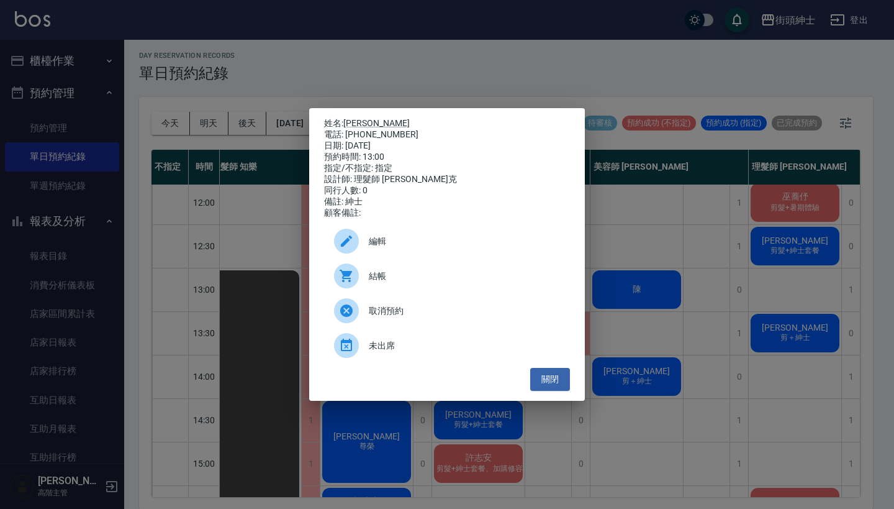
click at [469, 247] on span "編輯" at bounding box center [464, 241] width 191 height 13
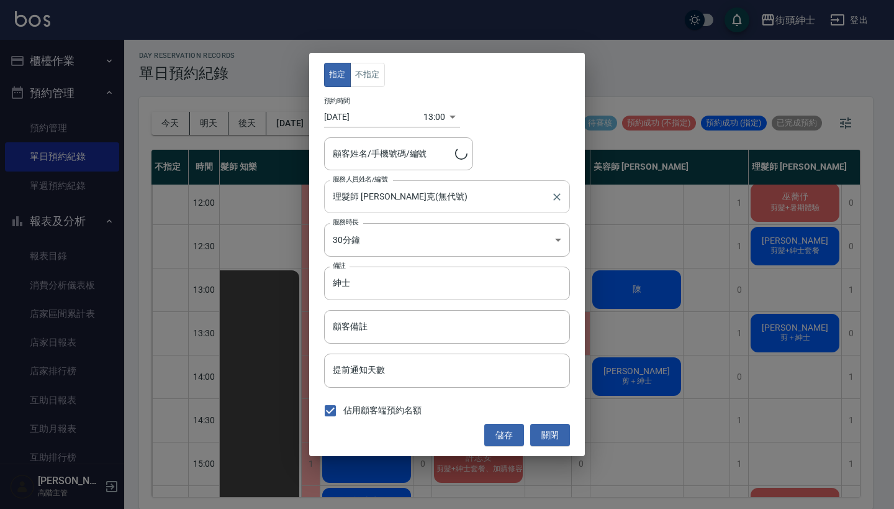
type input "張瑋峰/0917648913"
click at [445, 112] on div "13:00 1758344400000" at bounding box center [441, 117] width 37 height 20
click at [439, 115] on body "街頭紳士 登出 櫃檯作業 打帳單 帳單列表 掛單列表 座位開單 營業儀表板 現金收支登錄 高階收支登錄 材料自購登錄 每日結帳 排班表 現場電腦打卡 掃碼打卡…" at bounding box center [447, 253] width 894 height 512
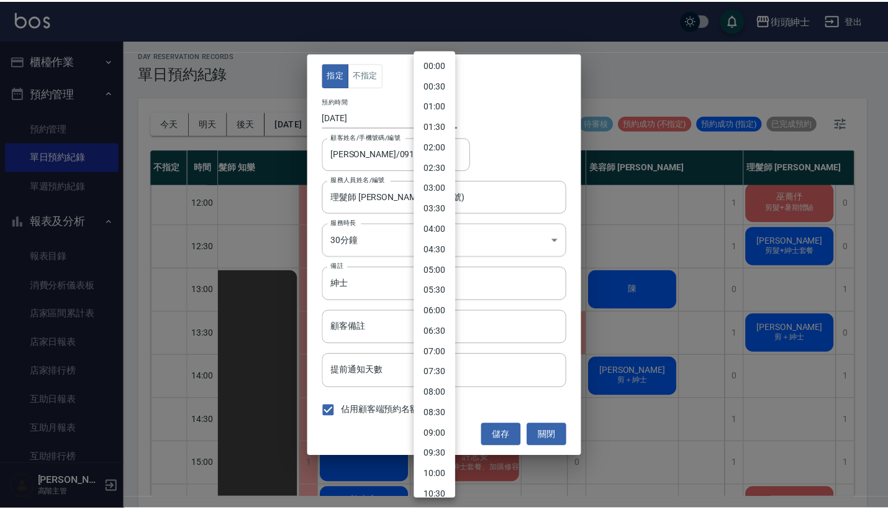
scroll to position [324, 0]
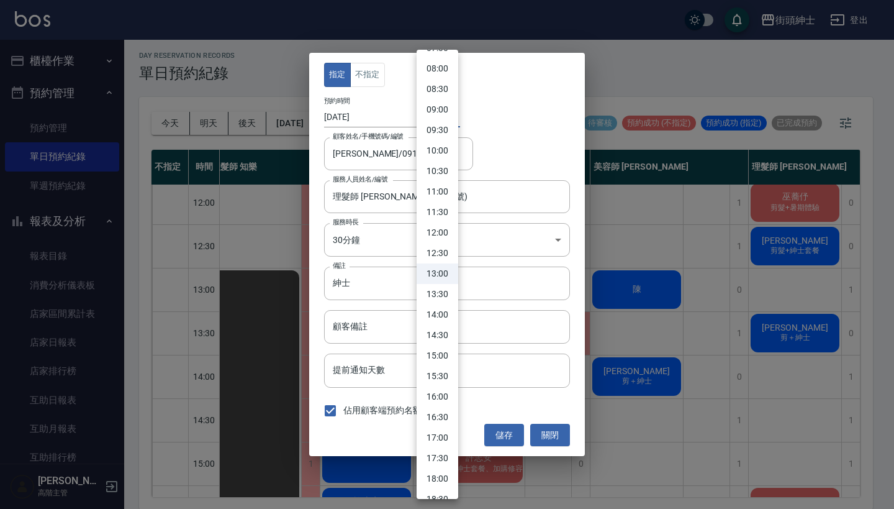
click at [441, 255] on li "12:30" at bounding box center [438, 253] width 42 height 20
type input "1758342600000"
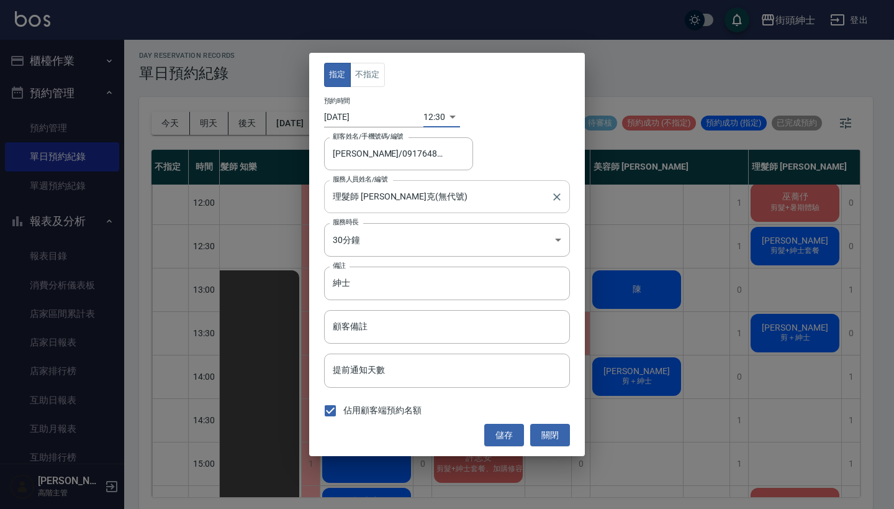
click at [460, 199] on input "理髮師 Vic 維克(無代號)" at bounding box center [438, 197] width 216 height 22
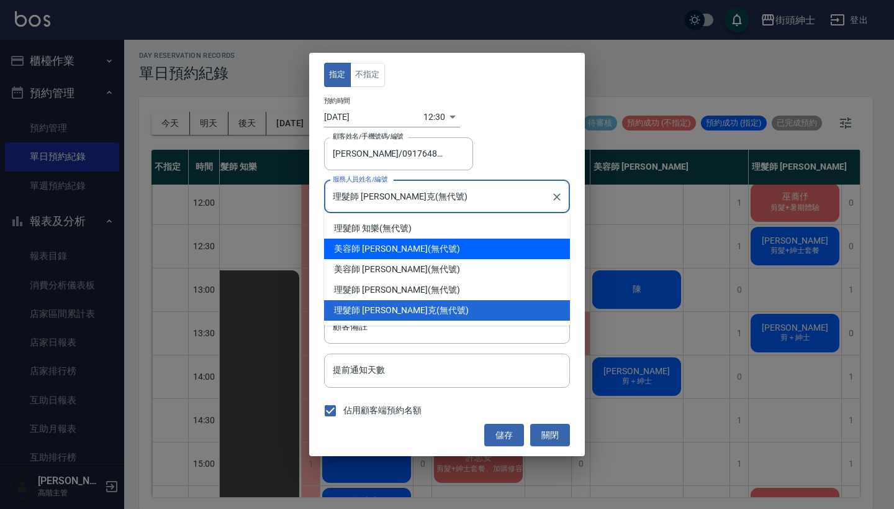
click at [438, 255] on div "美容師 小戴 (無代號)" at bounding box center [447, 248] width 246 height 20
type input "美容師 [PERSON_NAME](無代號)"
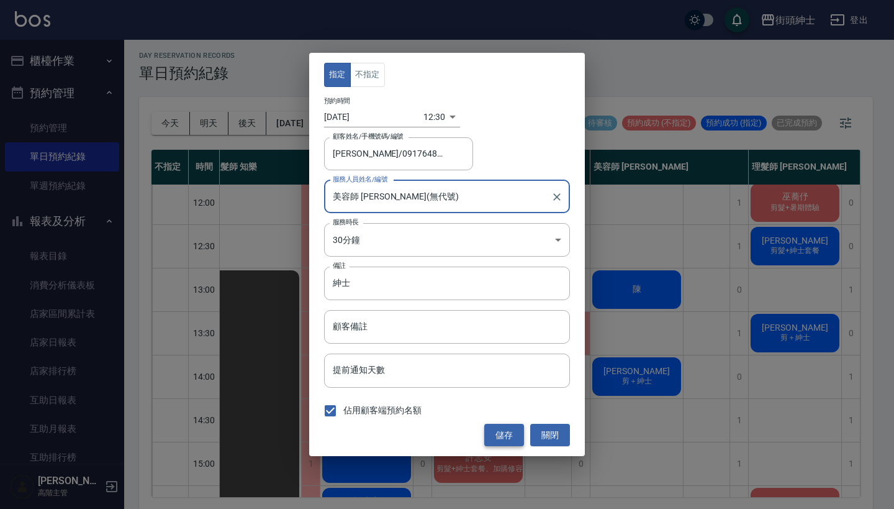
click at [500, 429] on button "儲存" at bounding box center [504, 434] width 40 height 23
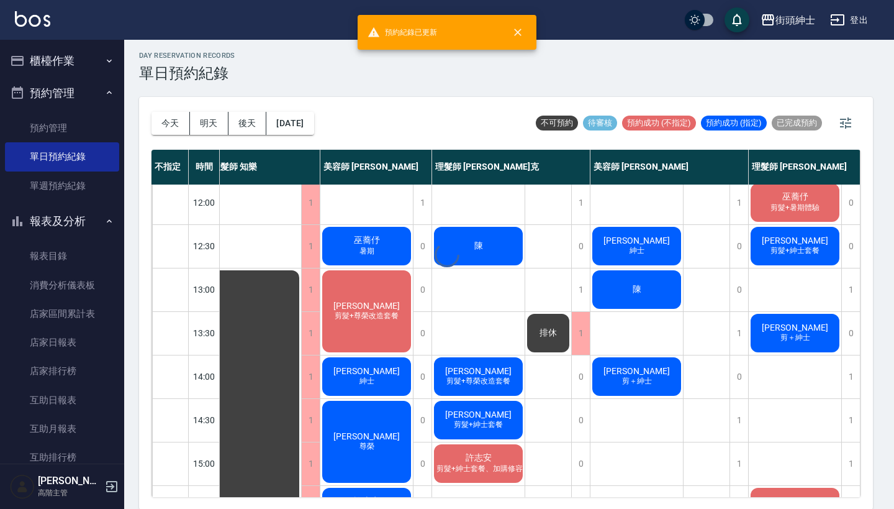
scroll to position [91, 11]
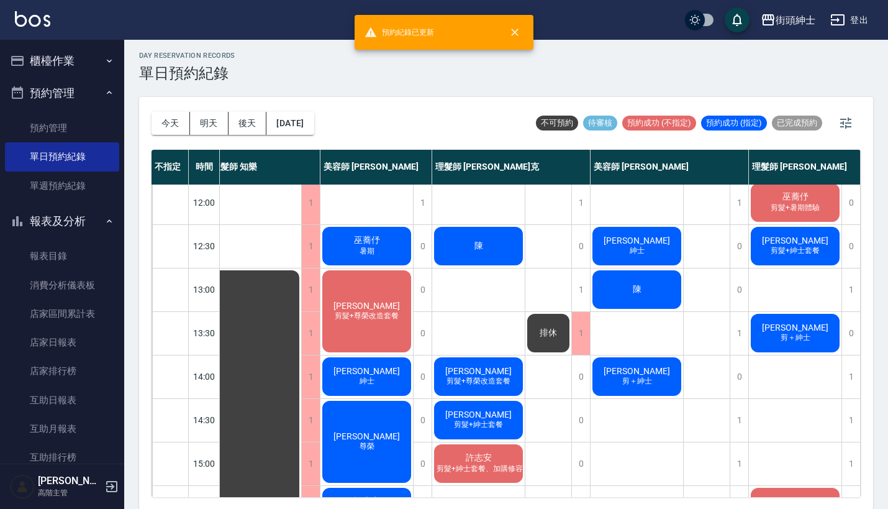
click at [772, 244] on div "張瑋峰 剪髮+紳士套餐" at bounding box center [795, 246] width 93 height 42
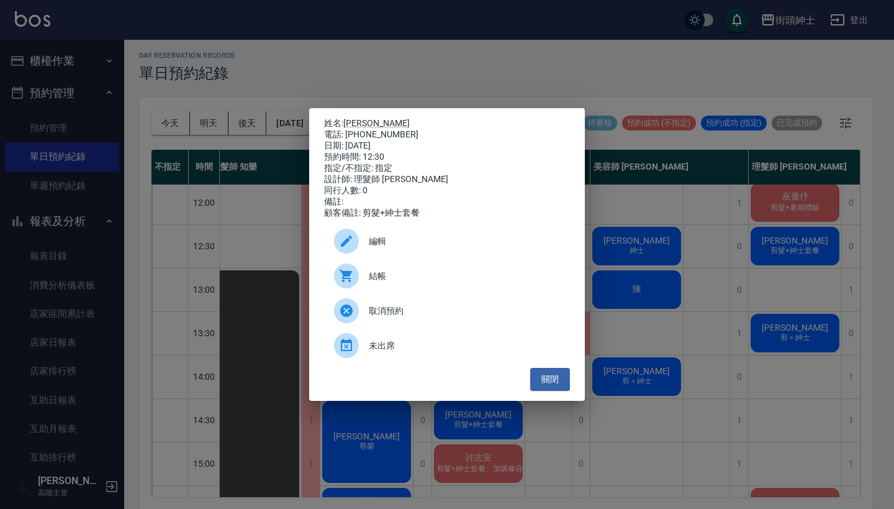
click at [482, 258] on div "編輯" at bounding box center [447, 241] width 246 height 35
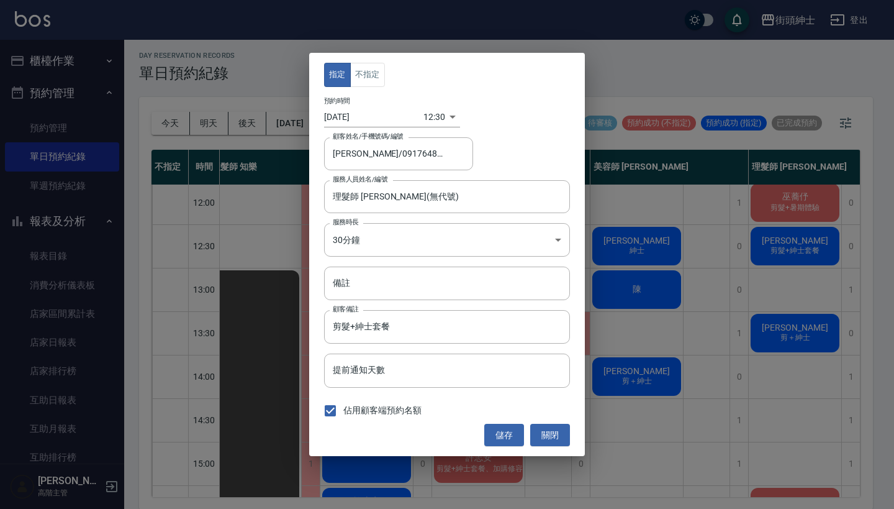
click at [440, 122] on body "街頭紳士 登出 櫃檯作業 打帳單 帳單列表 掛單列表 座位開單 營業儀表板 現金收支登錄 高階收支登錄 材料自購登錄 每日結帳 排班表 現場電腦打卡 掃碼打卡…" at bounding box center [447, 253] width 894 height 512
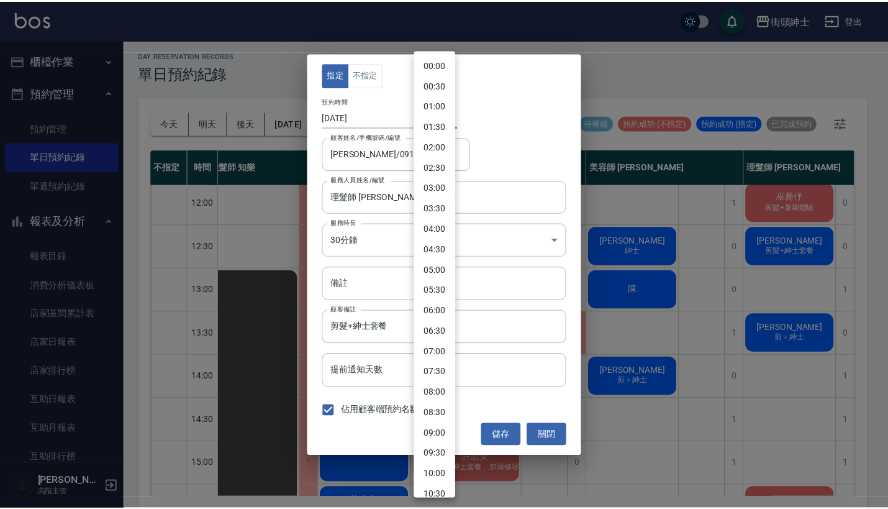
scroll to position [304, 0]
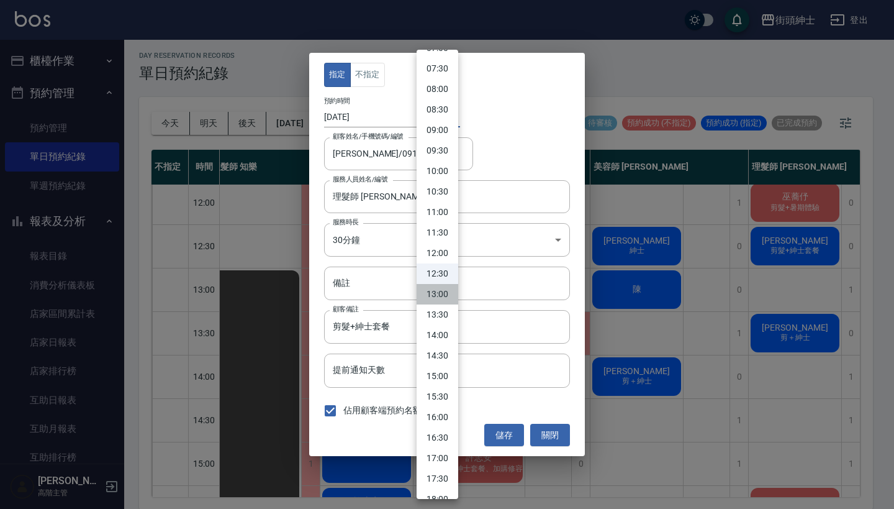
click at [438, 291] on li "13:00" at bounding box center [438, 294] width 42 height 20
type input "1758344400000"
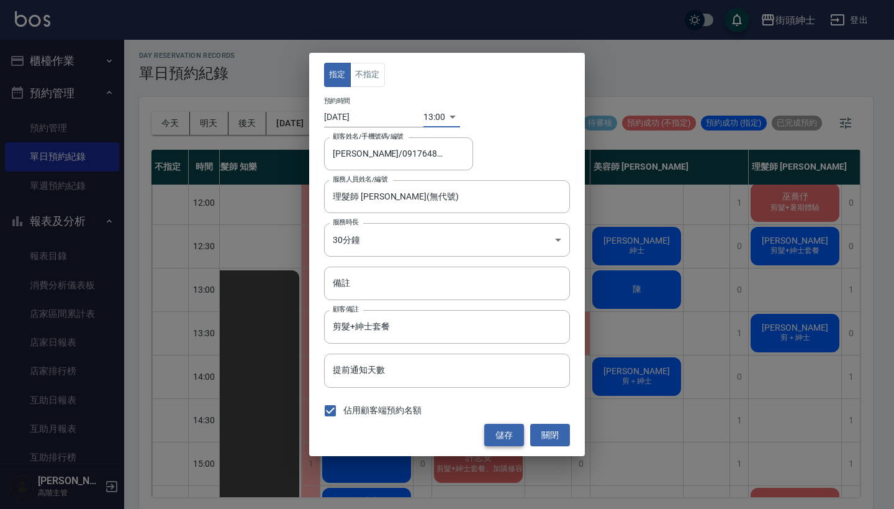
click at [490, 436] on button "儲存" at bounding box center [504, 434] width 40 height 23
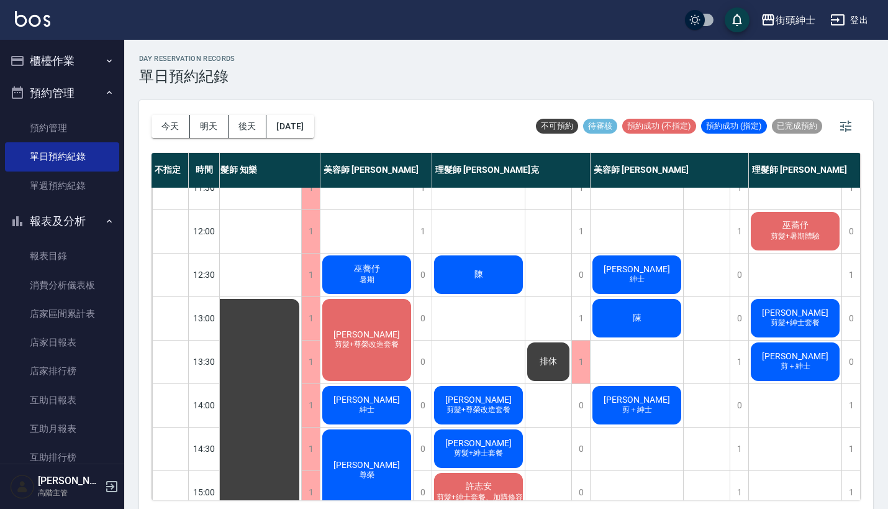
scroll to position [39, 13]
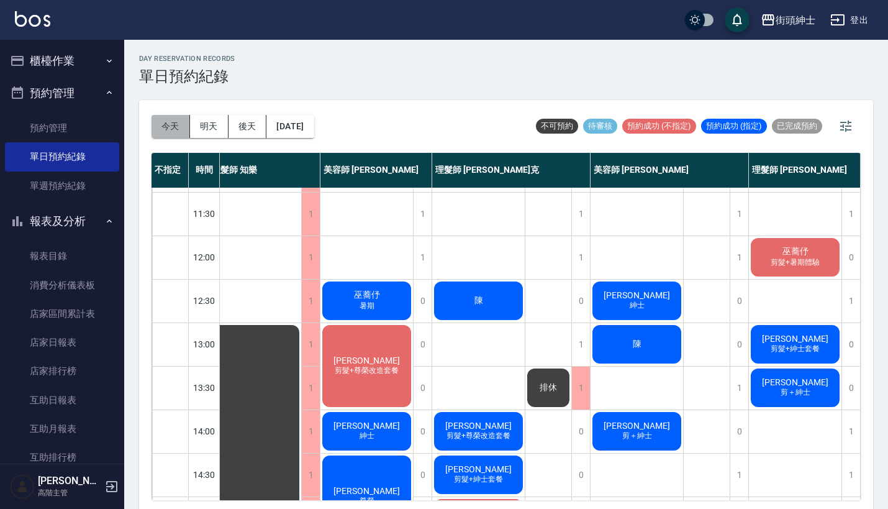
click at [172, 126] on button "今天" at bounding box center [170, 126] width 38 height 23
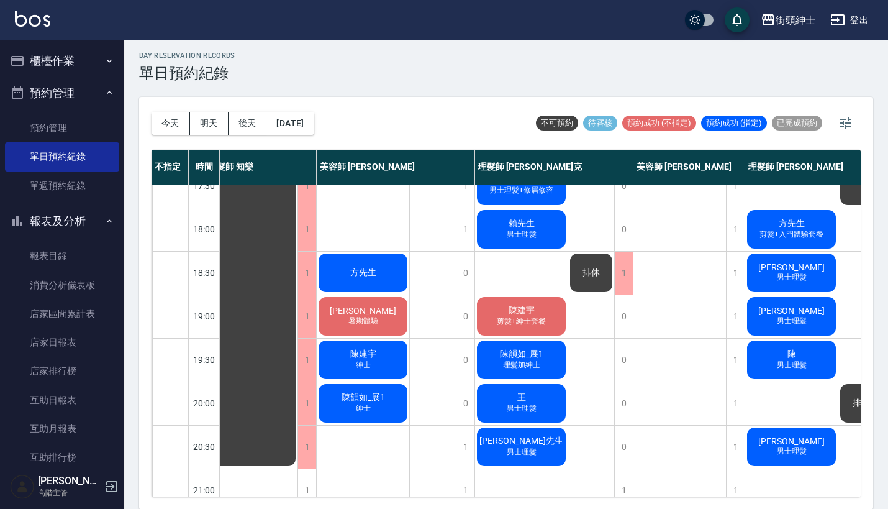
scroll to position [588, 15]
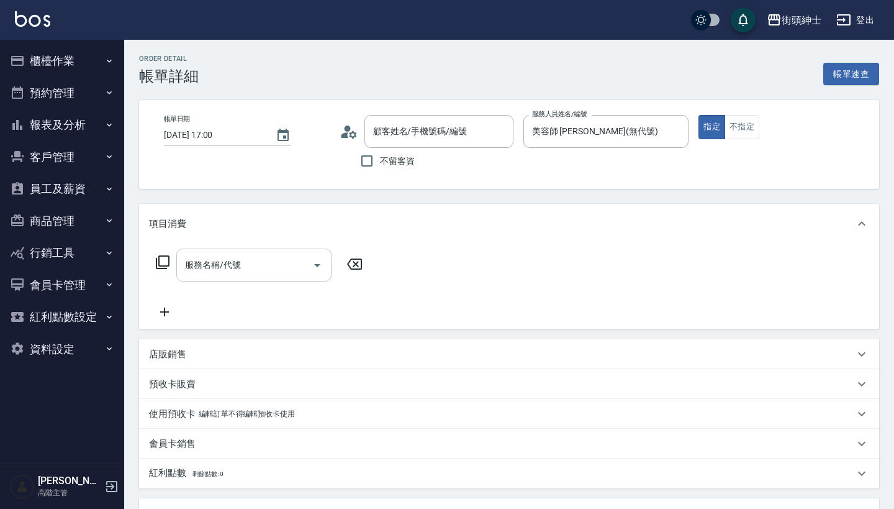
drag, startPoint x: 0, startPoint y: 0, endPoint x: 222, endPoint y: 270, distance: 349.8
click at [222, 270] on input "服務名稱/代號" at bounding box center [244, 265] width 125 height 22
type input "鄭德偉/0955875973/null"
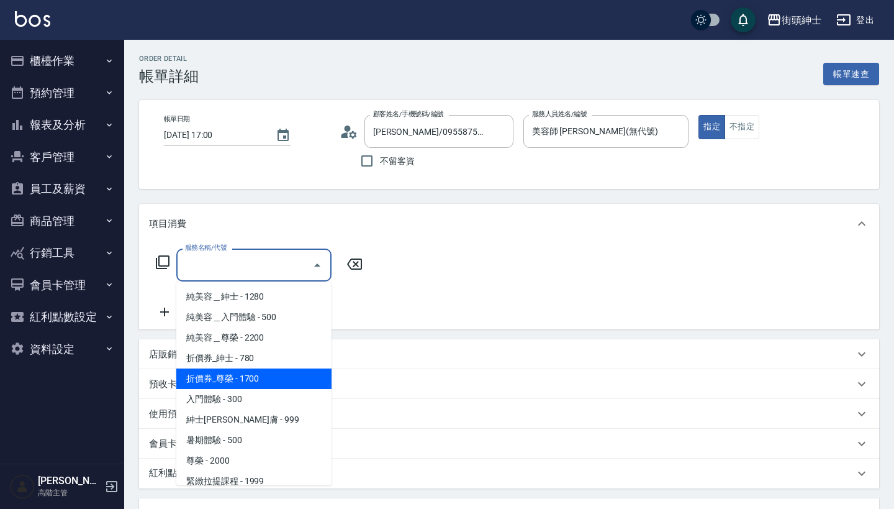
scroll to position [30, 0]
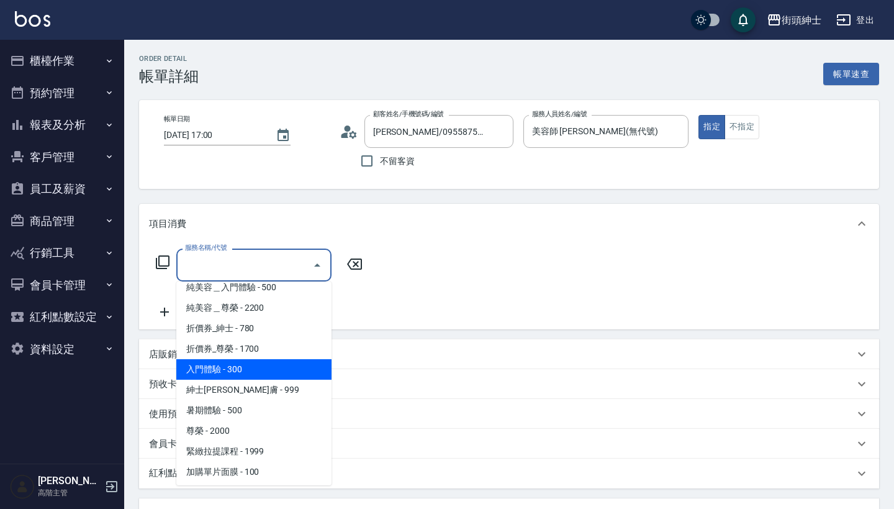
click at [260, 363] on span "入門體驗 - 300" at bounding box center [253, 369] width 155 height 20
type input "入門體驗"
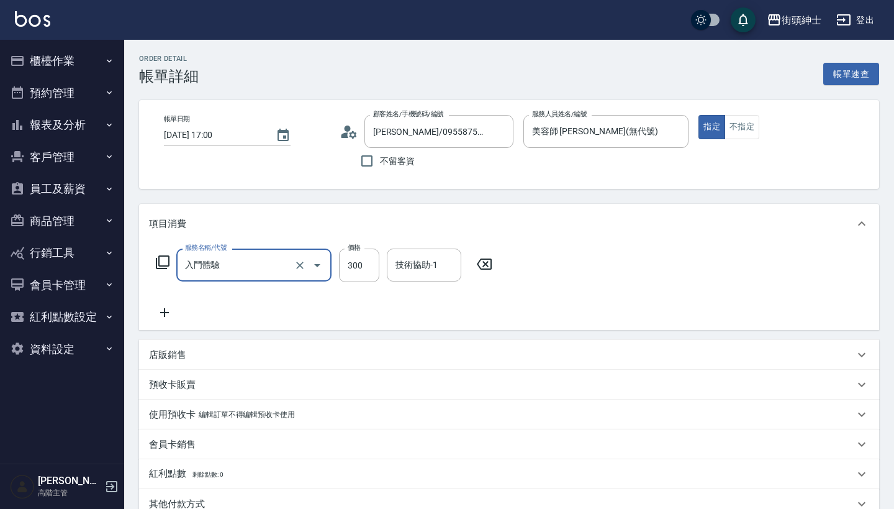
scroll to position [214, 0]
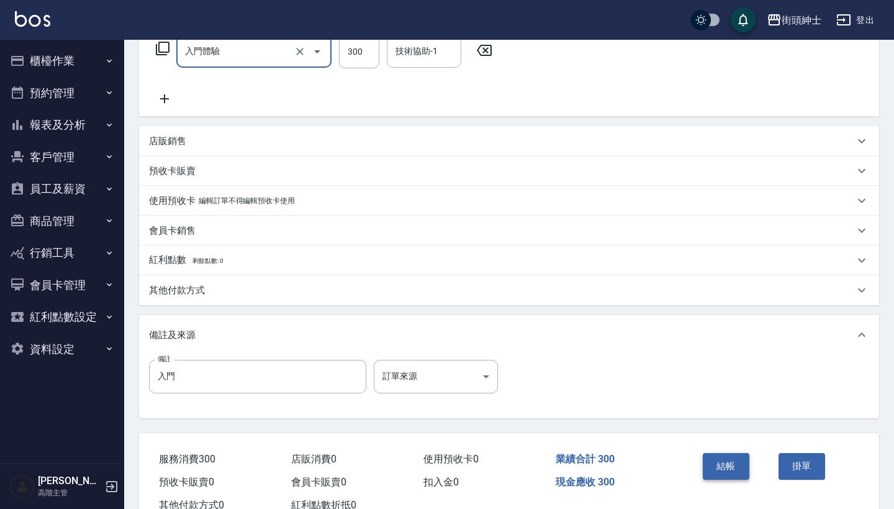
click at [733, 474] on button "結帳" at bounding box center [726, 466] width 47 height 26
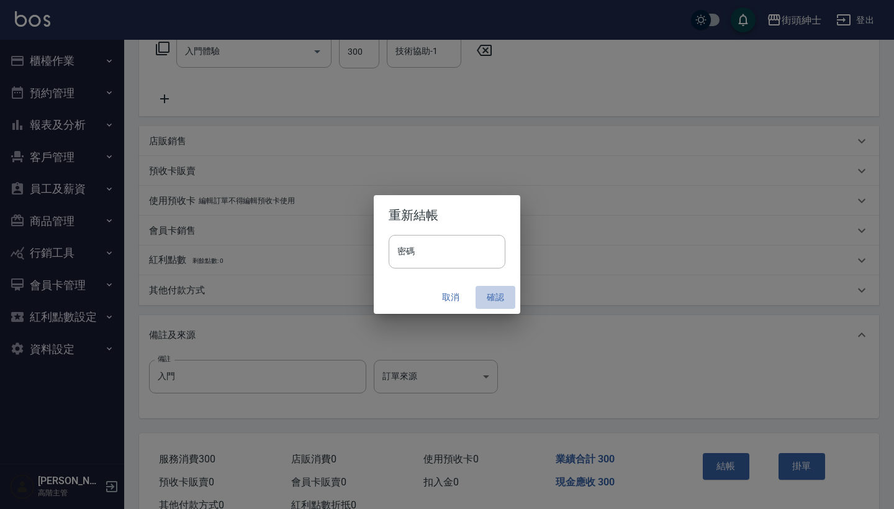
click at [491, 294] on button "確認" at bounding box center [496, 297] width 40 height 23
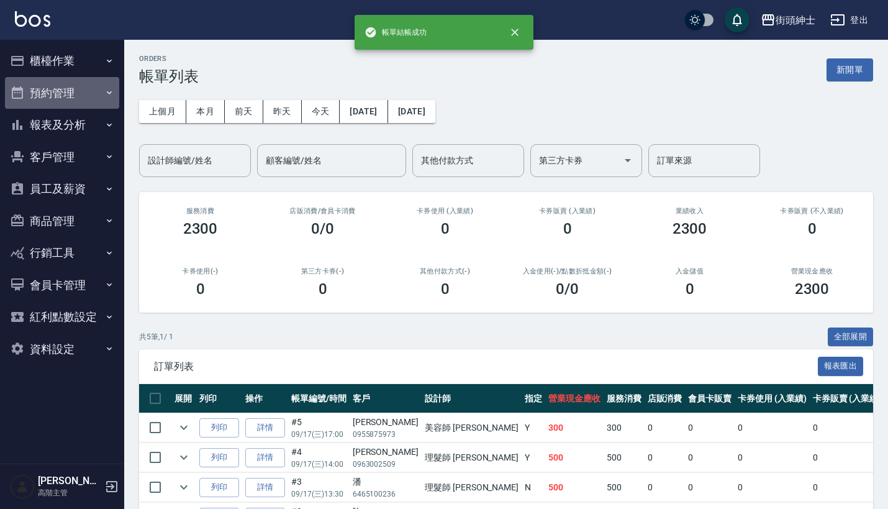
click at [89, 89] on button "預約管理" at bounding box center [62, 93] width 114 height 32
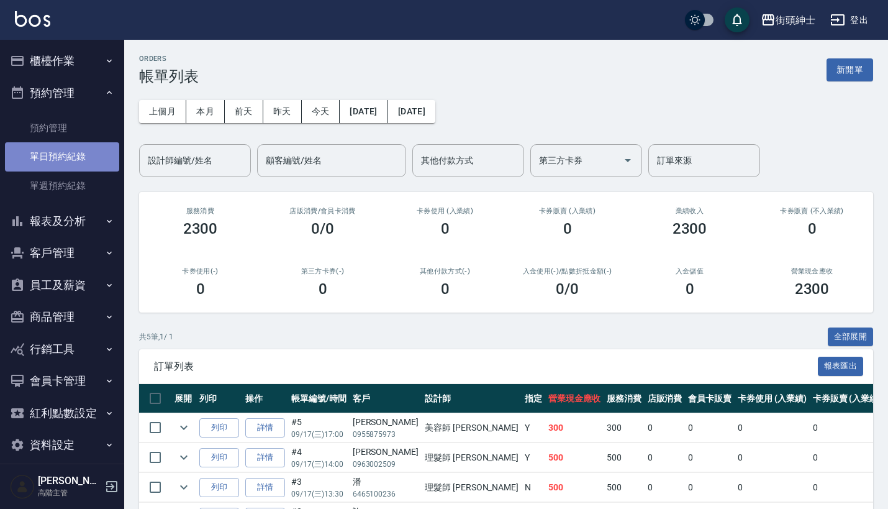
click at [82, 148] on link "單日預約紀錄" at bounding box center [62, 156] width 114 height 29
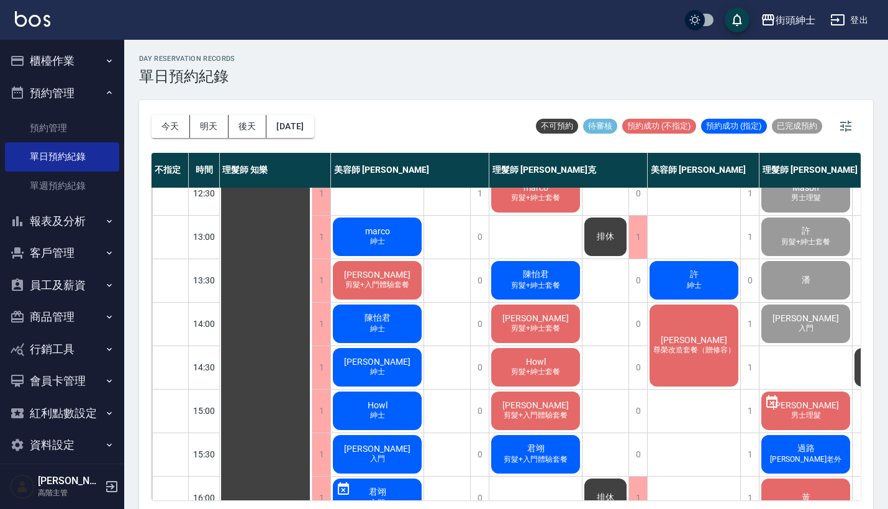
click at [698, 271] on span "許" at bounding box center [694, 274] width 14 height 11
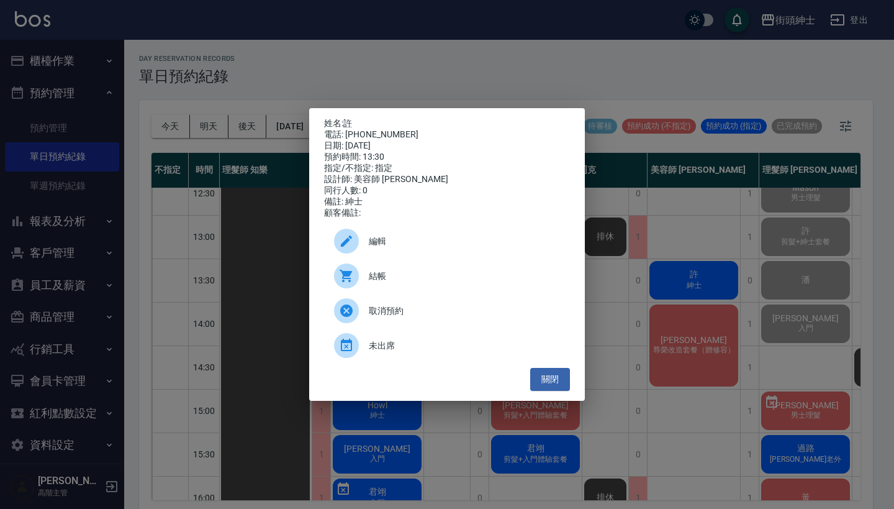
click at [432, 282] on span "結帳" at bounding box center [464, 275] width 191 height 13
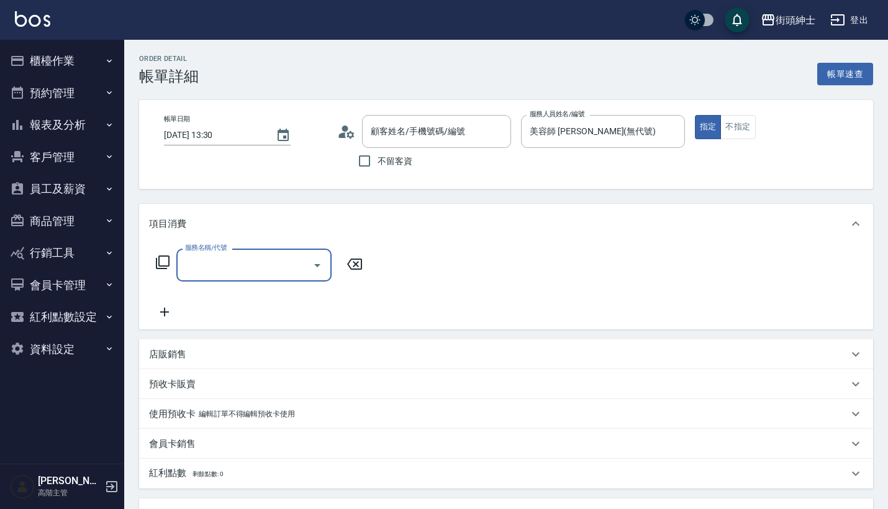
type input "許/0987001595/null"
click at [250, 263] on input "服務名稱/代號" at bounding box center [244, 265] width 125 height 22
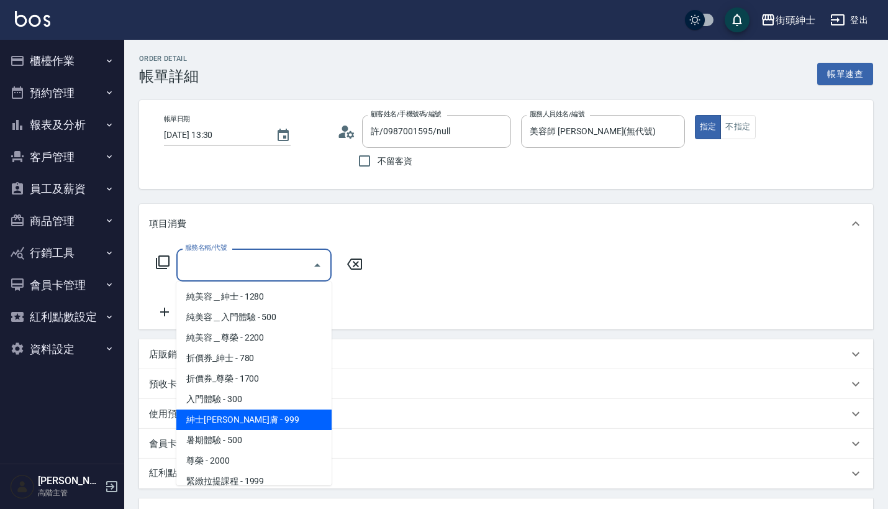
click at [259, 419] on span "紳士[PERSON_NAME]膚 - 999" at bounding box center [253, 419] width 155 height 20
type input "紳士全效煥膚"
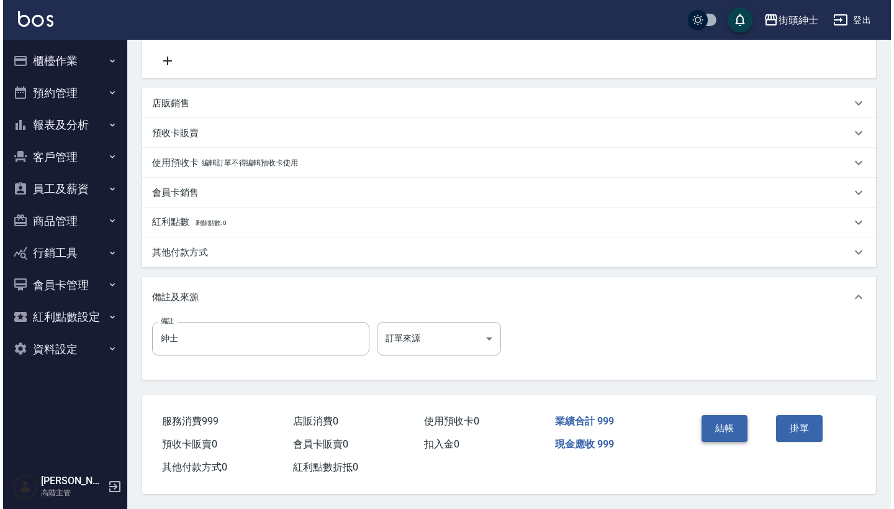
scroll to position [257, 0]
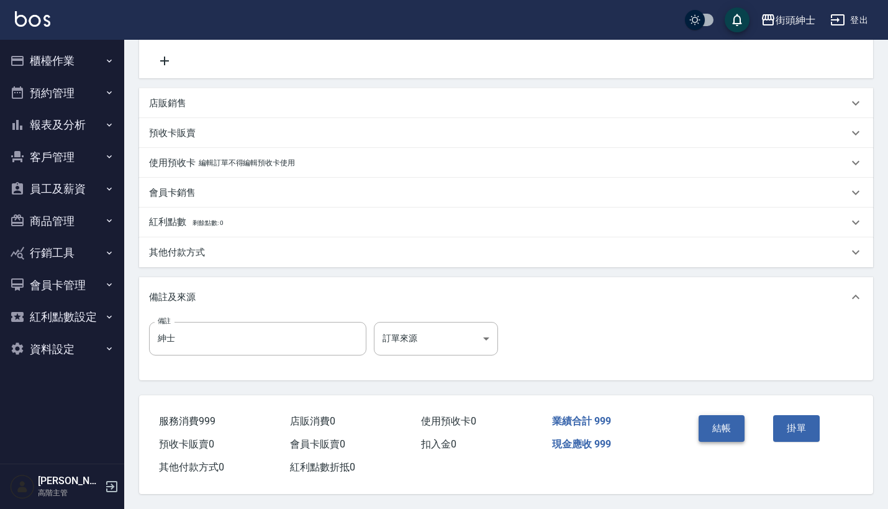
click at [724, 430] on button "結帳" at bounding box center [721, 428] width 47 height 26
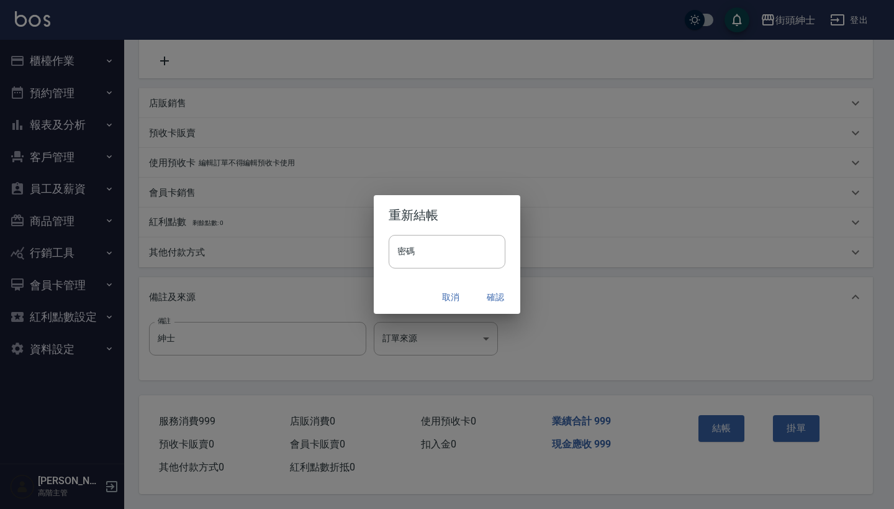
click at [493, 291] on button "確認" at bounding box center [496, 297] width 40 height 23
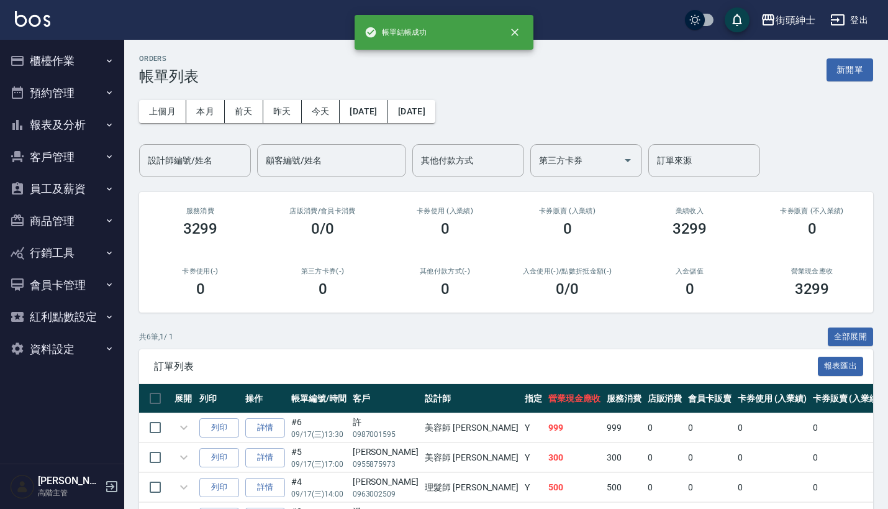
click at [78, 93] on button "預約管理" at bounding box center [62, 93] width 114 height 32
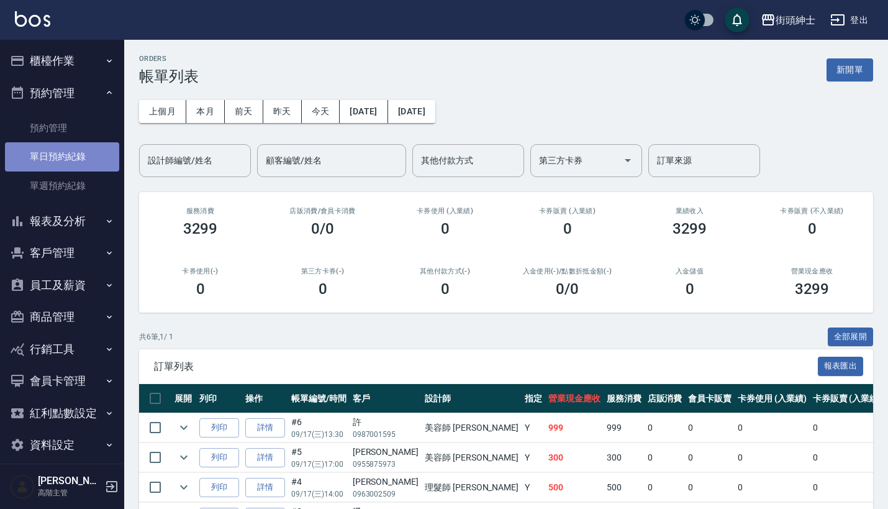
click at [82, 164] on link "單日預約紀錄" at bounding box center [62, 156] width 114 height 29
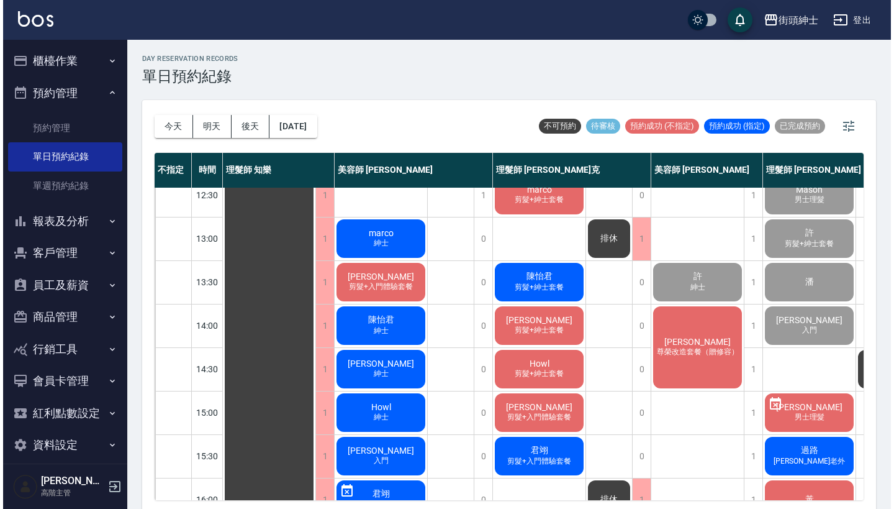
scroll to position [168, 1]
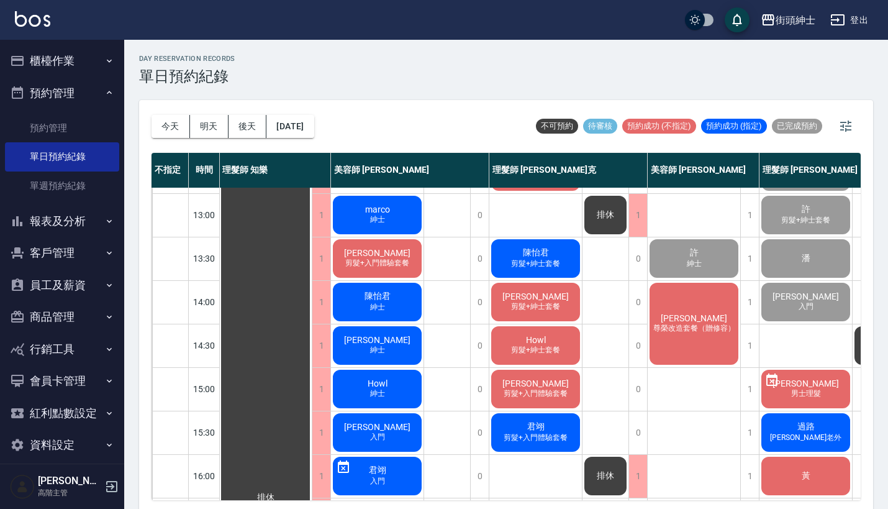
click at [692, 348] on div "黃承威 尊榮改造套餐（贈修容）" at bounding box center [694, 324] width 93 height 86
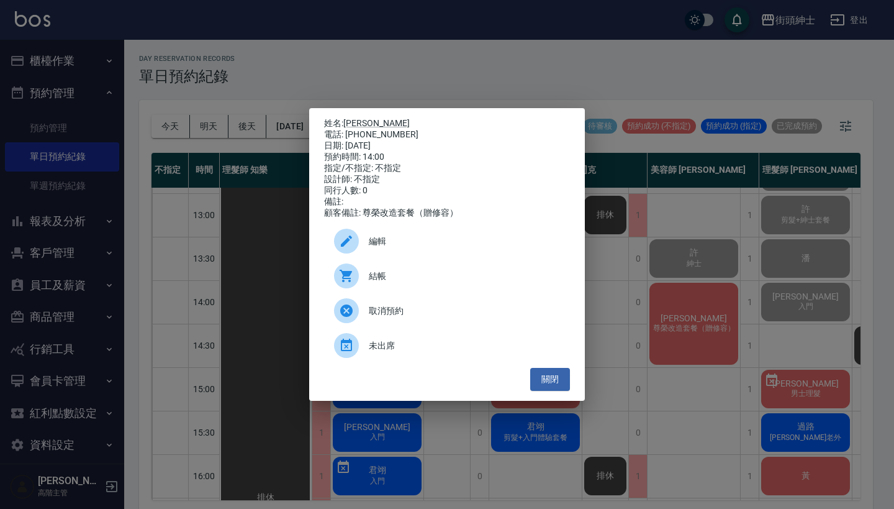
click at [399, 283] on span "結帳" at bounding box center [464, 275] width 191 height 13
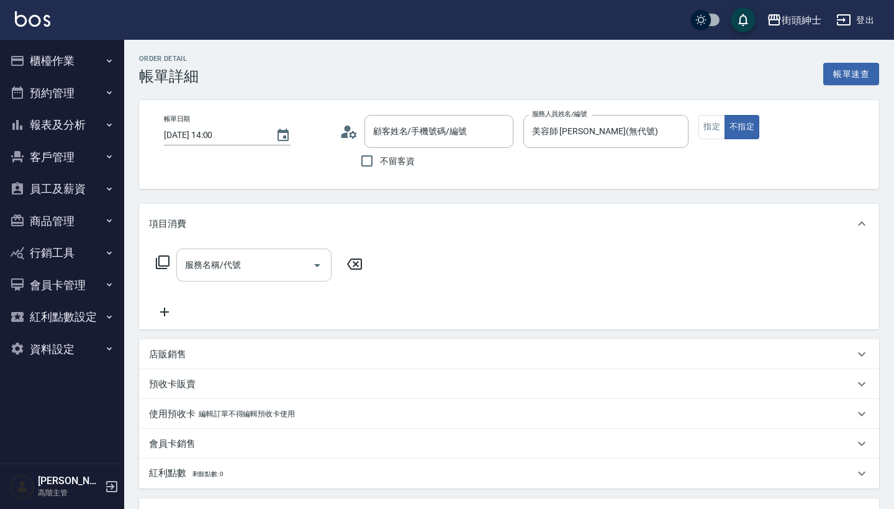
type input "[PERSON_NAME]/0955908589/null"
click at [251, 252] on div "服務名稱/代號" at bounding box center [253, 264] width 155 height 33
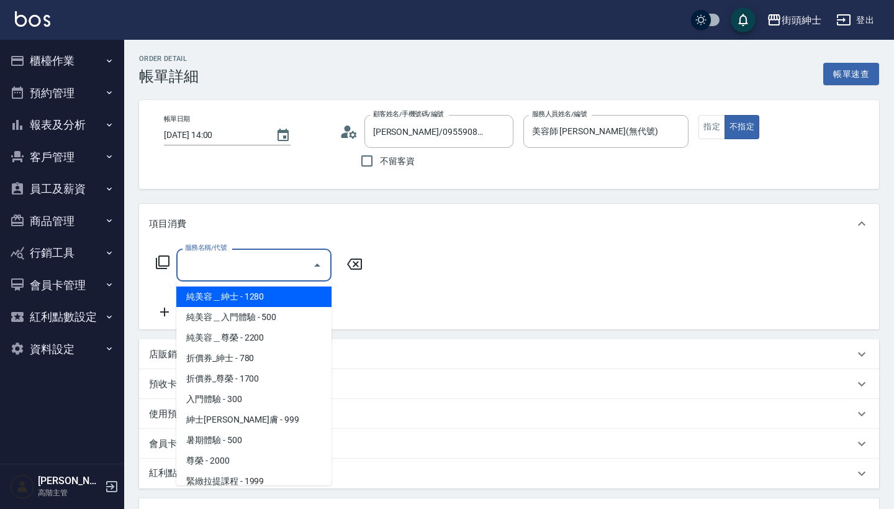
click at [251, 264] on input "服務名稱/代號" at bounding box center [244, 265] width 125 height 22
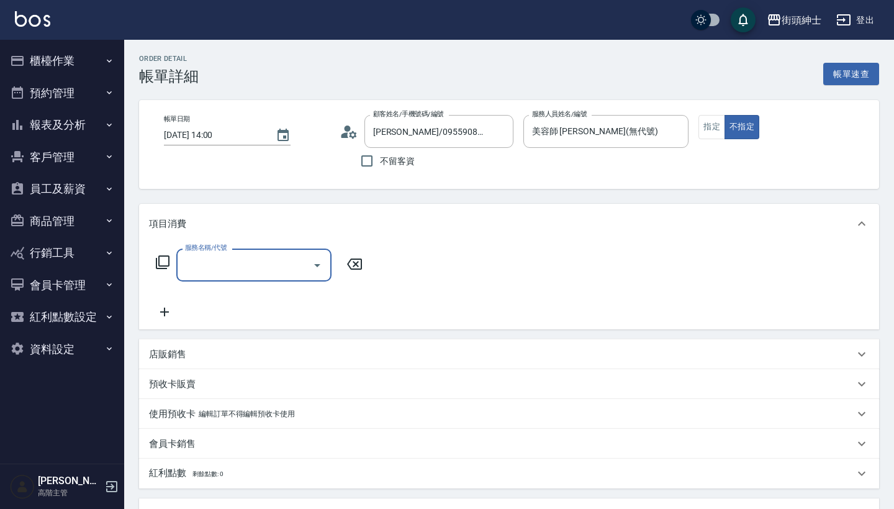
click at [251, 264] on input "服務名稱/代號" at bounding box center [244, 265] width 125 height 22
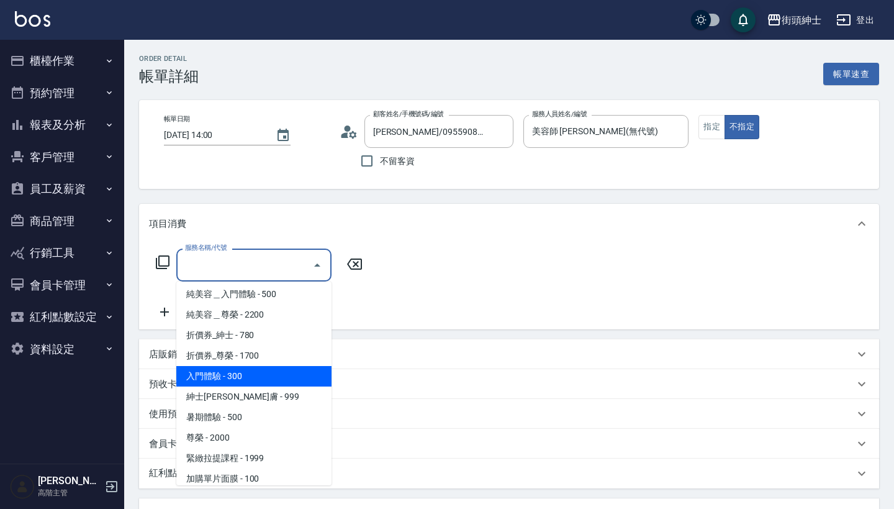
scroll to position [4, 0]
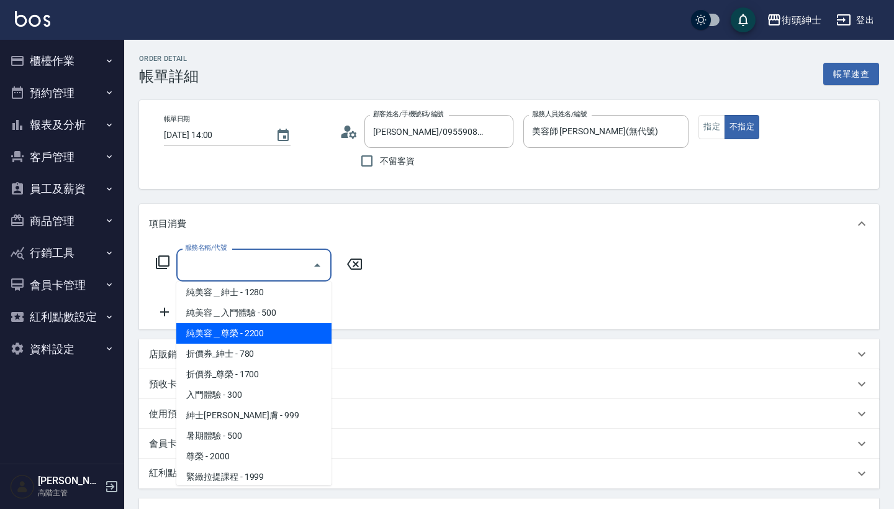
click at [267, 331] on span "純美容＿尊榮 - 2200" at bounding box center [253, 333] width 155 height 20
type input "純美容＿尊榮"
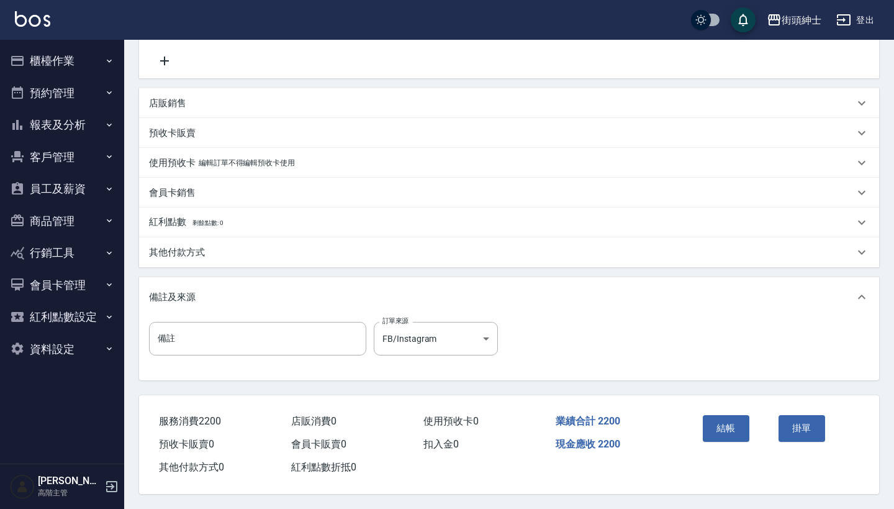
scroll to position [257, 0]
click at [731, 417] on button "結帳" at bounding box center [726, 428] width 47 height 26
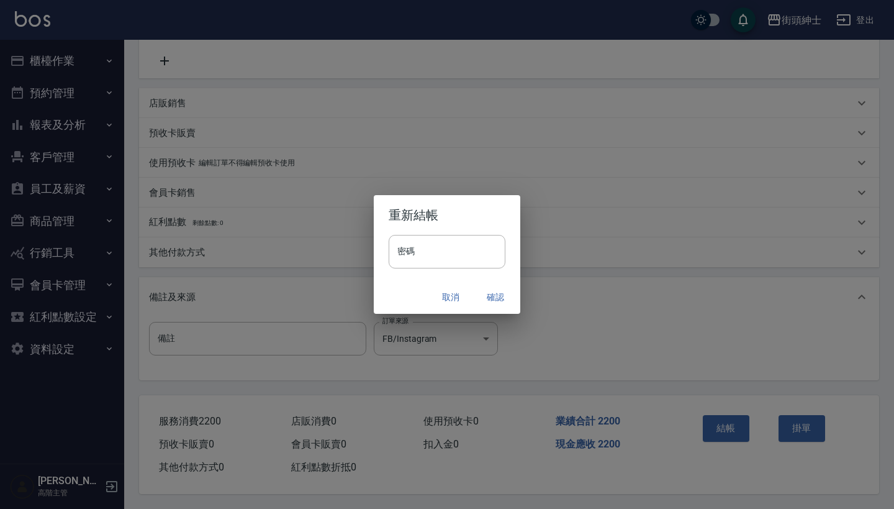
click at [492, 299] on button "確認" at bounding box center [496, 297] width 40 height 23
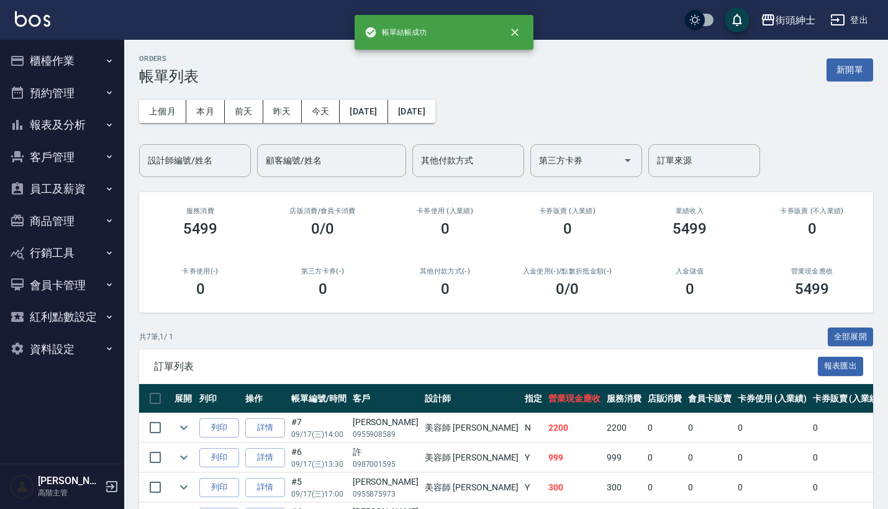
click at [96, 94] on button "預約管理" at bounding box center [62, 93] width 114 height 32
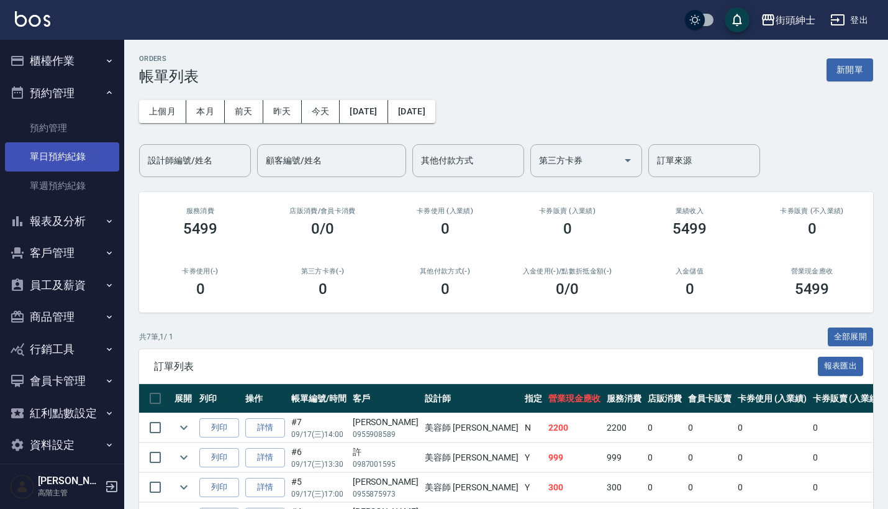
click at [102, 163] on link "單日預約紀錄" at bounding box center [62, 156] width 114 height 29
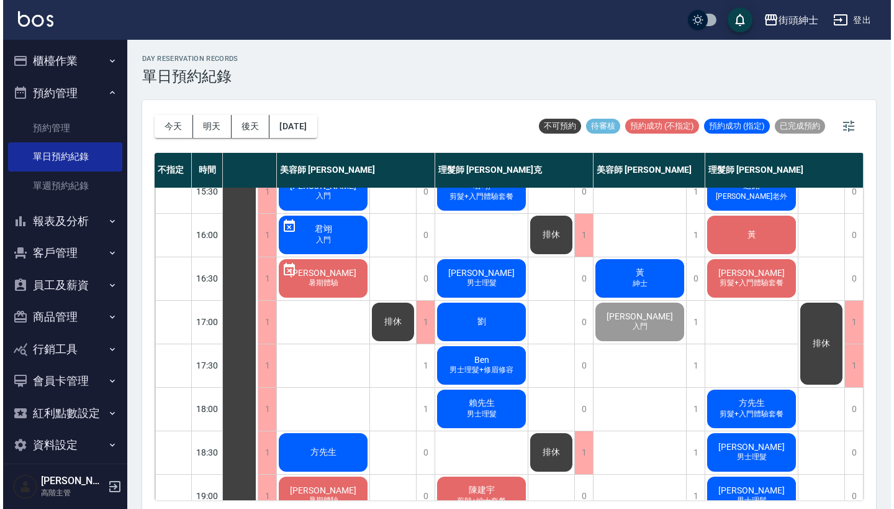
scroll to position [405, 64]
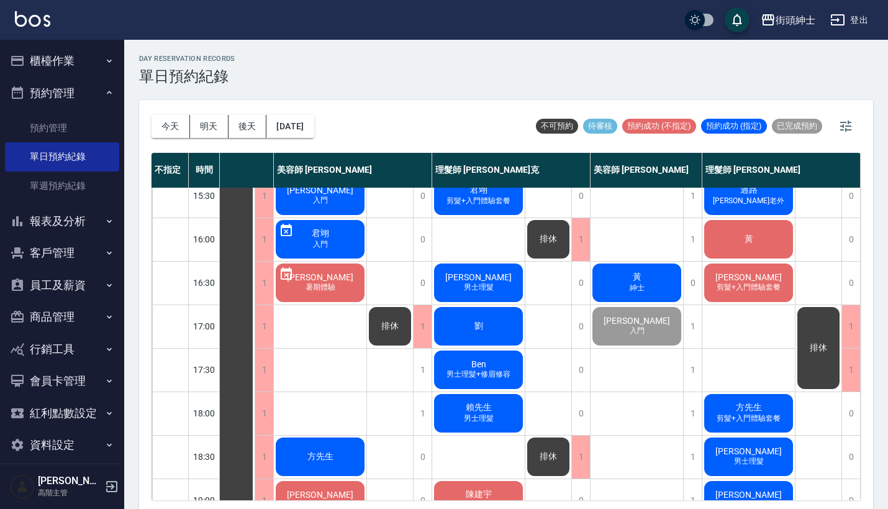
click at [618, 278] on div "黃 紳士" at bounding box center [636, 282] width 93 height 42
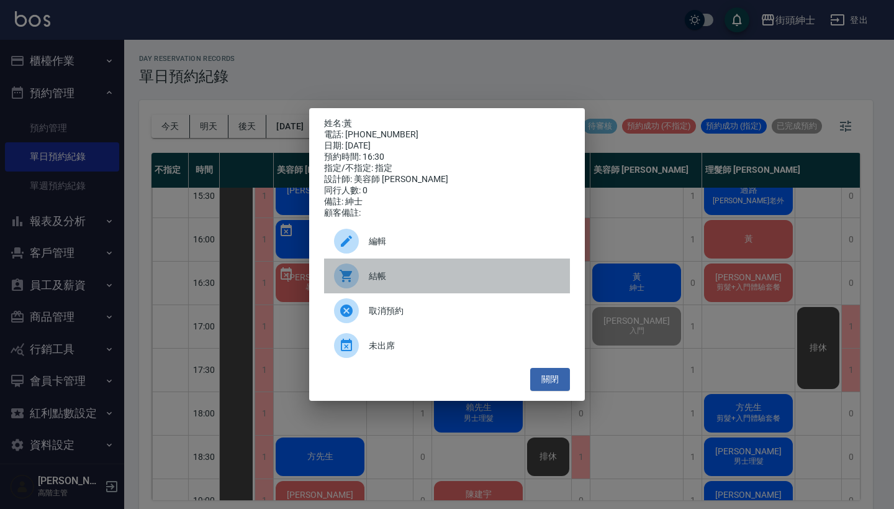
click at [441, 283] on span "結帳" at bounding box center [464, 275] width 191 height 13
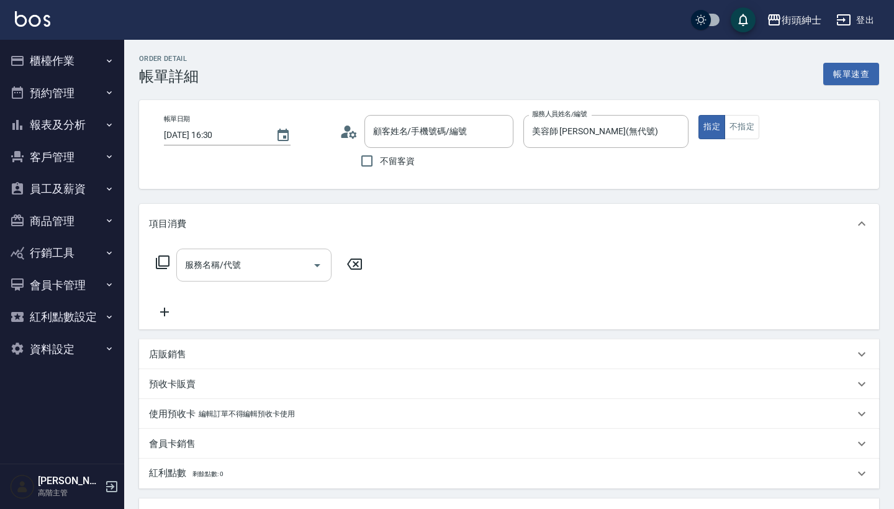
click at [261, 255] on input "服務名稱/代號" at bounding box center [244, 265] width 125 height 22
type input "黃/0936779001/null"
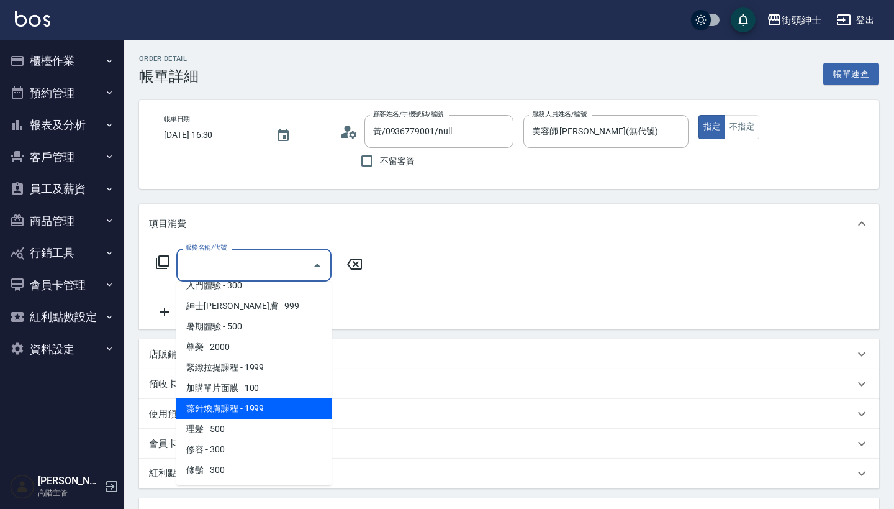
scroll to position [114, 0]
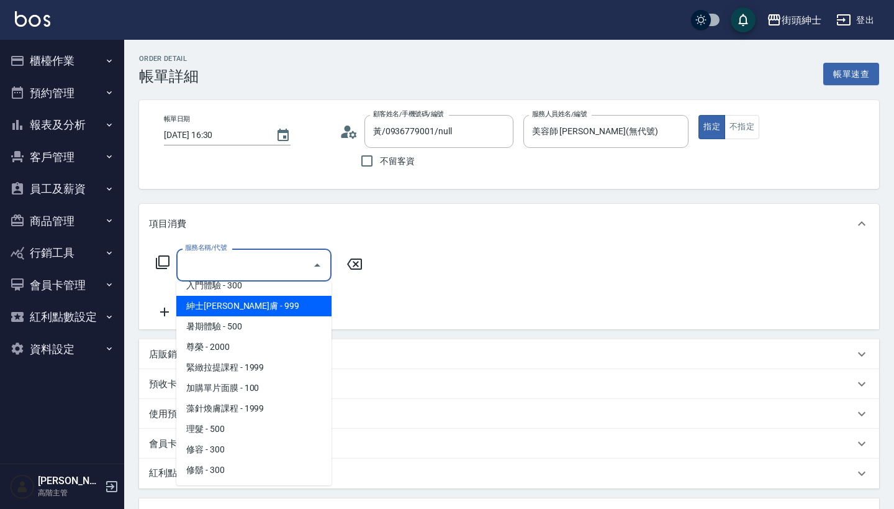
click at [271, 307] on span "紳士[PERSON_NAME]膚 - 999" at bounding box center [253, 306] width 155 height 20
type input "紳士全效煥膚"
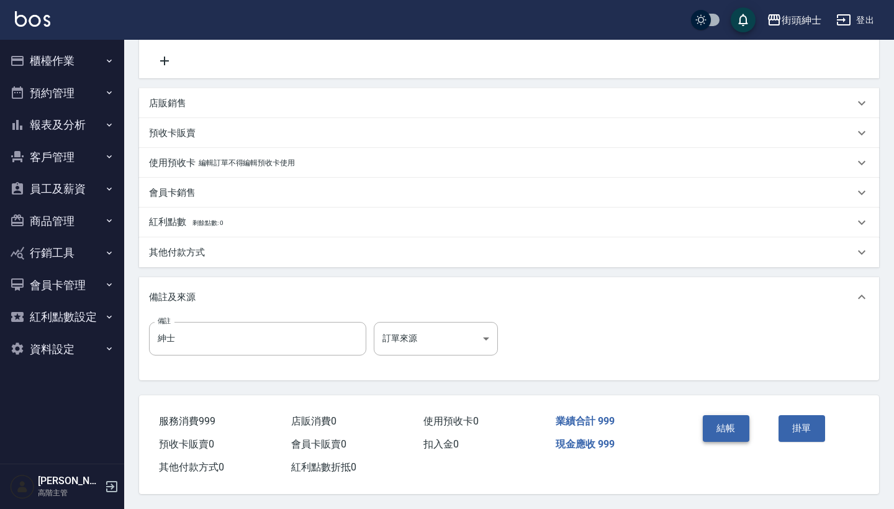
click at [708, 418] on button "結帳" at bounding box center [726, 428] width 47 height 26
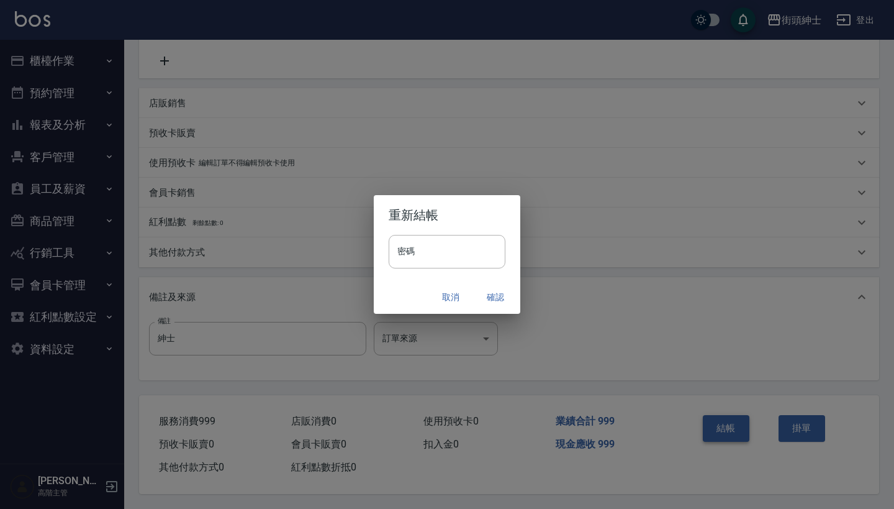
scroll to position [257, 0]
click at [495, 294] on button "確認" at bounding box center [496, 297] width 40 height 23
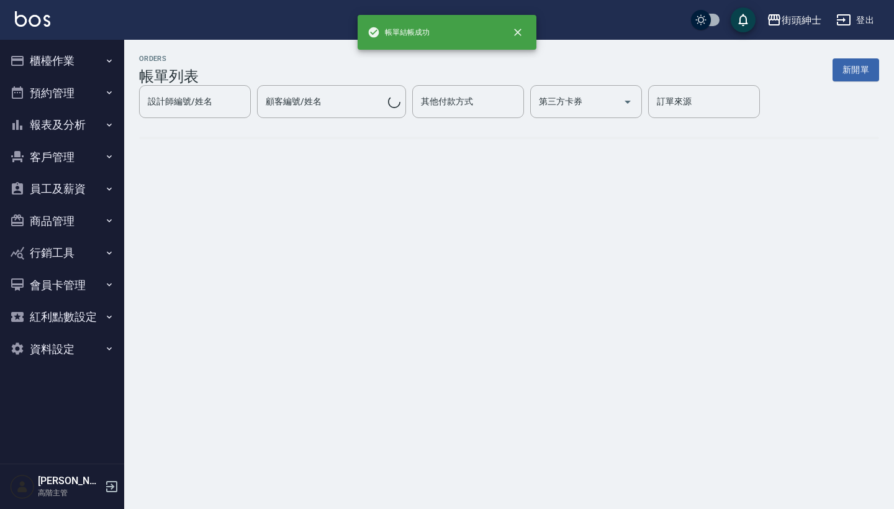
click at [92, 103] on button "預約管理" at bounding box center [62, 93] width 114 height 32
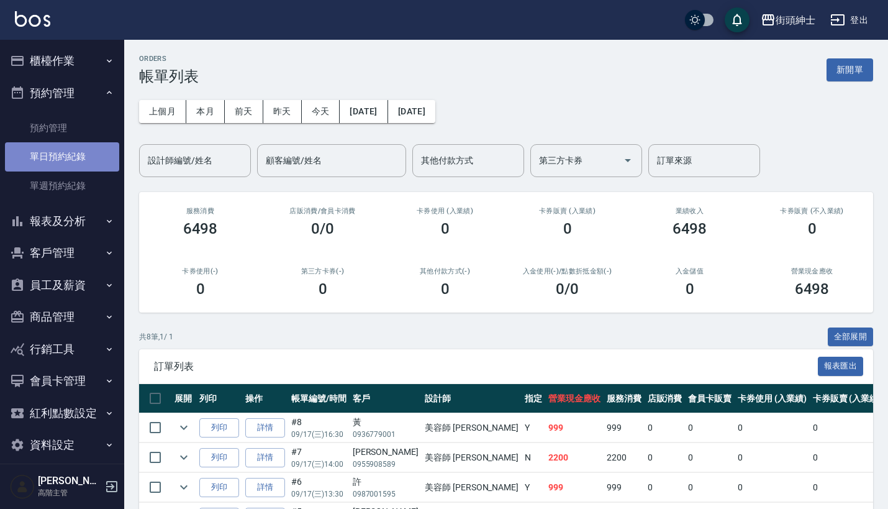
click at [91, 160] on link "單日預約紀錄" at bounding box center [62, 156] width 114 height 29
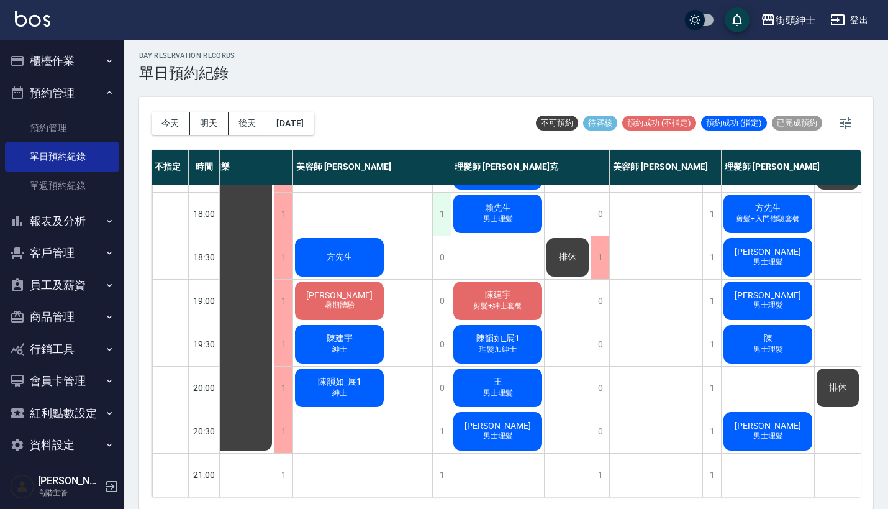
scroll to position [611, 38]
